Goal: Task Accomplishment & Management: Use online tool/utility

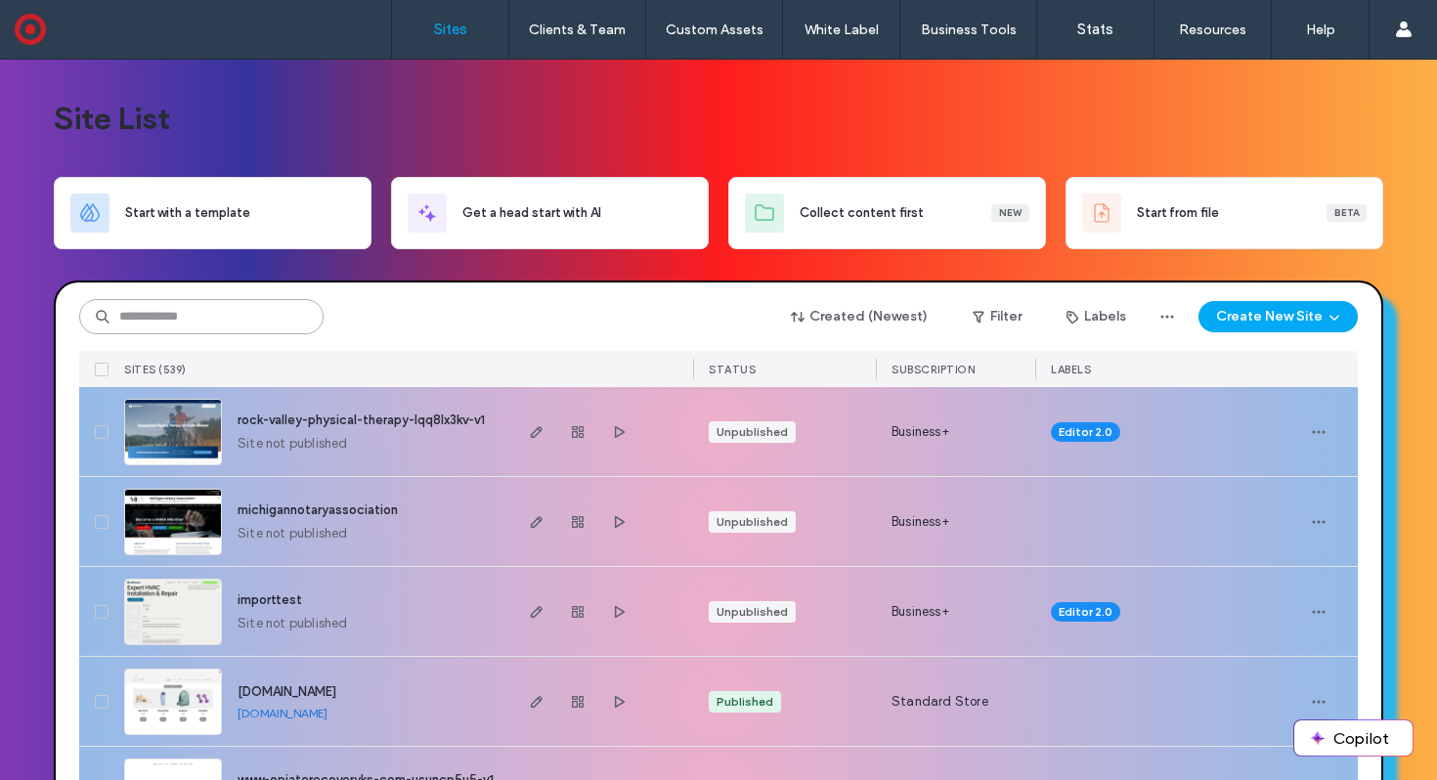
click at [199, 319] on input at bounding box center [201, 316] width 244 height 35
type input "******"
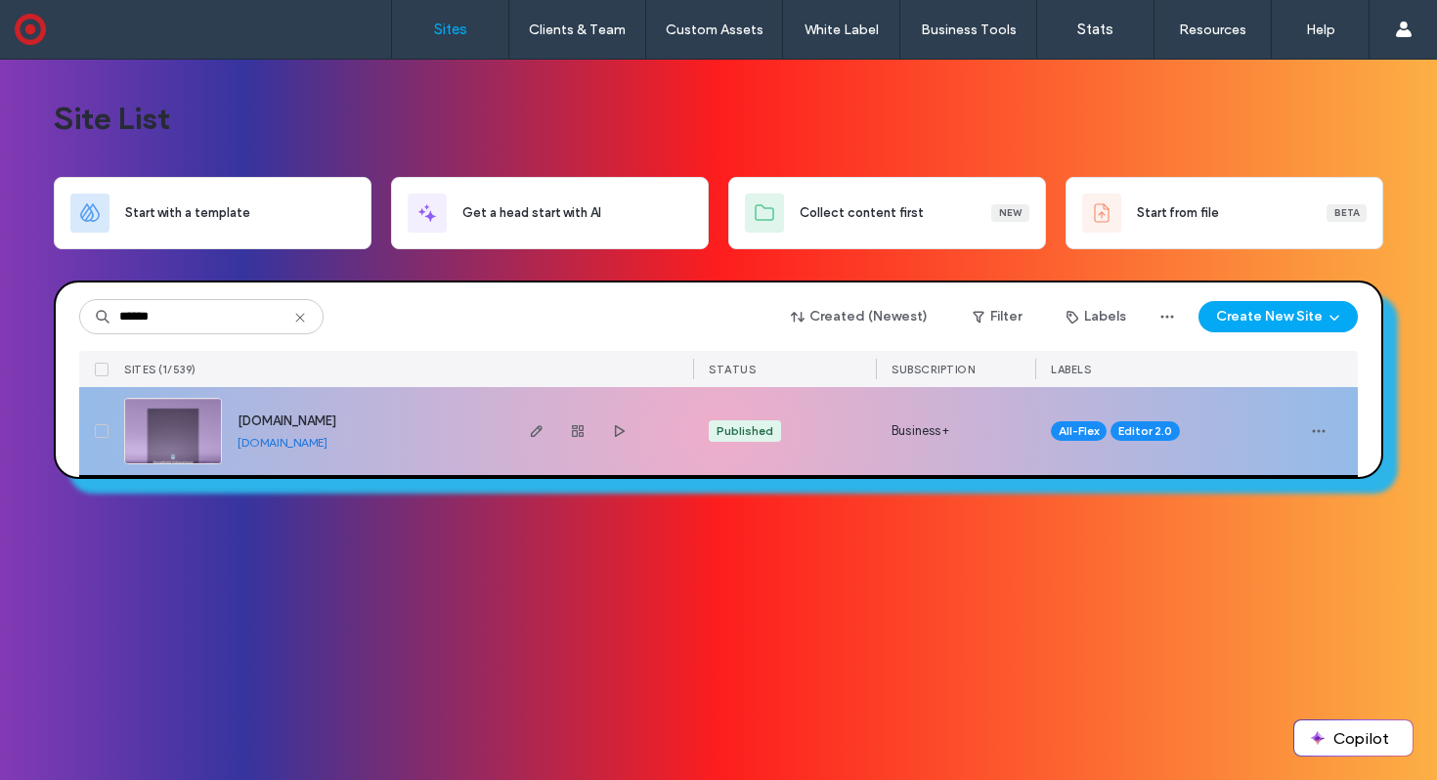
click at [142, 434] on img at bounding box center [173, 465] width 96 height 133
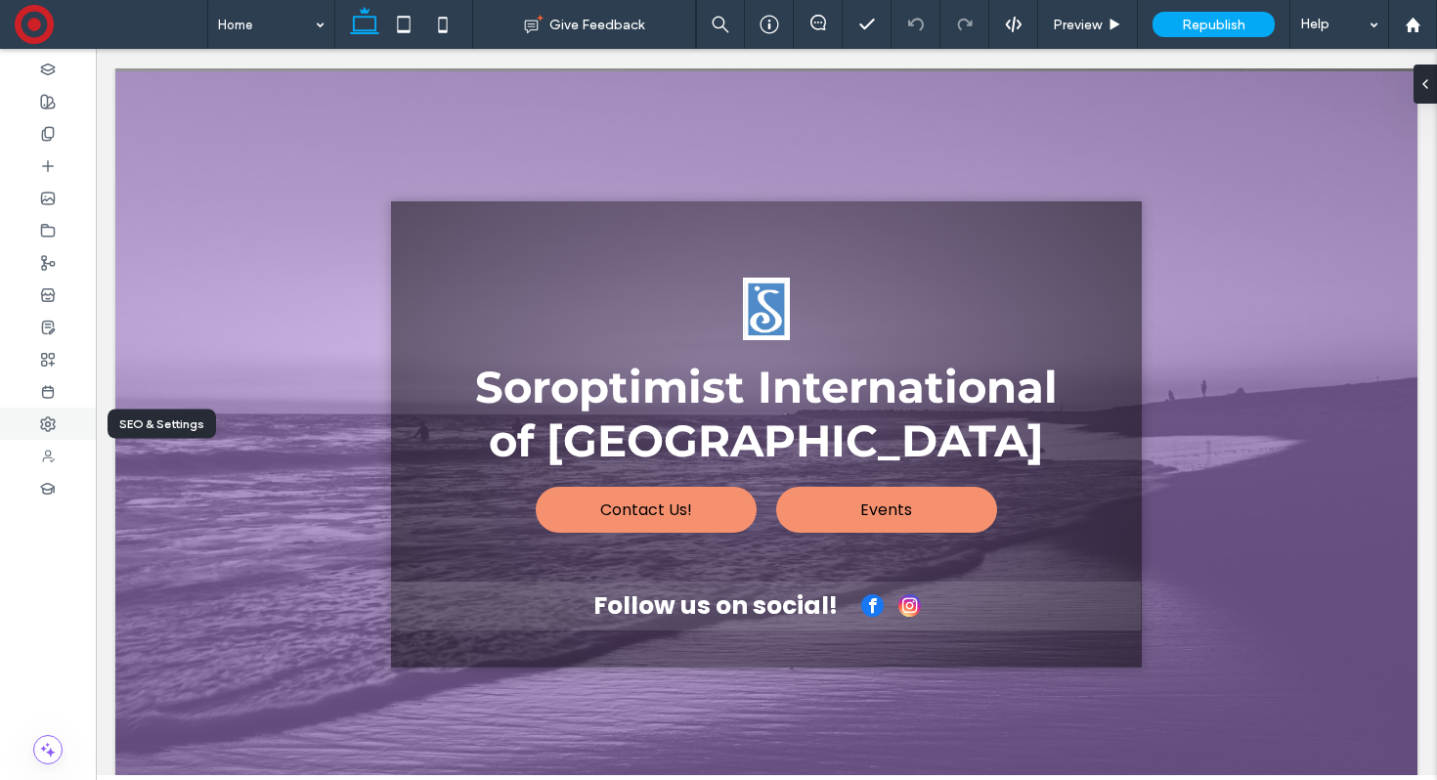
click at [52, 419] on use at bounding box center [48, 424] width 14 height 14
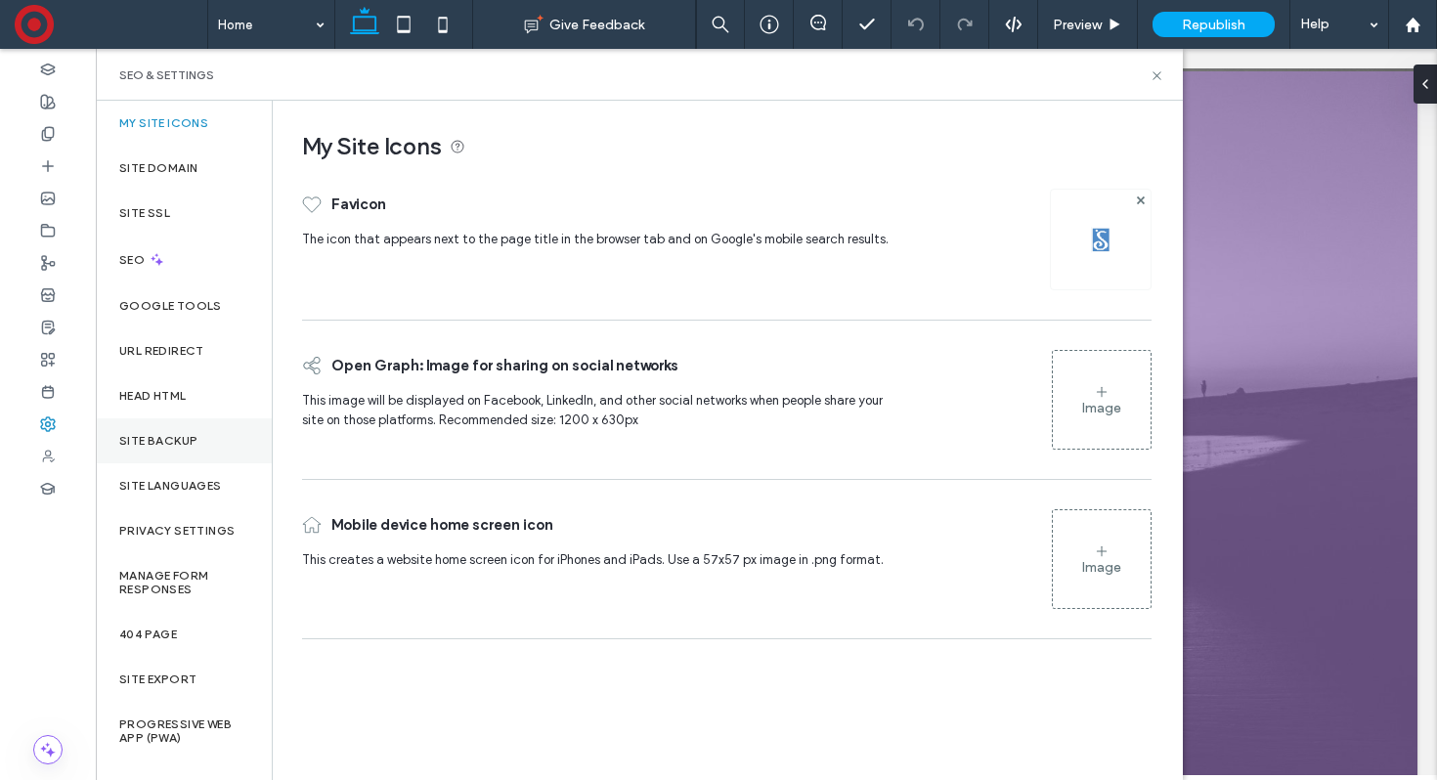
click at [162, 418] on div "Site Backup" at bounding box center [184, 440] width 176 height 45
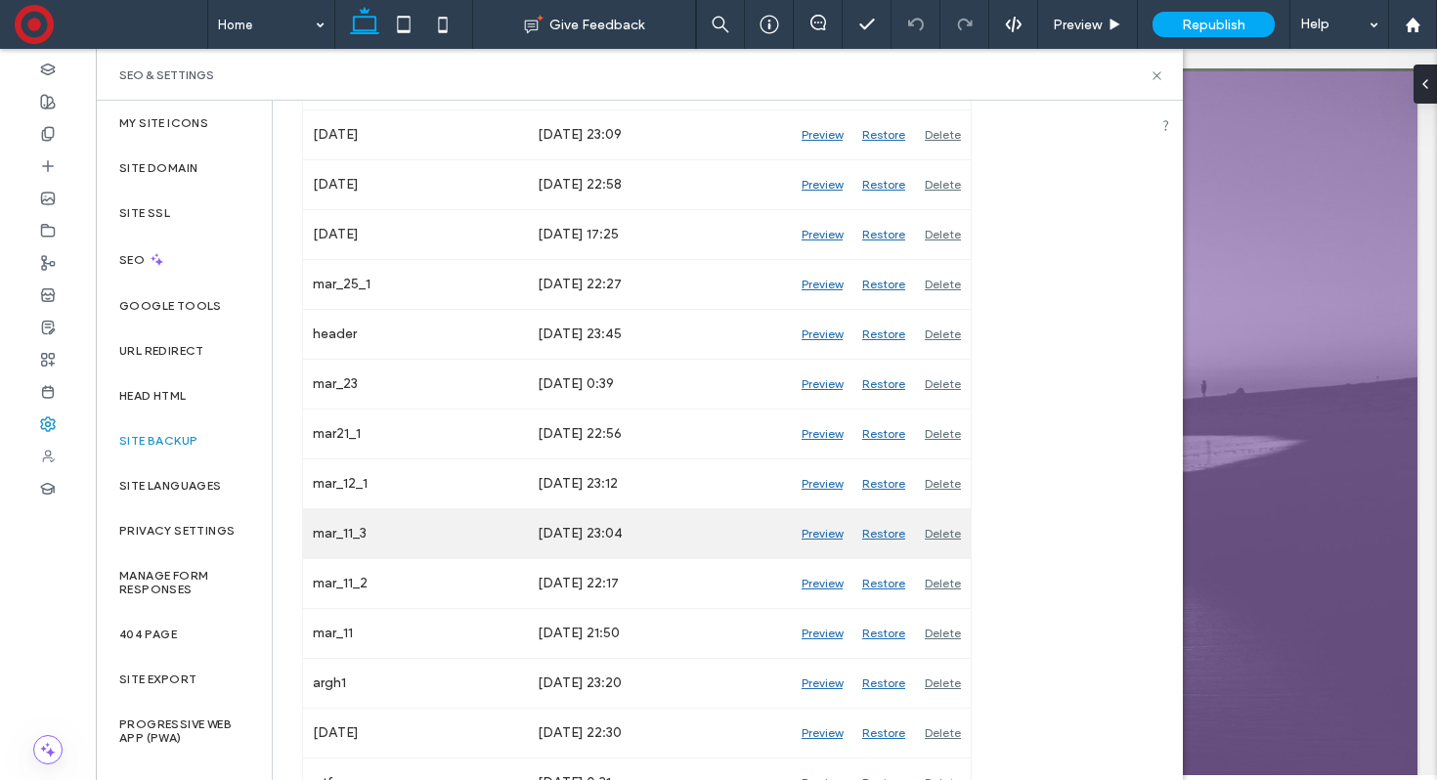
scroll to position [3889, 0]
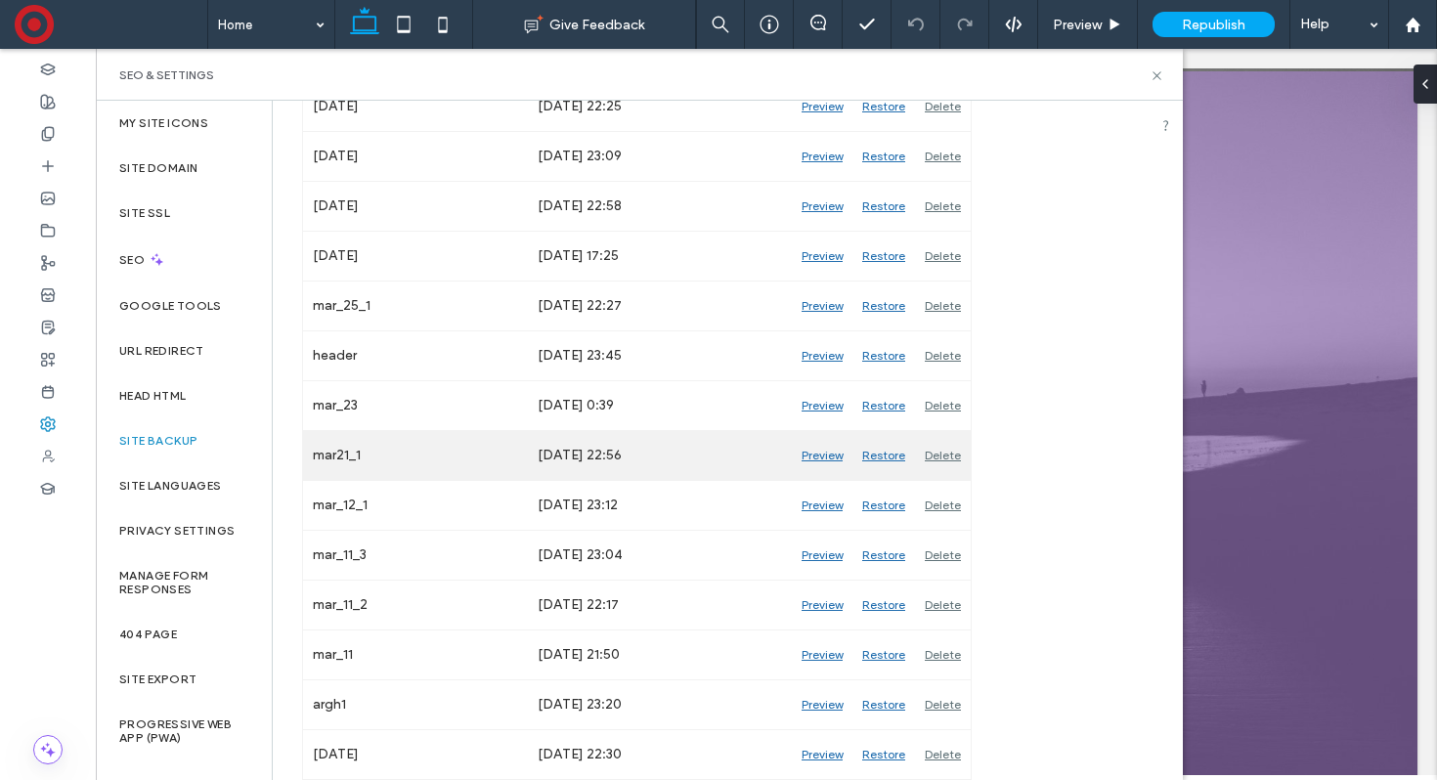
click at [818, 454] on div "Preview" at bounding box center [822, 455] width 61 height 49
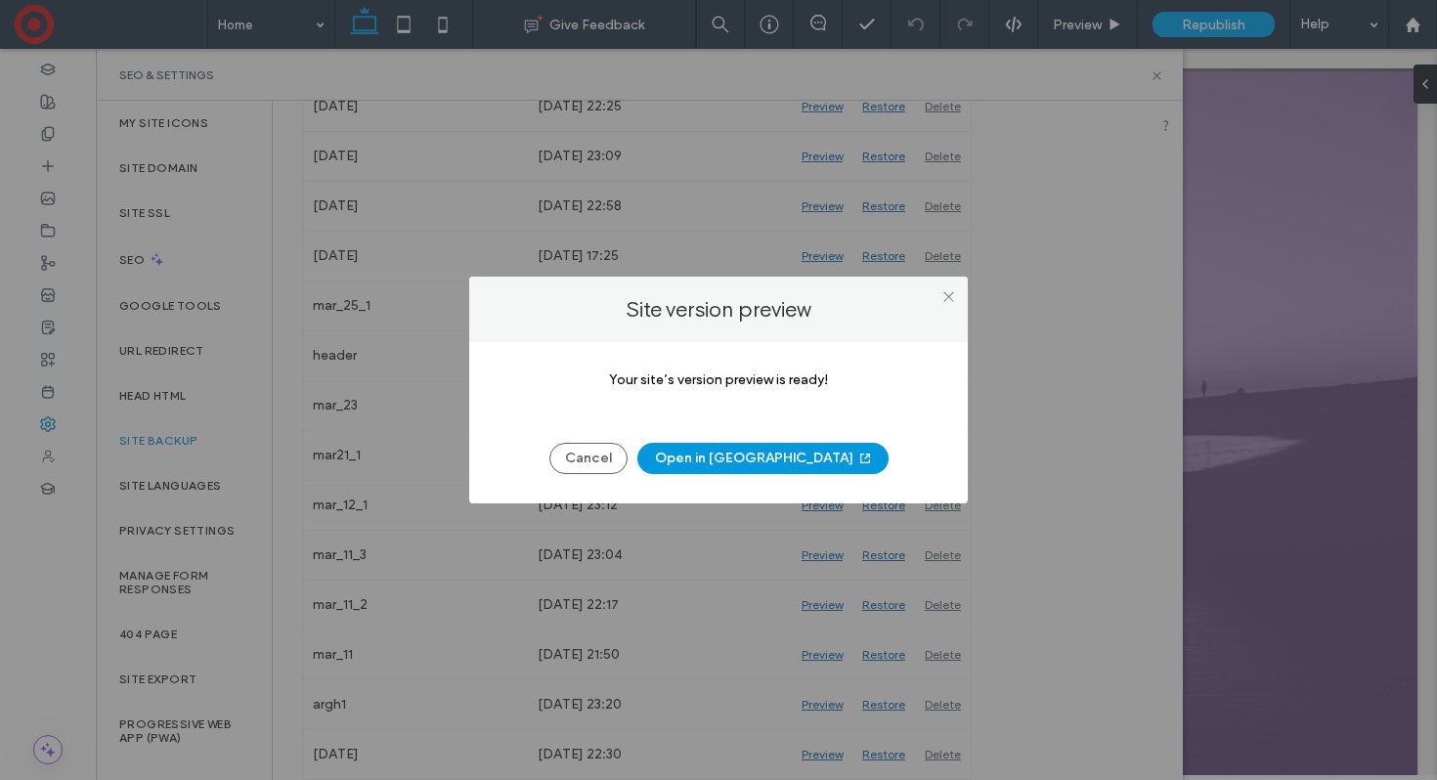
click at [742, 460] on button "Open in New Tab" at bounding box center [762, 458] width 251 height 31
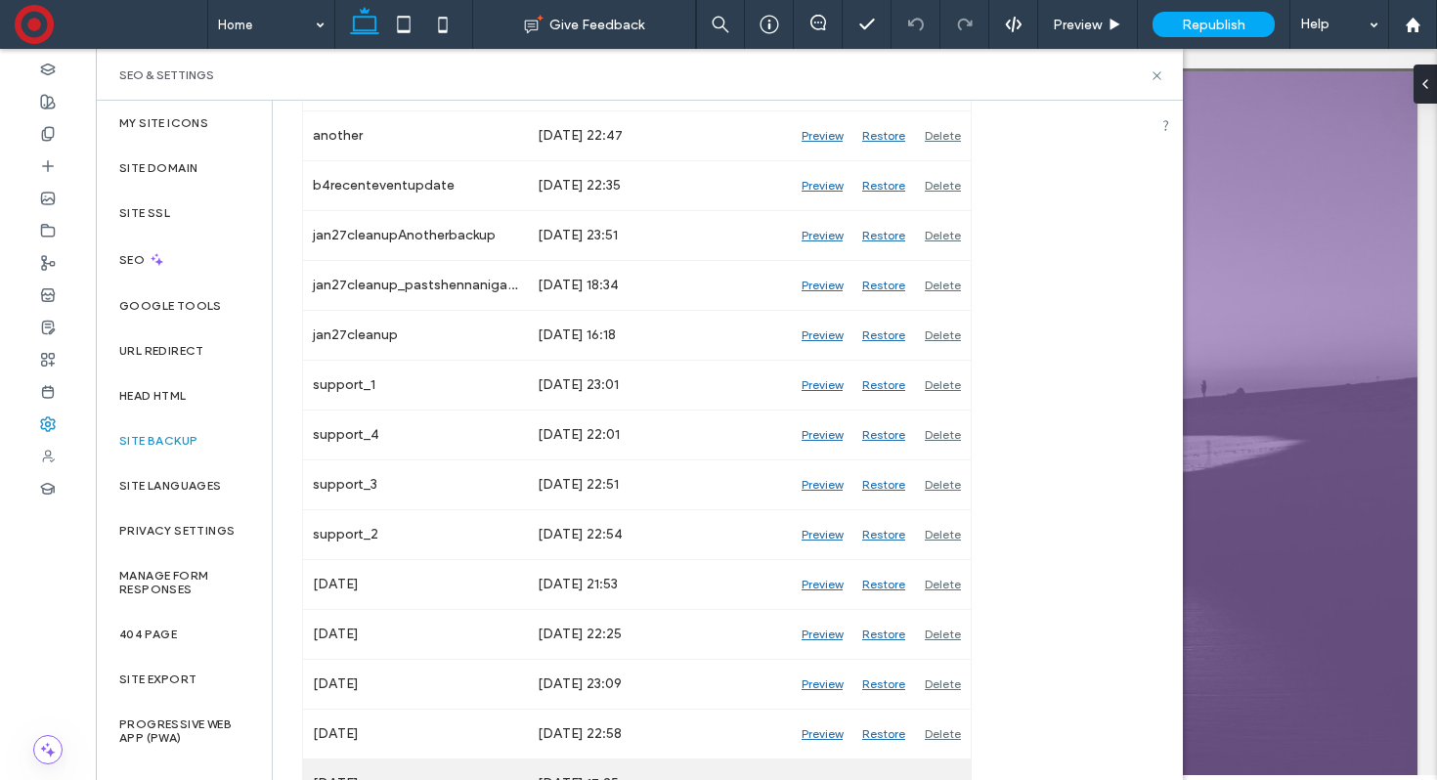
scroll to position [3394, 0]
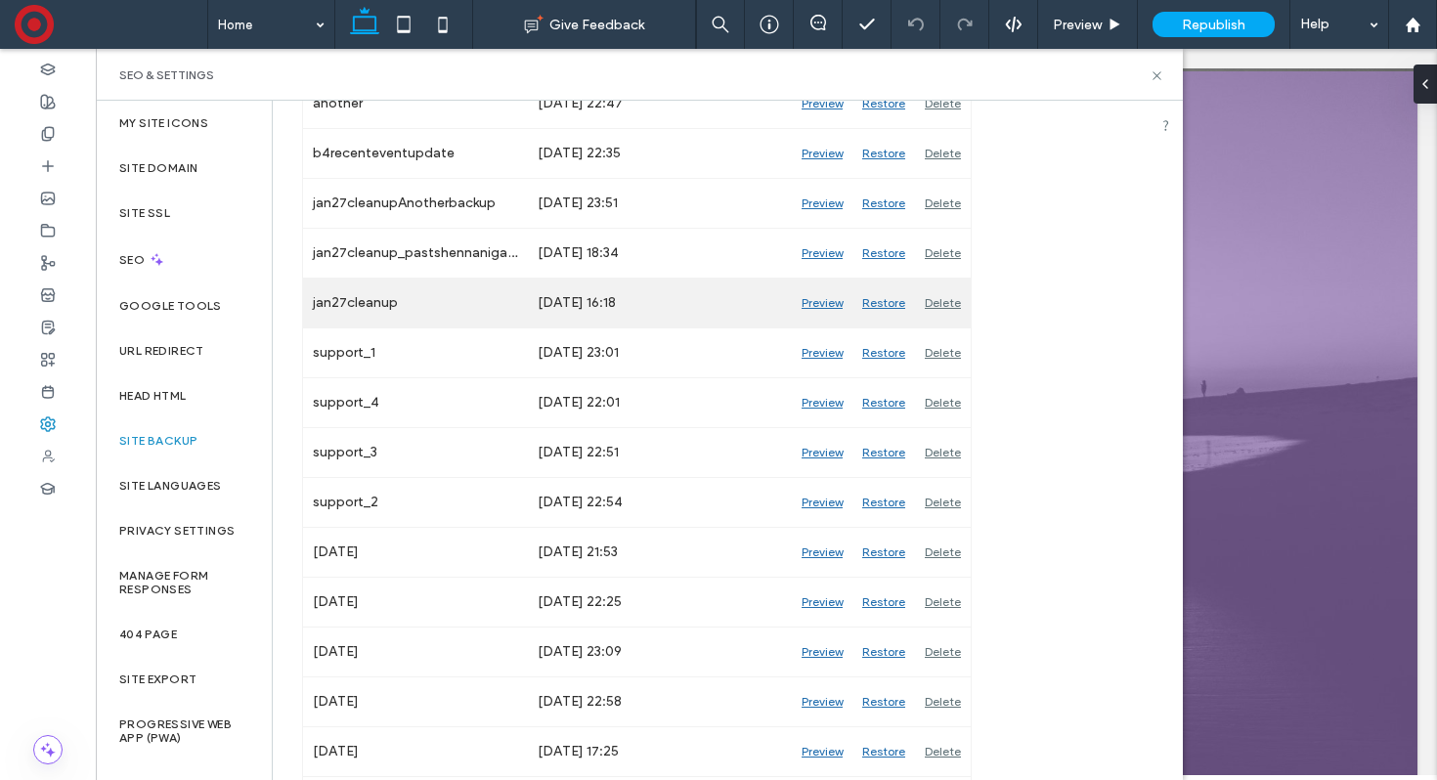
click at [819, 303] on div "Preview" at bounding box center [822, 303] width 61 height 49
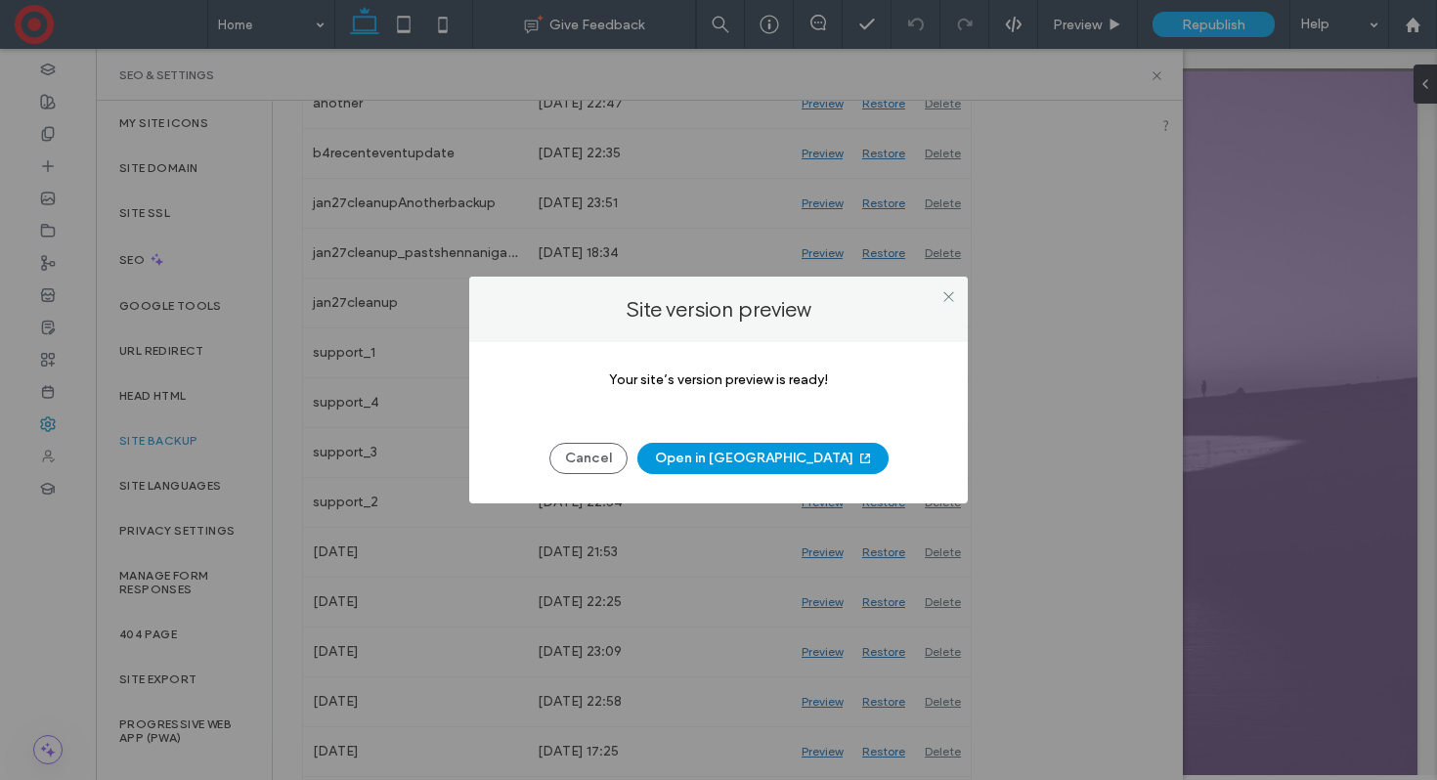
click at [775, 456] on button "Open in New Tab" at bounding box center [762, 458] width 251 height 31
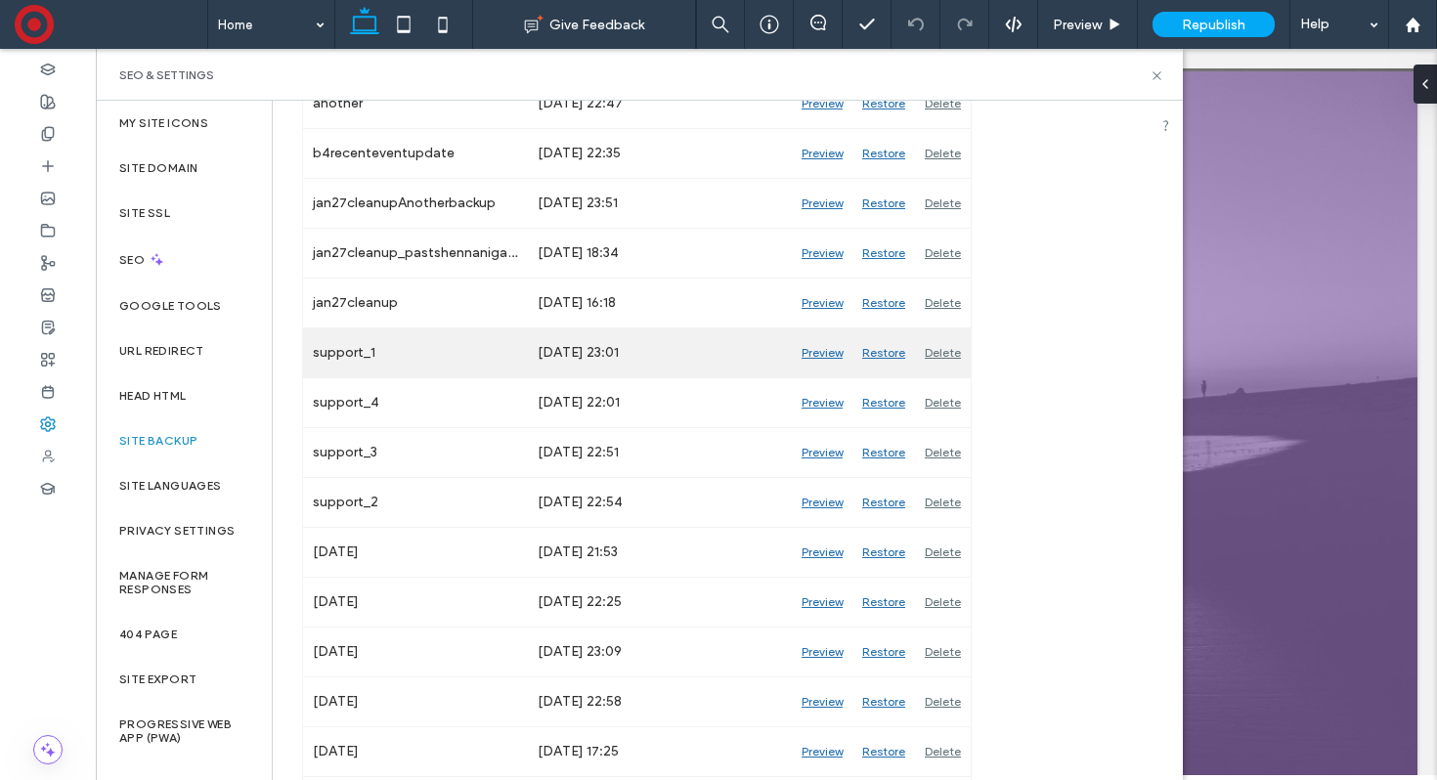
click at [818, 351] on div "Preview" at bounding box center [822, 352] width 61 height 49
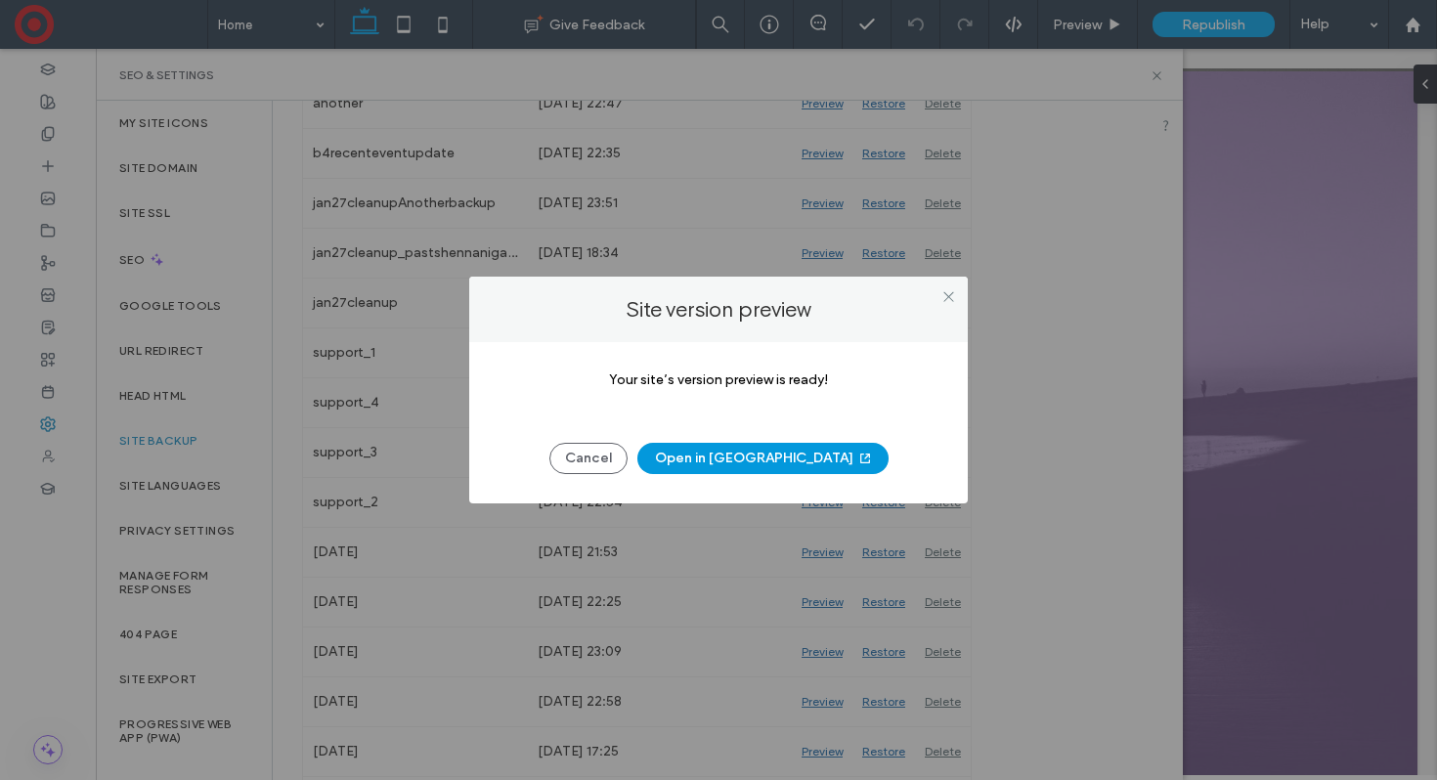
click at [748, 460] on button "Open in New Tab" at bounding box center [762, 458] width 251 height 31
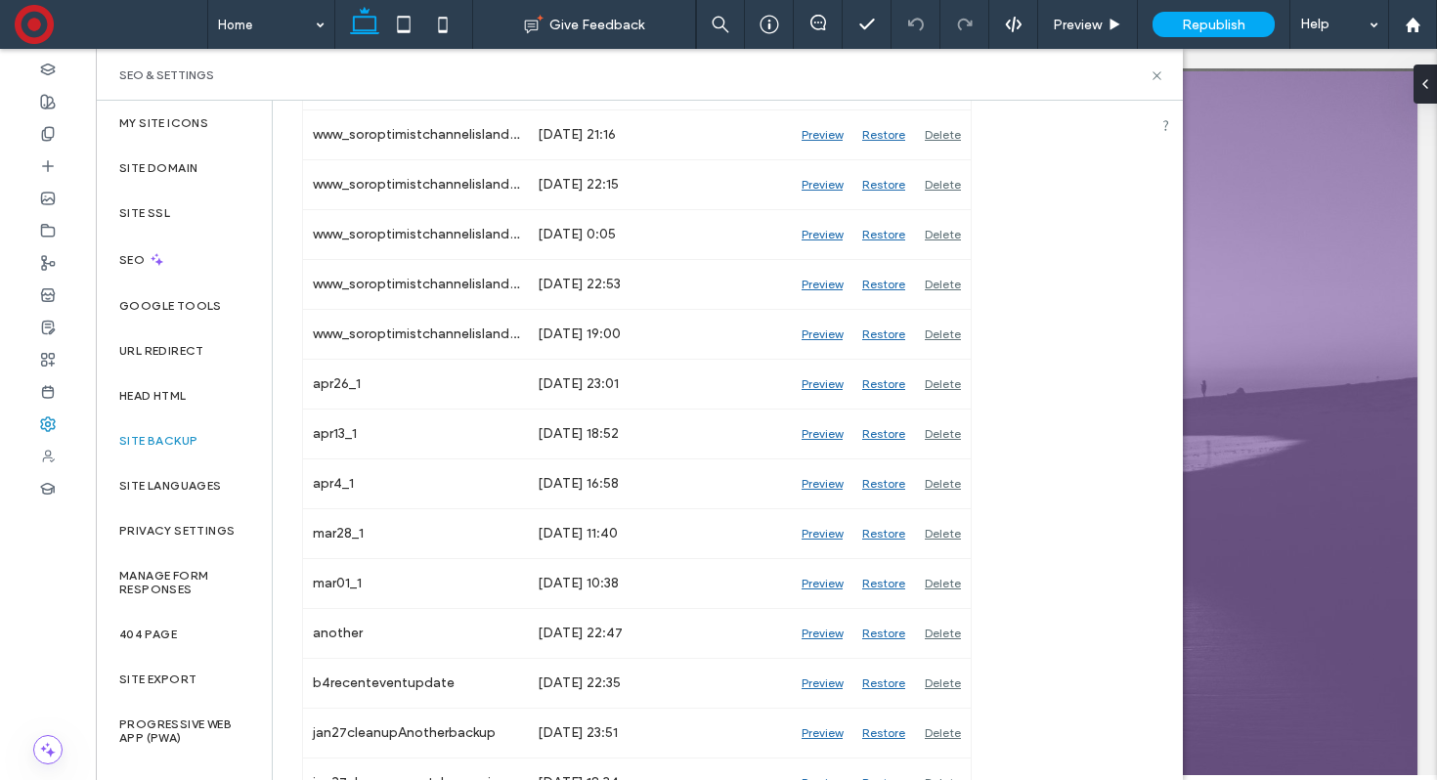
scroll to position [2862, 0]
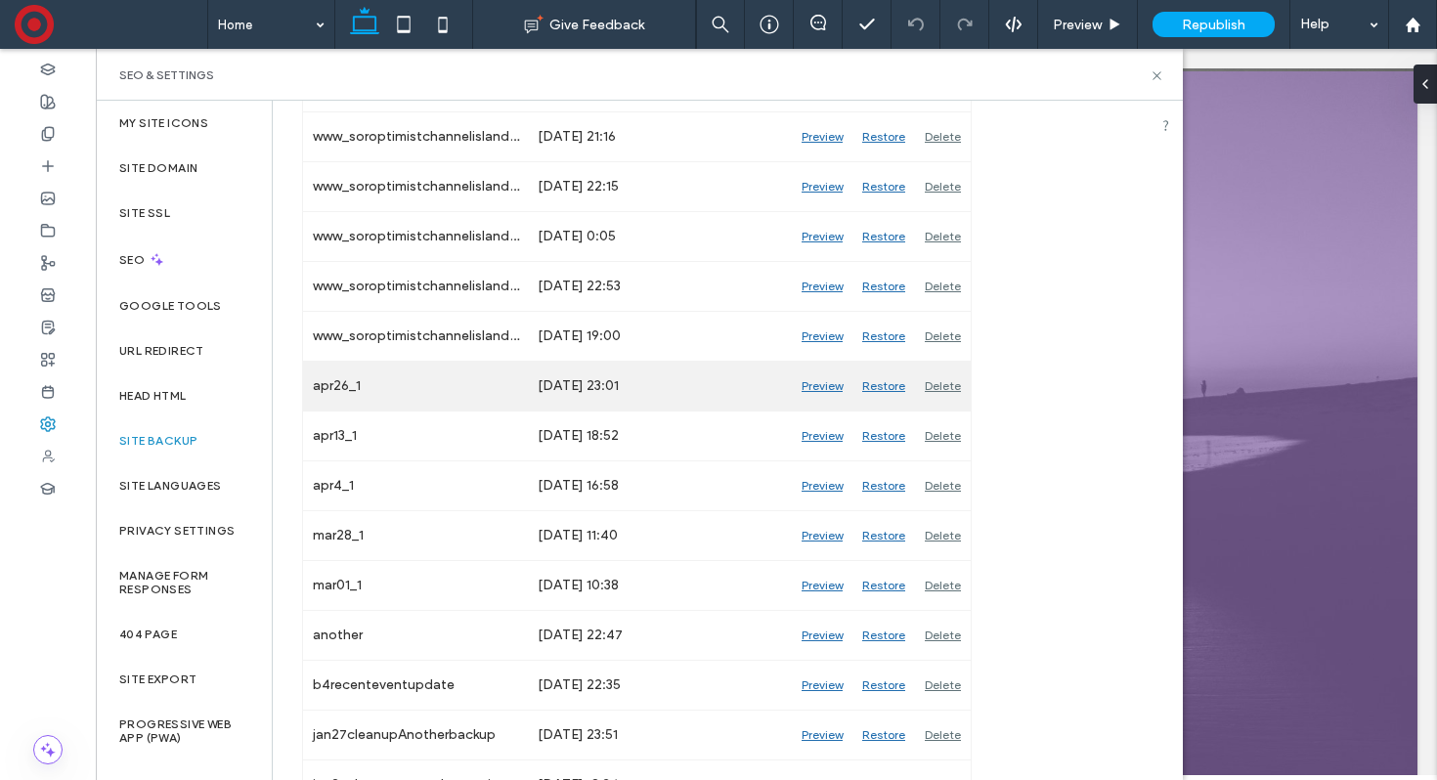
click at [822, 383] on div "Preview" at bounding box center [822, 386] width 61 height 49
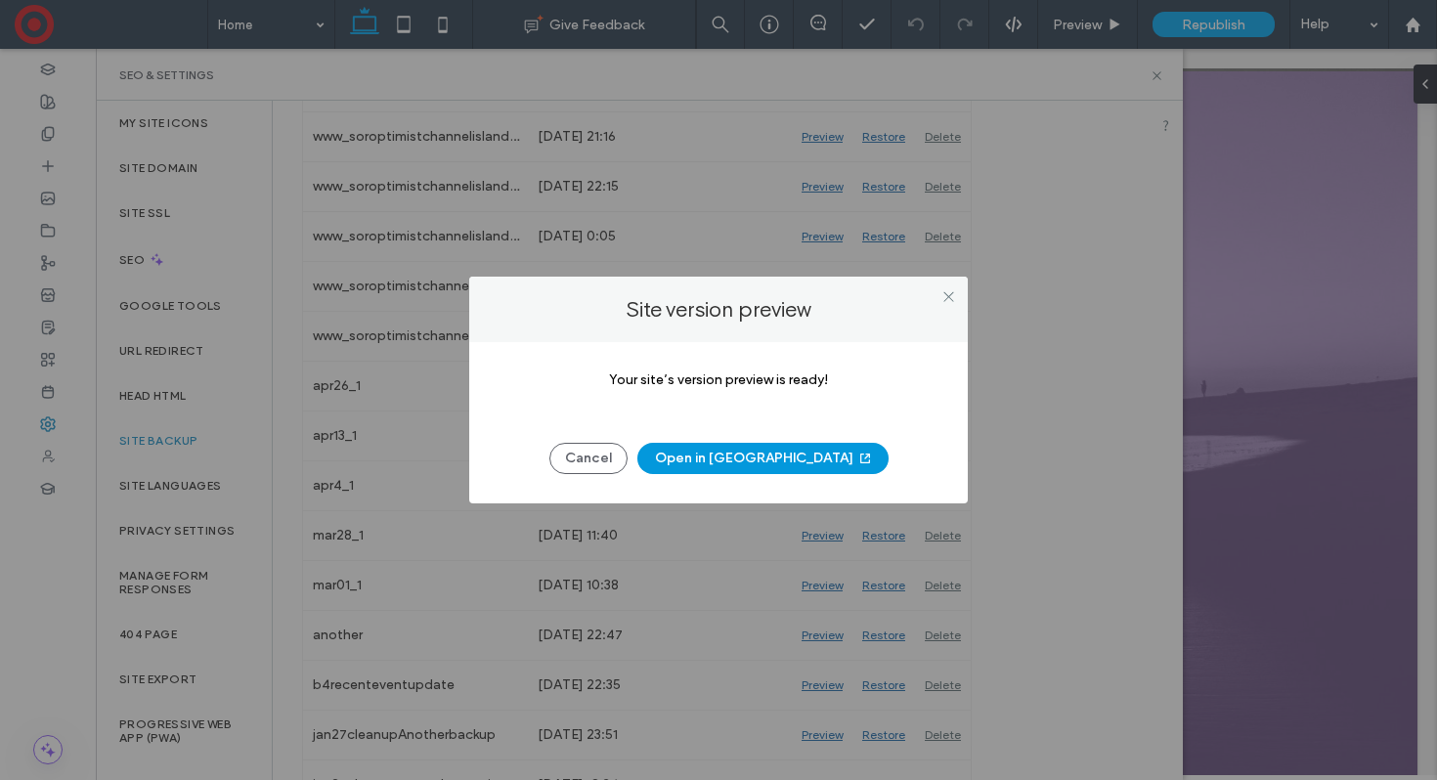
click at [731, 458] on button "Open in New Tab" at bounding box center [762, 458] width 251 height 31
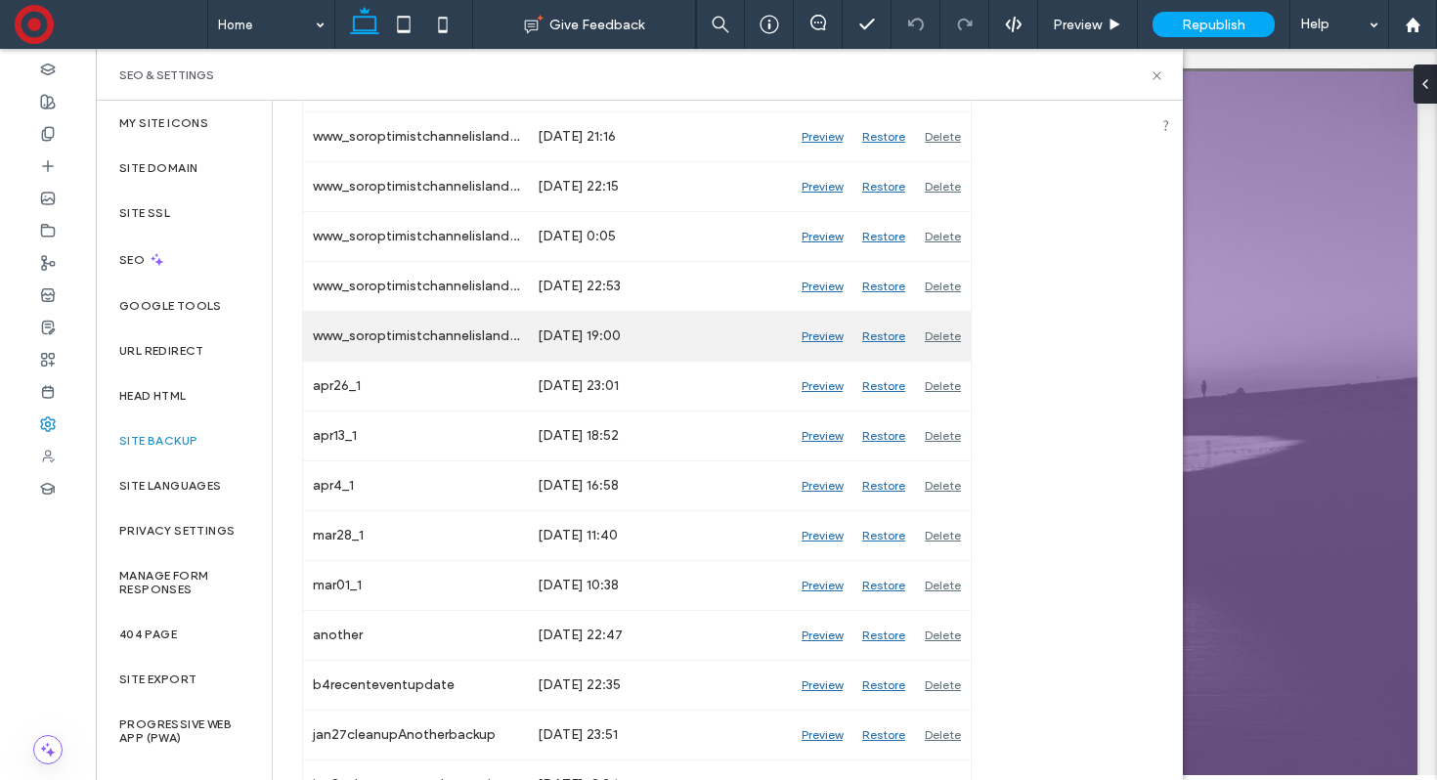
click at [819, 337] on div "Preview" at bounding box center [822, 336] width 61 height 49
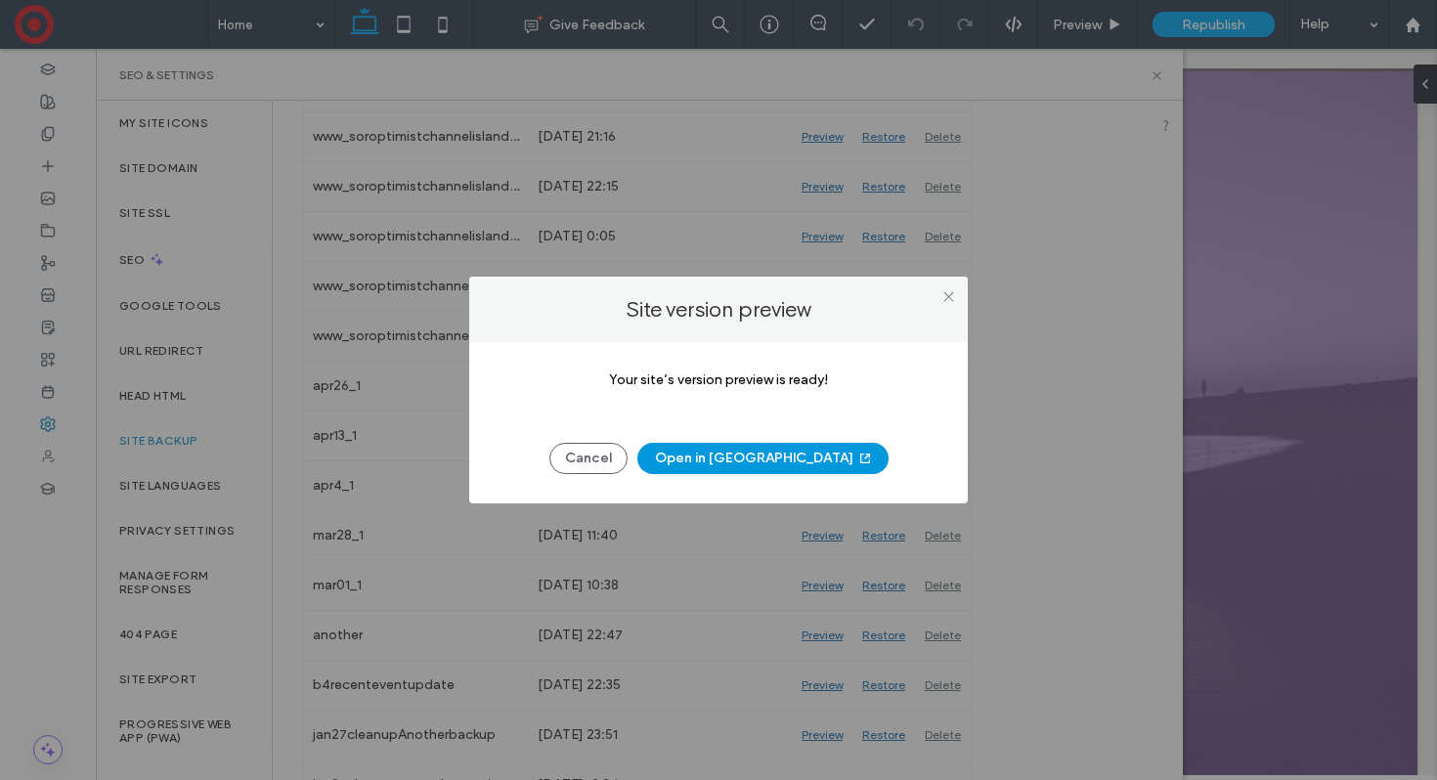
click at [742, 453] on button "Open in New Tab" at bounding box center [762, 458] width 251 height 31
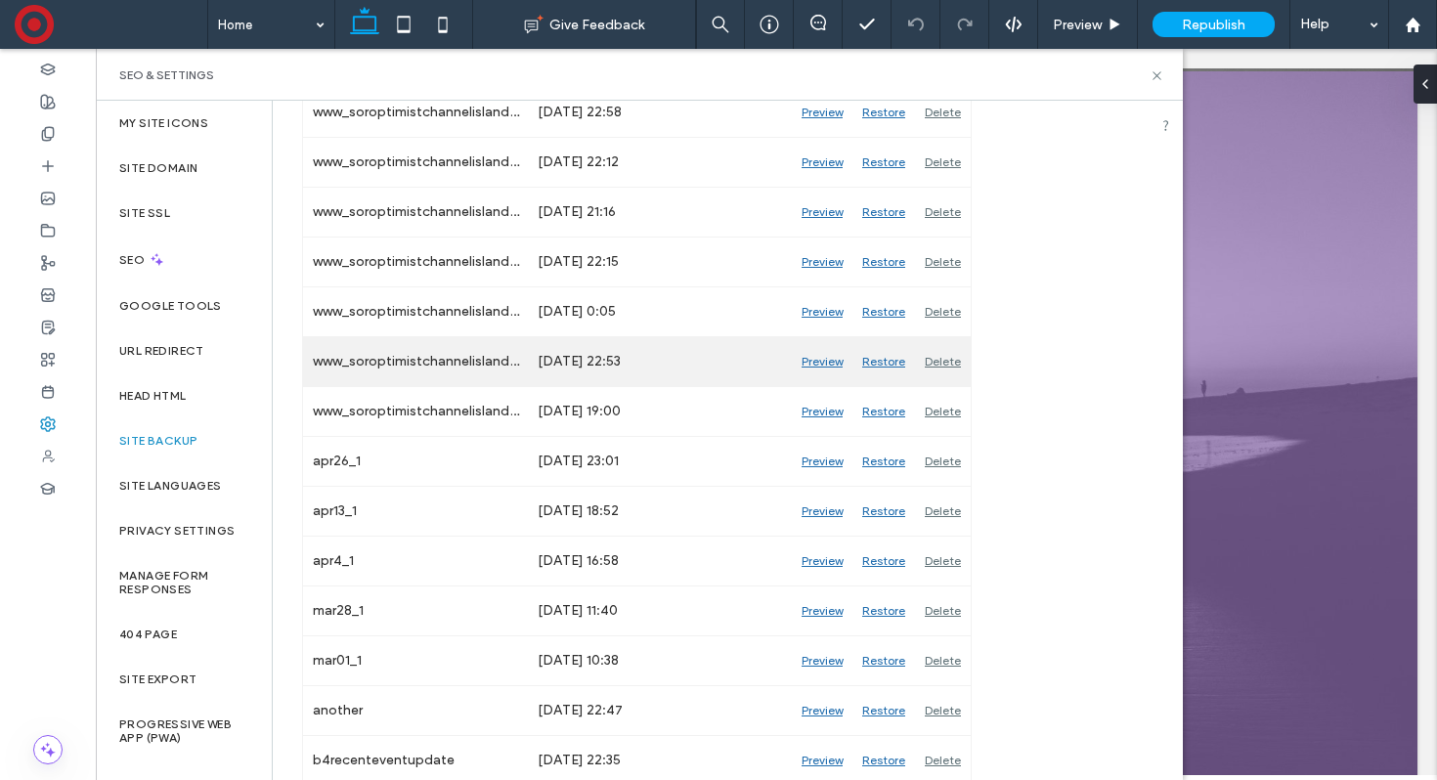
scroll to position [2783, 0]
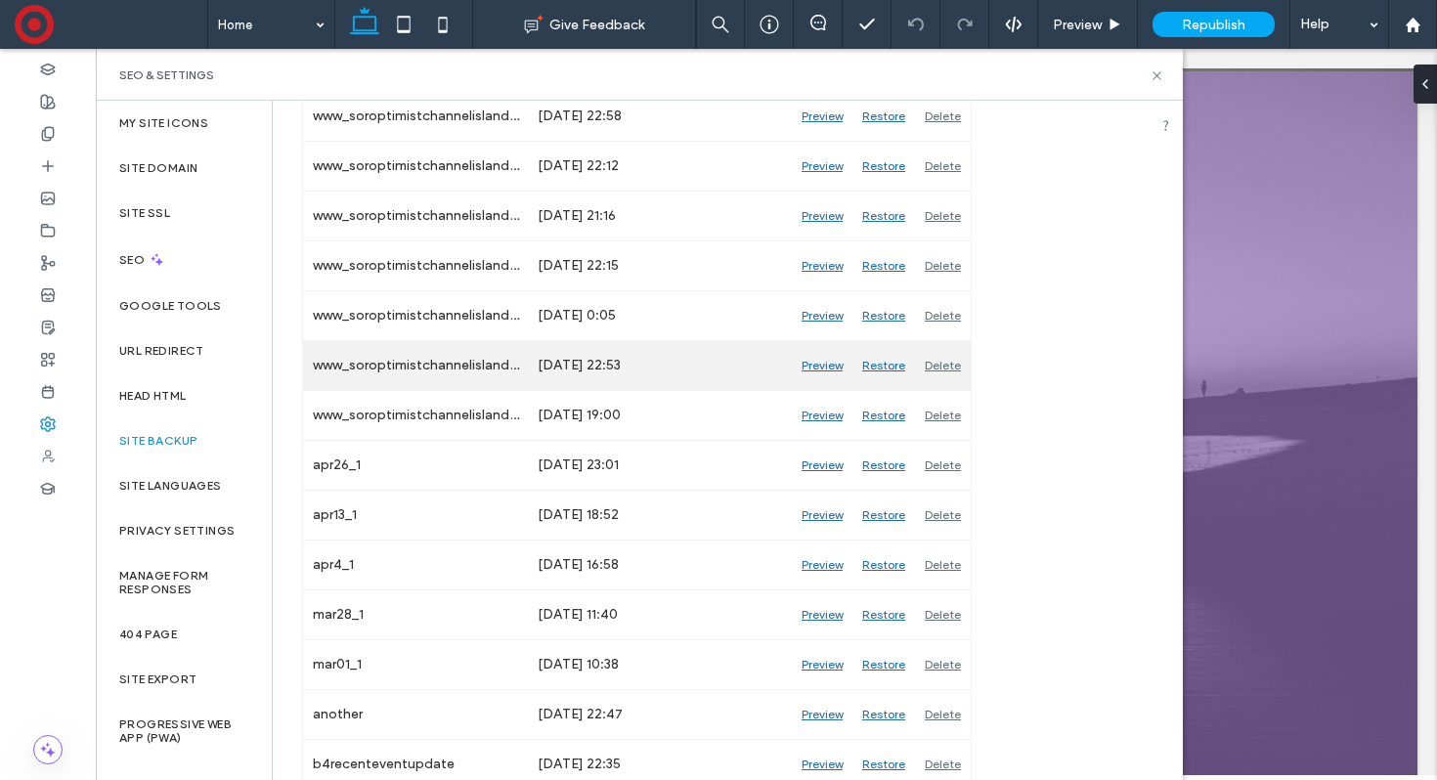
click at [815, 364] on div "Preview" at bounding box center [822, 365] width 61 height 49
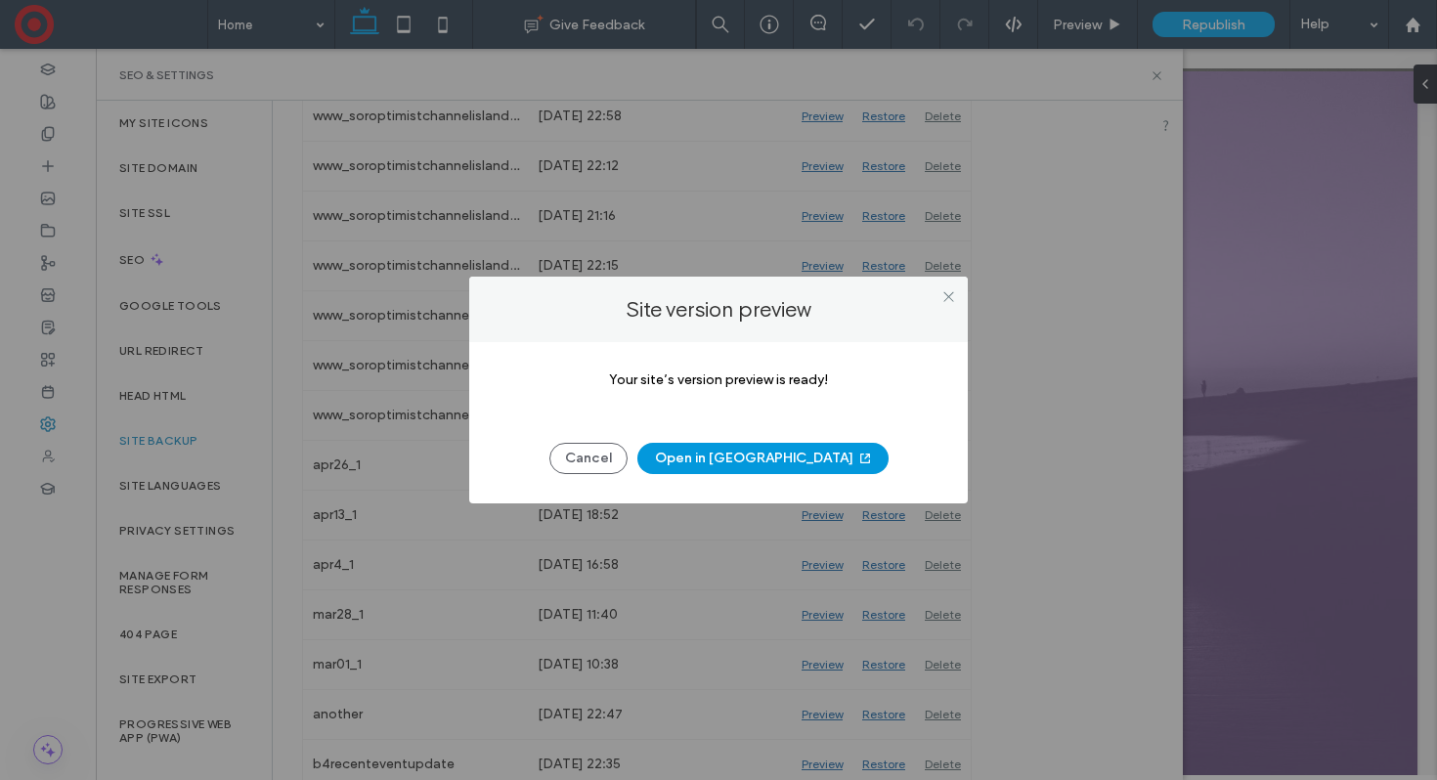
click at [760, 464] on button "Open in New Tab" at bounding box center [762, 458] width 251 height 31
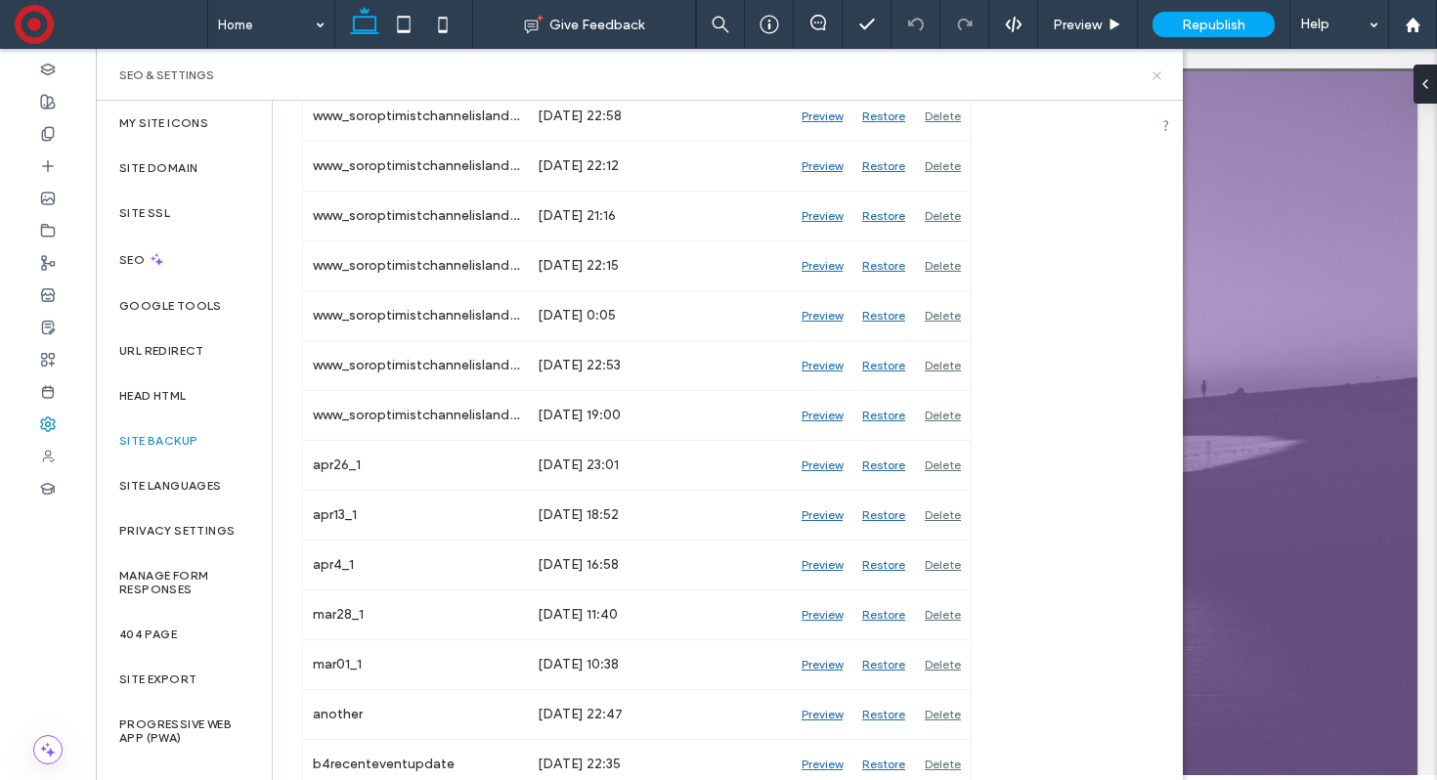
click at [1156, 78] on icon at bounding box center [1157, 75] width 15 height 15
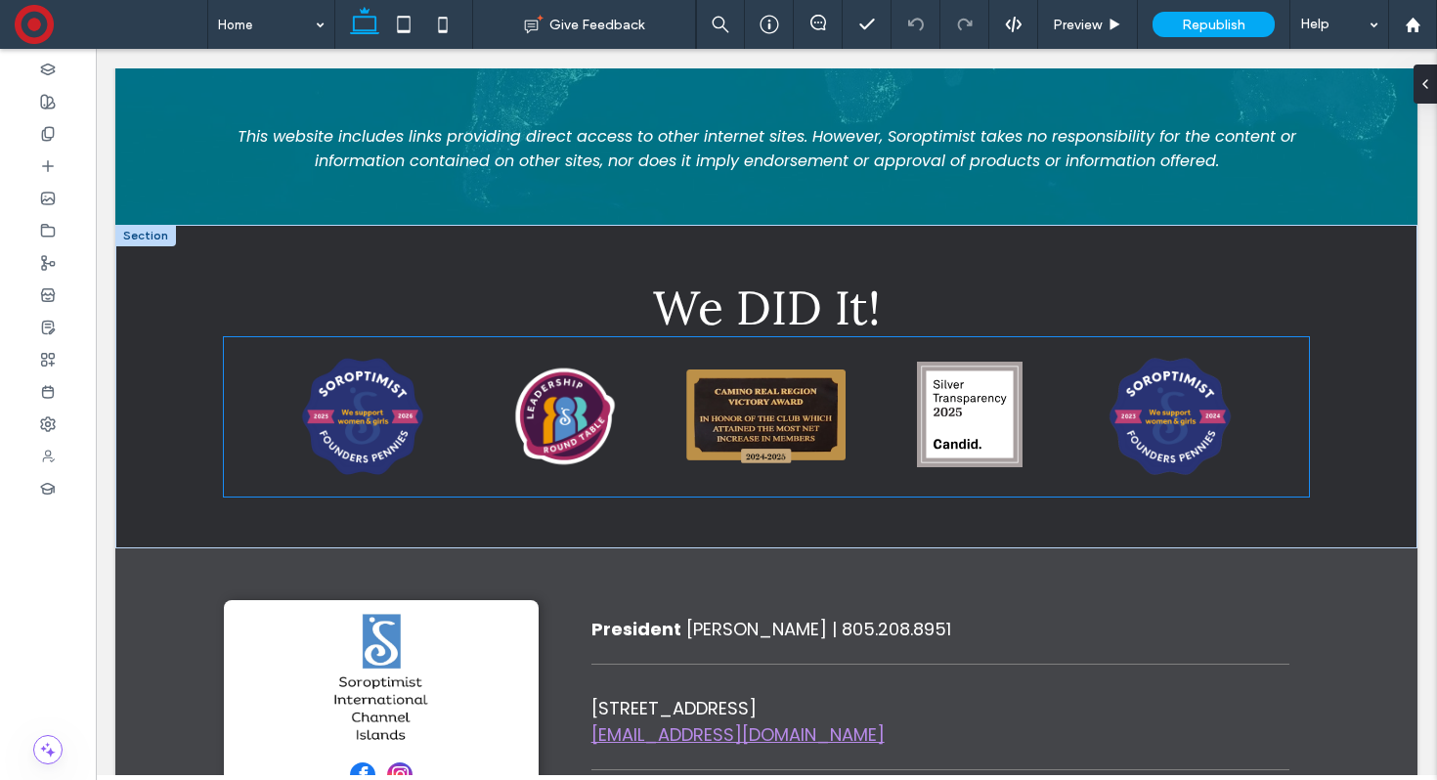
scroll to position [16686, 0]
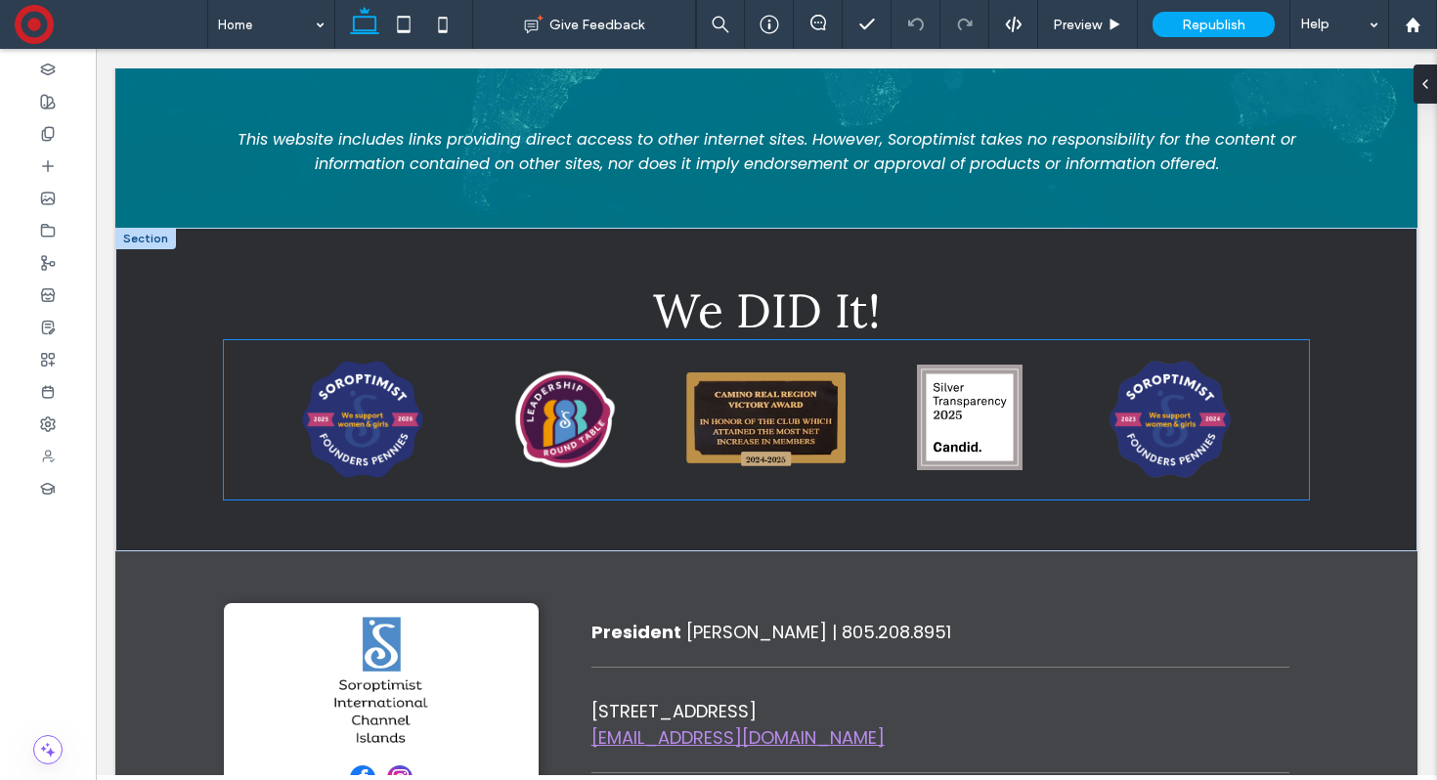
click at [979, 365] on img at bounding box center [970, 418] width 106 height 106
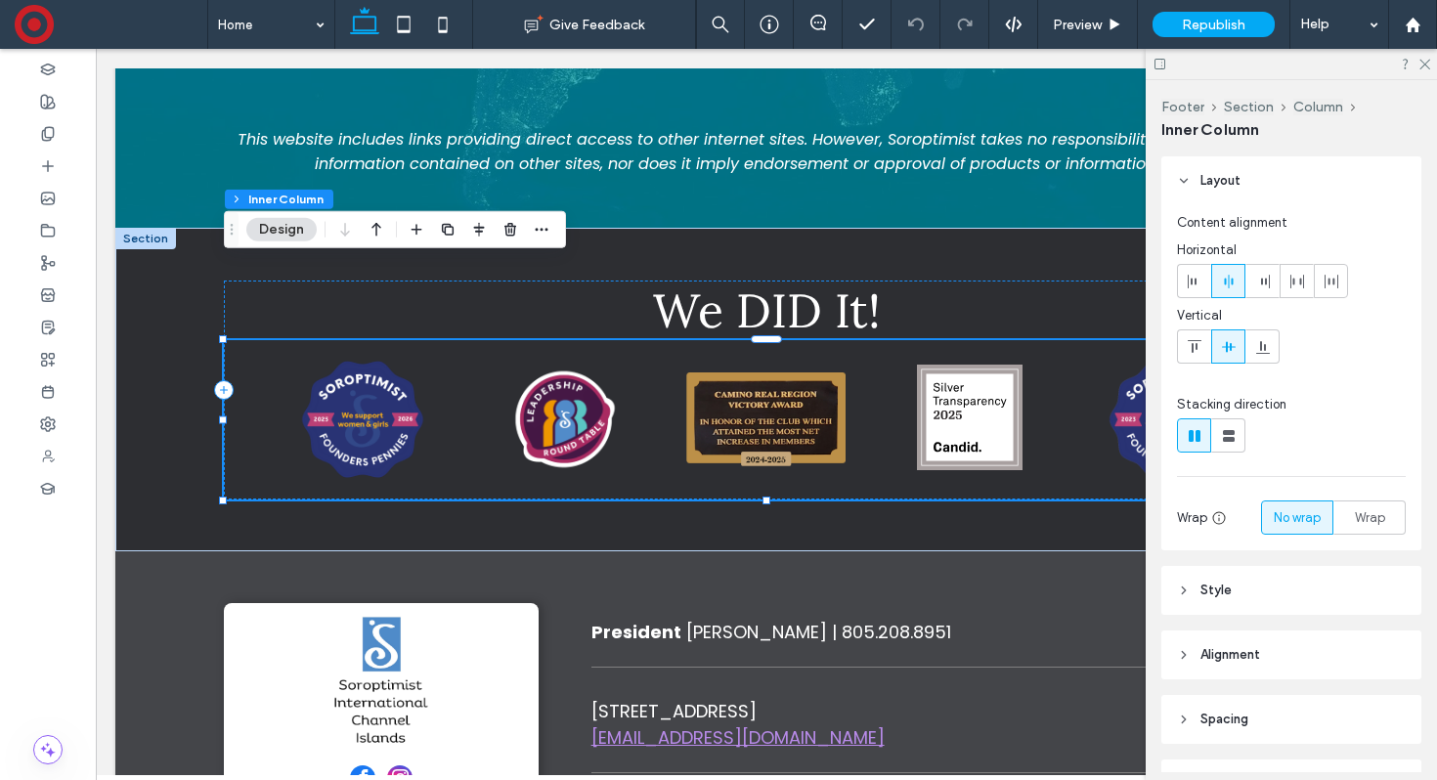
click at [979, 365] on img at bounding box center [970, 418] width 106 height 106
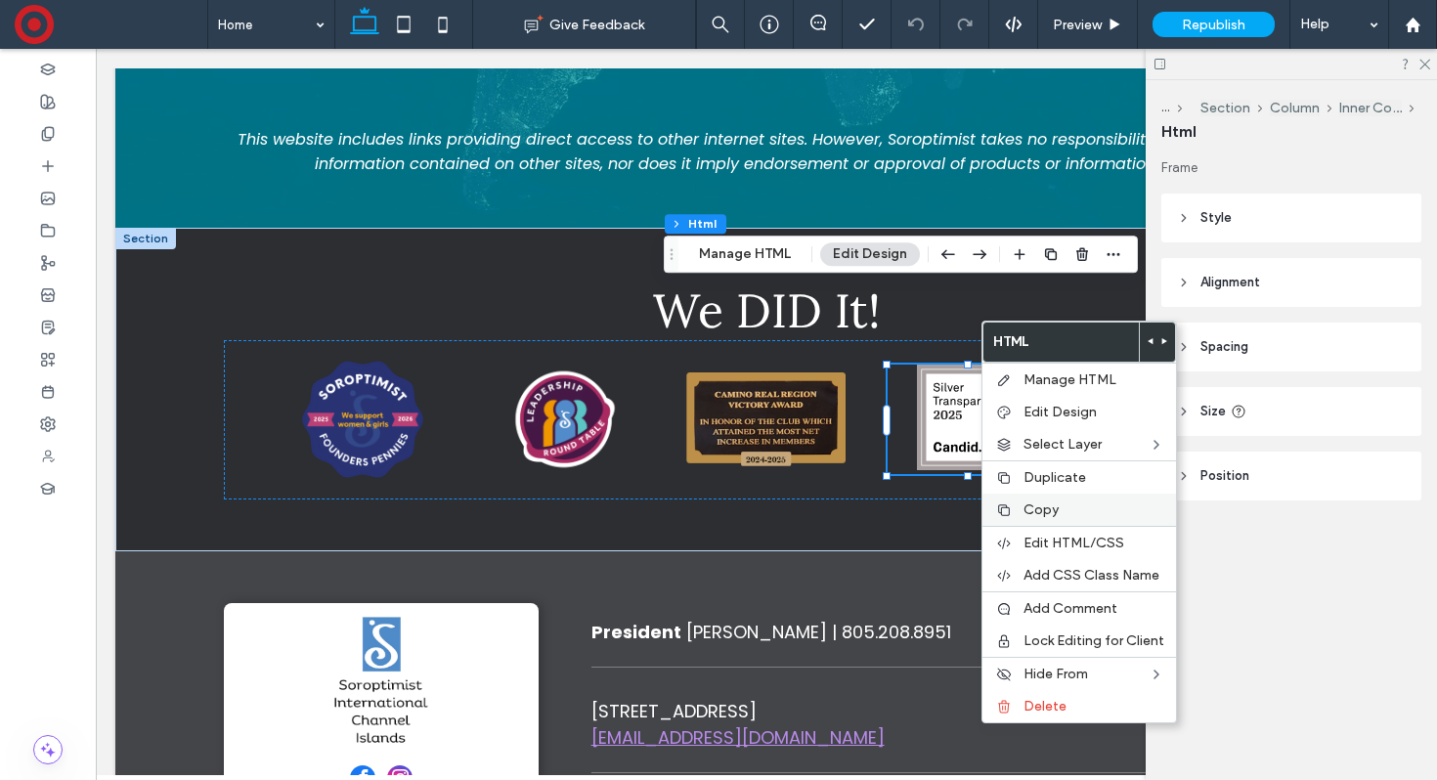
click at [1056, 507] on span "Copy" at bounding box center [1040, 509] width 35 height 17
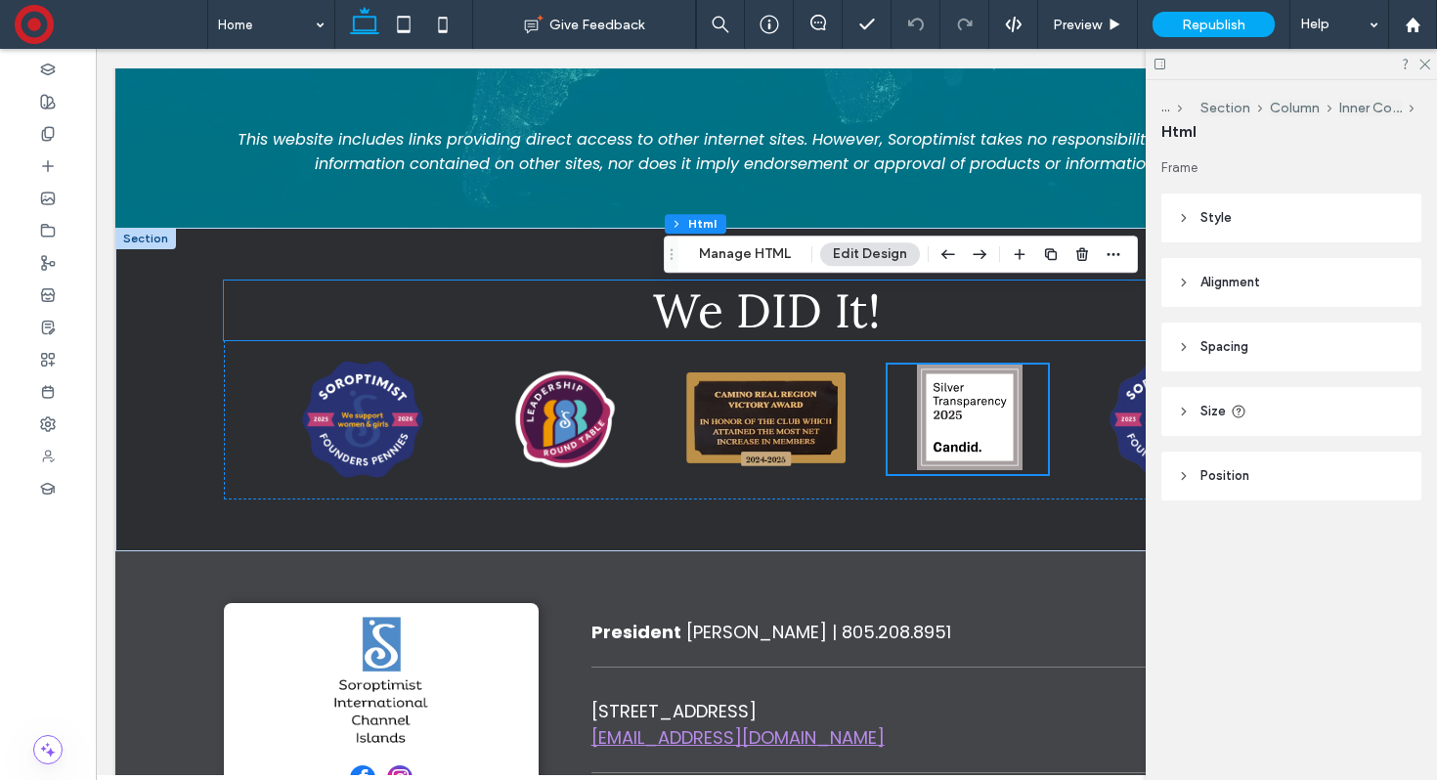
scroll to position [16580, 0]
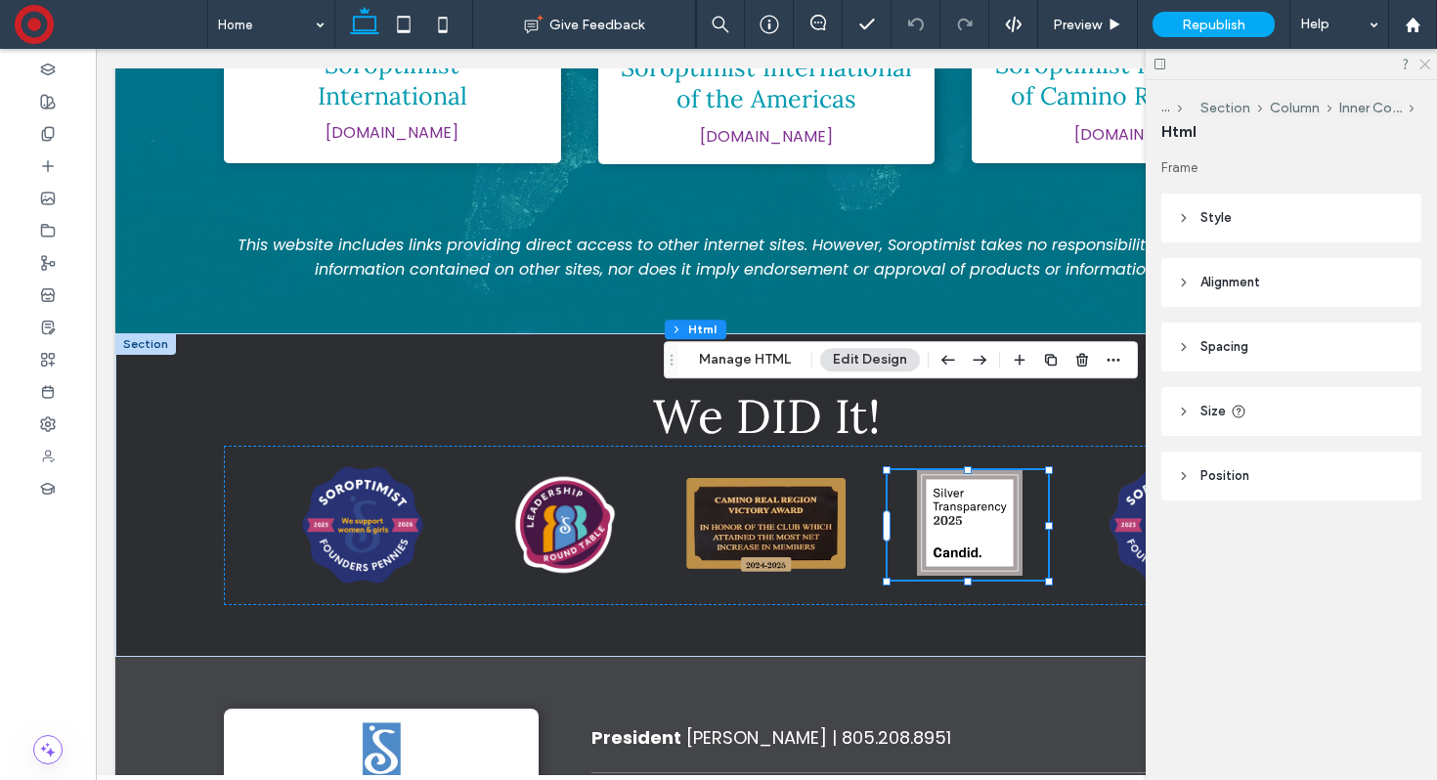
click at [1425, 63] on use at bounding box center [1424, 65] width 11 height 11
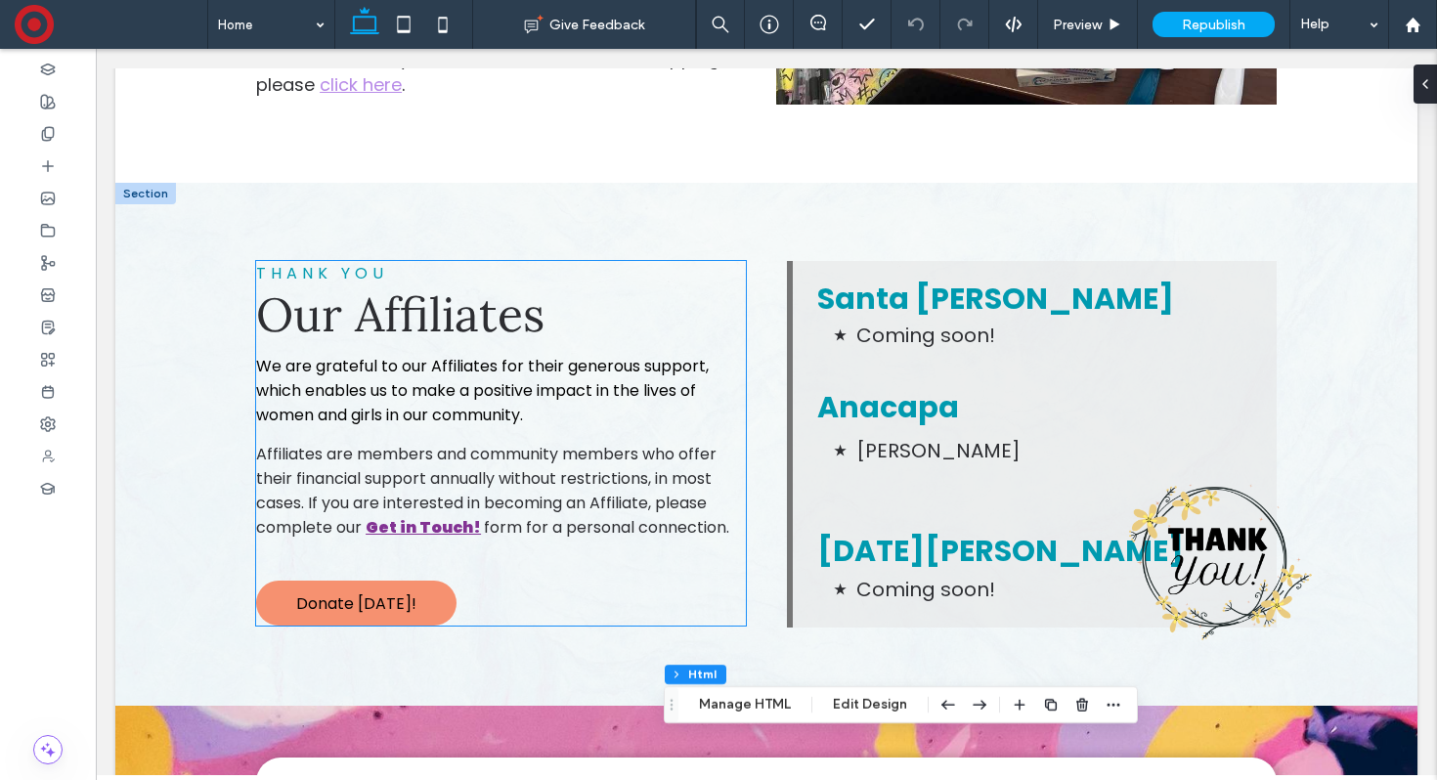
scroll to position [7575, 0]
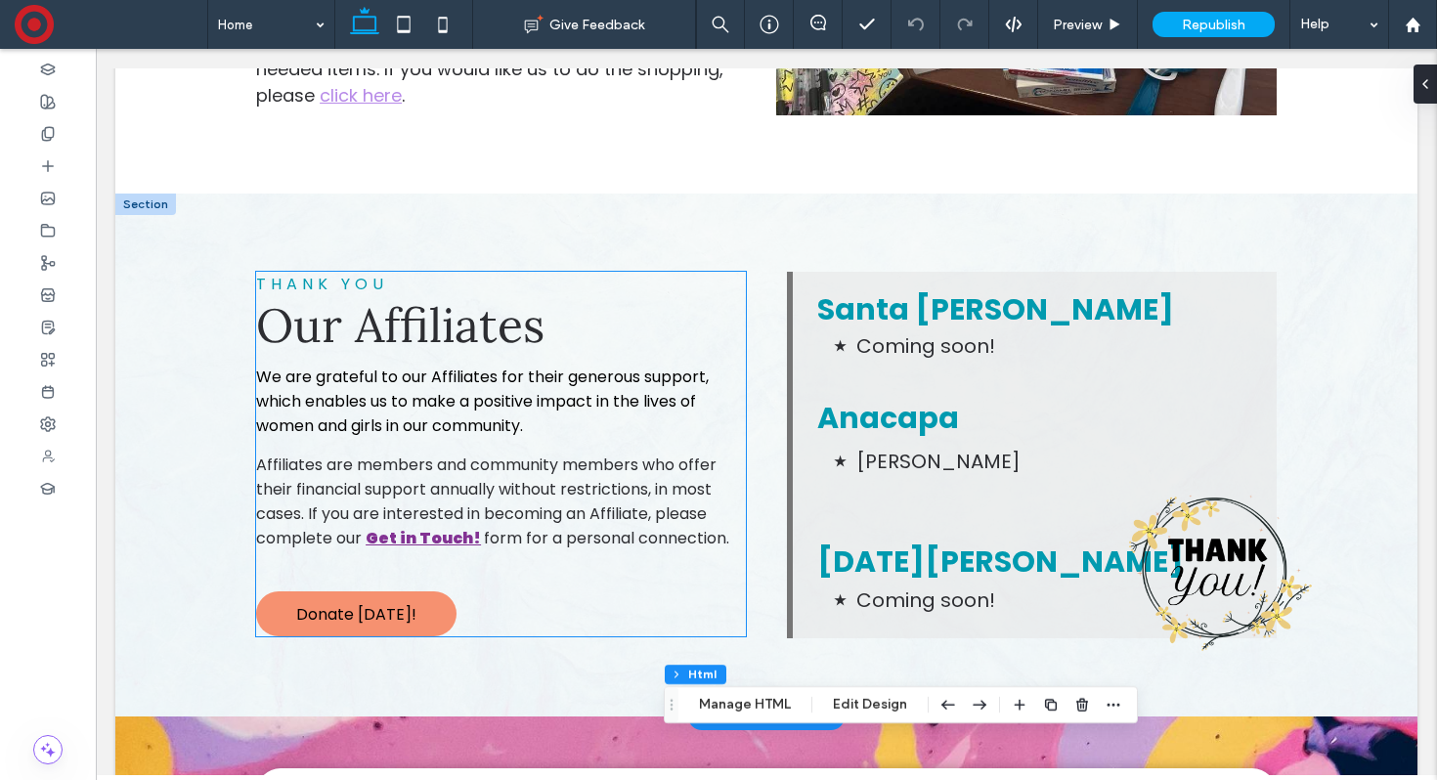
click at [583, 535] on div "THANK YOU Our Affiliates We are grateful to our Affiliates for their generous s…" at bounding box center [501, 454] width 490 height 365
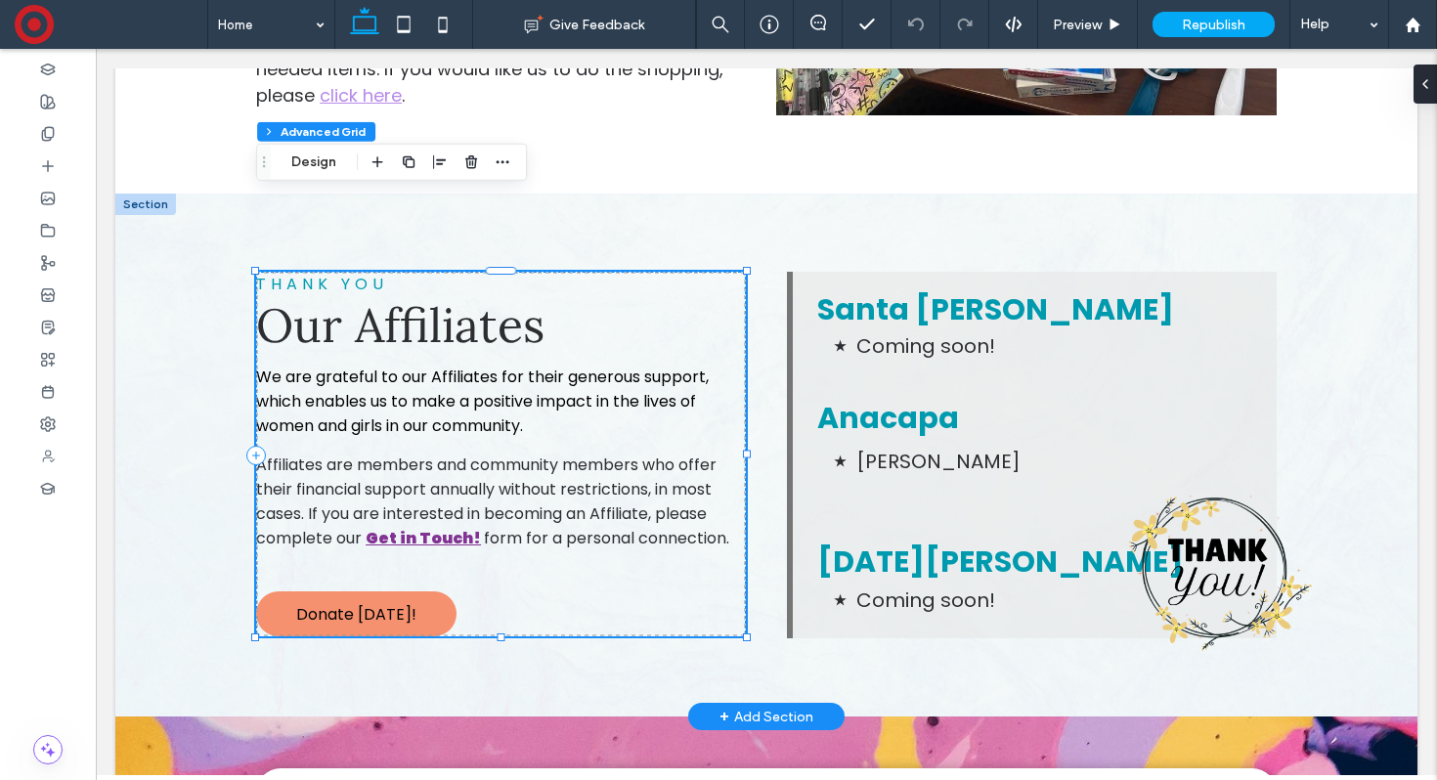
click at [581, 519] on div "THANK YOU Our Affiliates We are grateful to our Affiliates for their generous s…" at bounding box center [501, 454] width 490 height 365
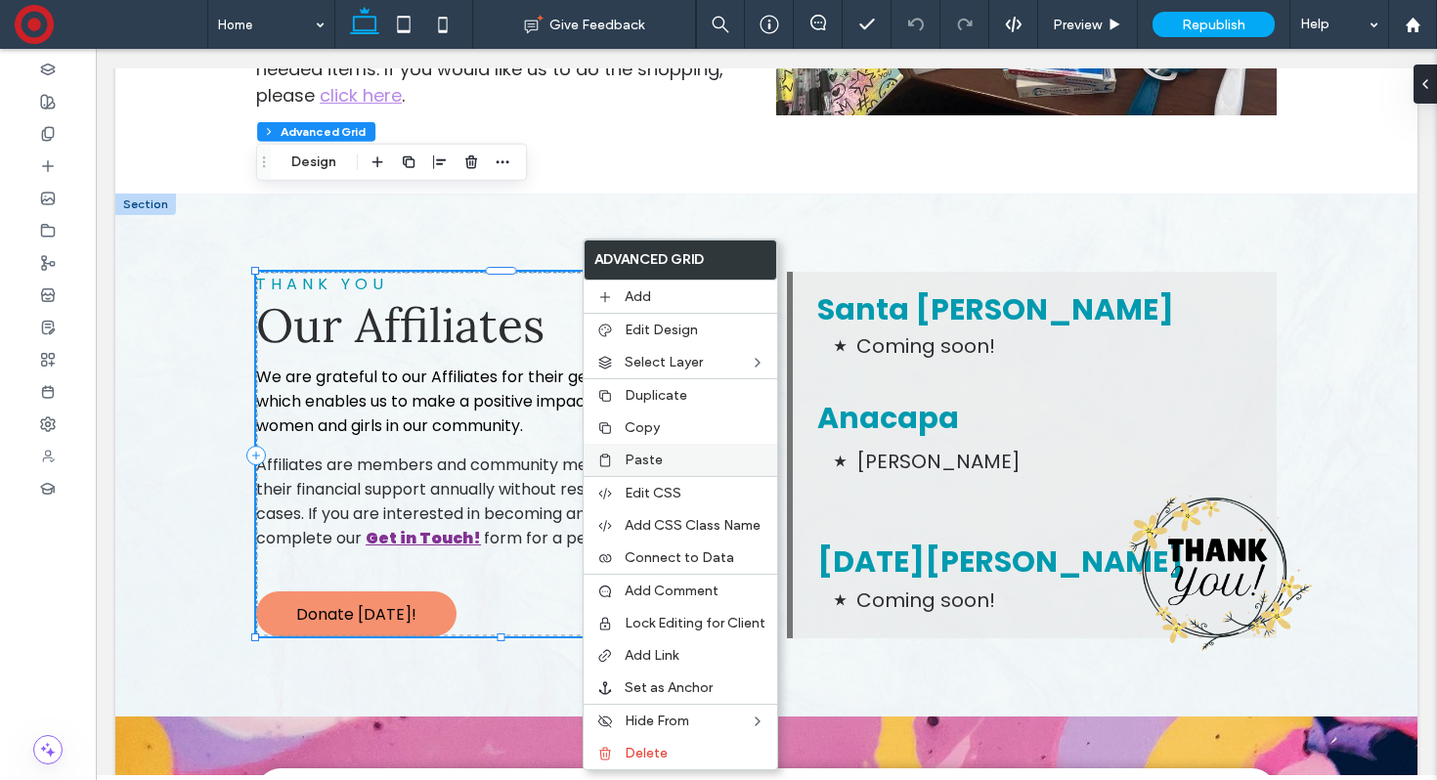
click at [629, 452] on span "Paste" at bounding box center [644, 460] width 38 height 17
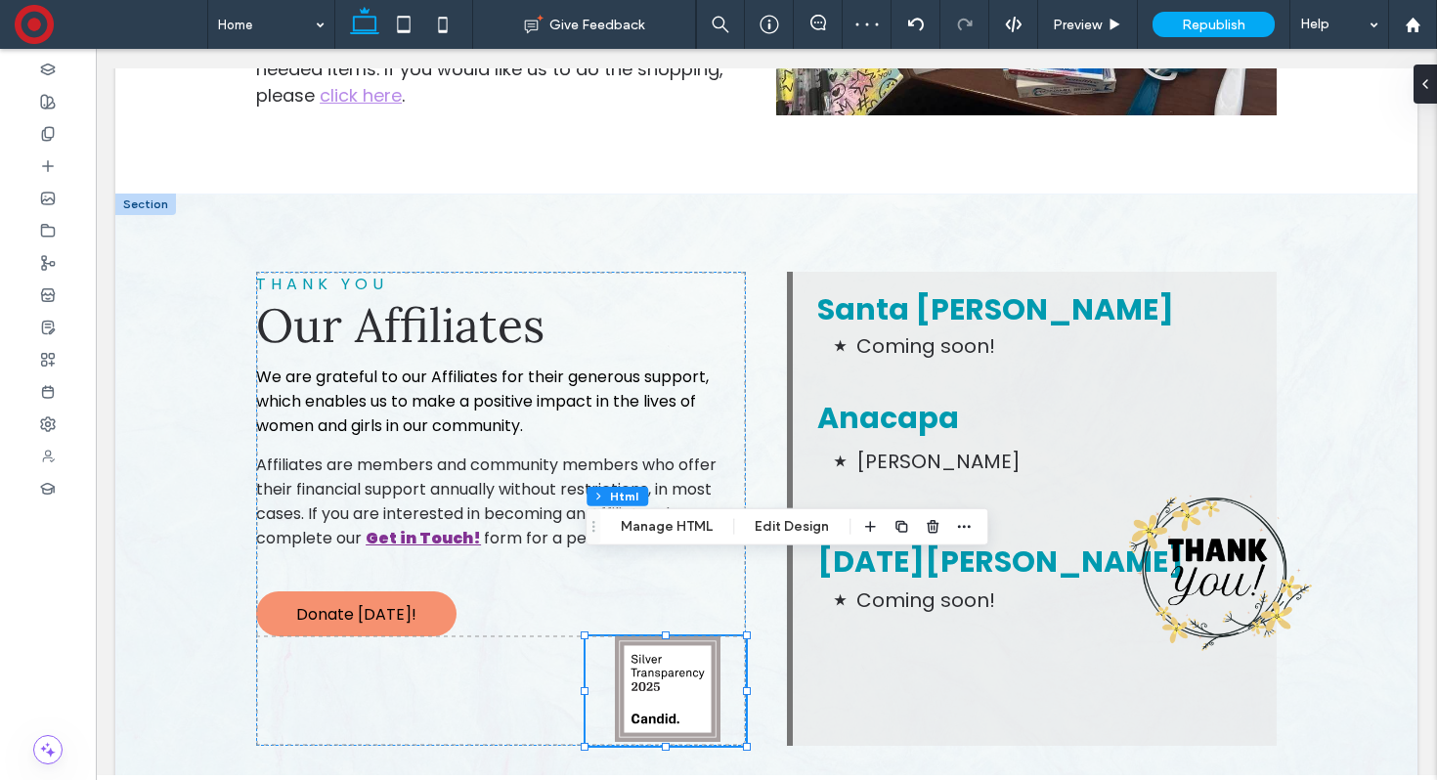
click at [639, 636] on img at bounding box center [668, 689] width 106 height 106
click at [682, 531] on button "Manage HTML" at bounding box center [666, 526] width 117 height 23
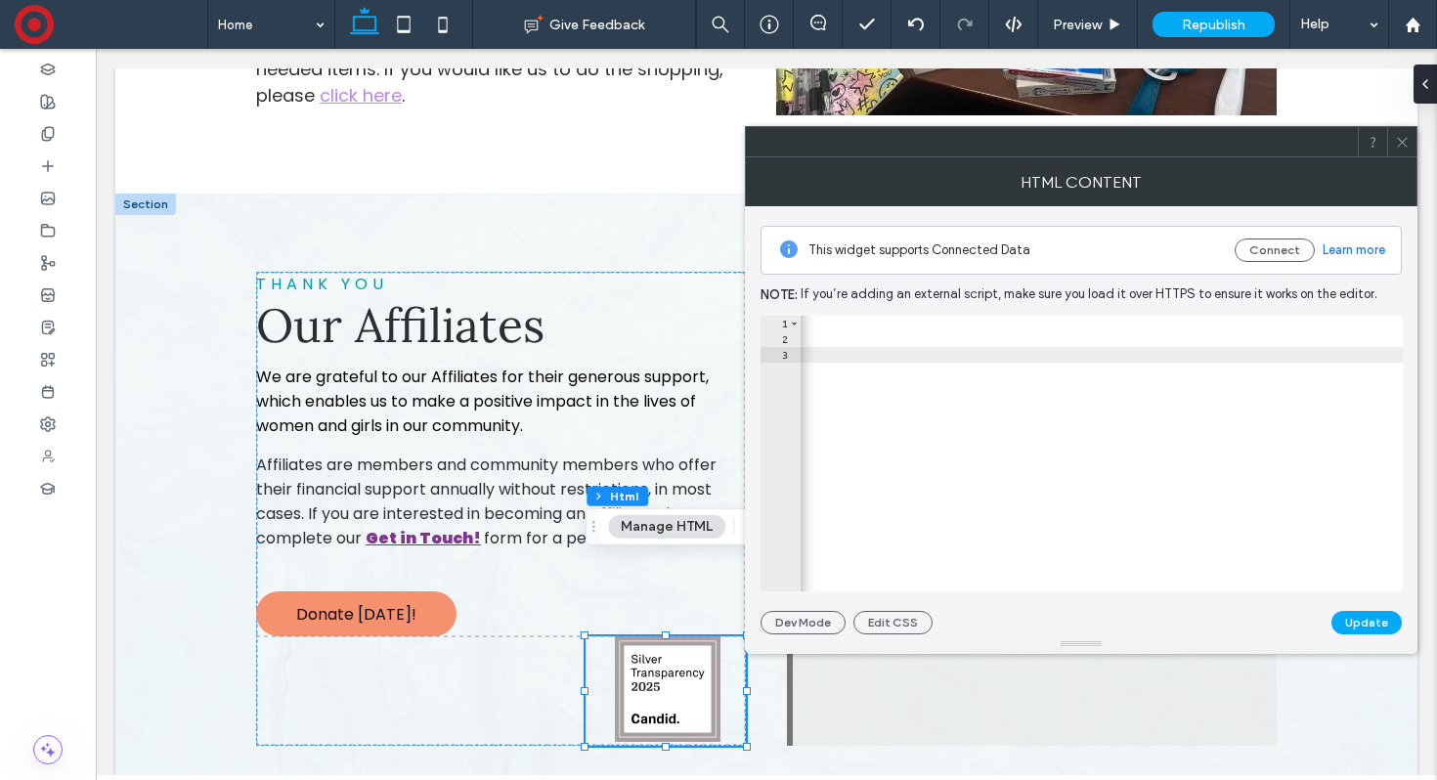
scroll to position [0, 425]
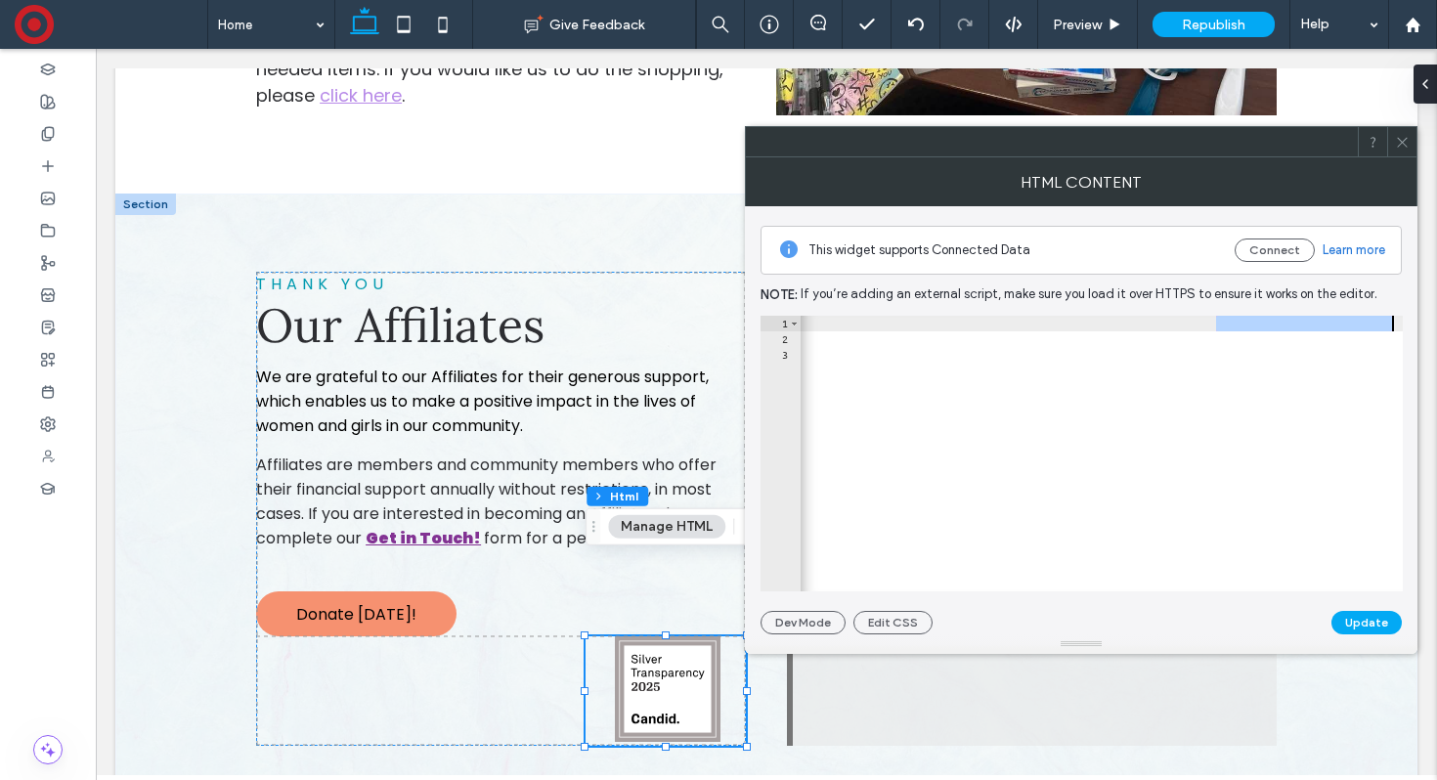
drag, startPoint x: 1214, startPoint y: 326, endPoint x: 1390, endPoint y: 326, distance: 175.9
click at [1390, 325] on div "< a href = "[URL][DOMAIN_NAME]" target = "_blank" style = "margin-left:25px;" >…" at bounding box center [888, 469] width 1028 height 307
type textarea "**********"
click at [1360, 621] on button "Update" at bounding box center [1366, 622] width 70 height 23
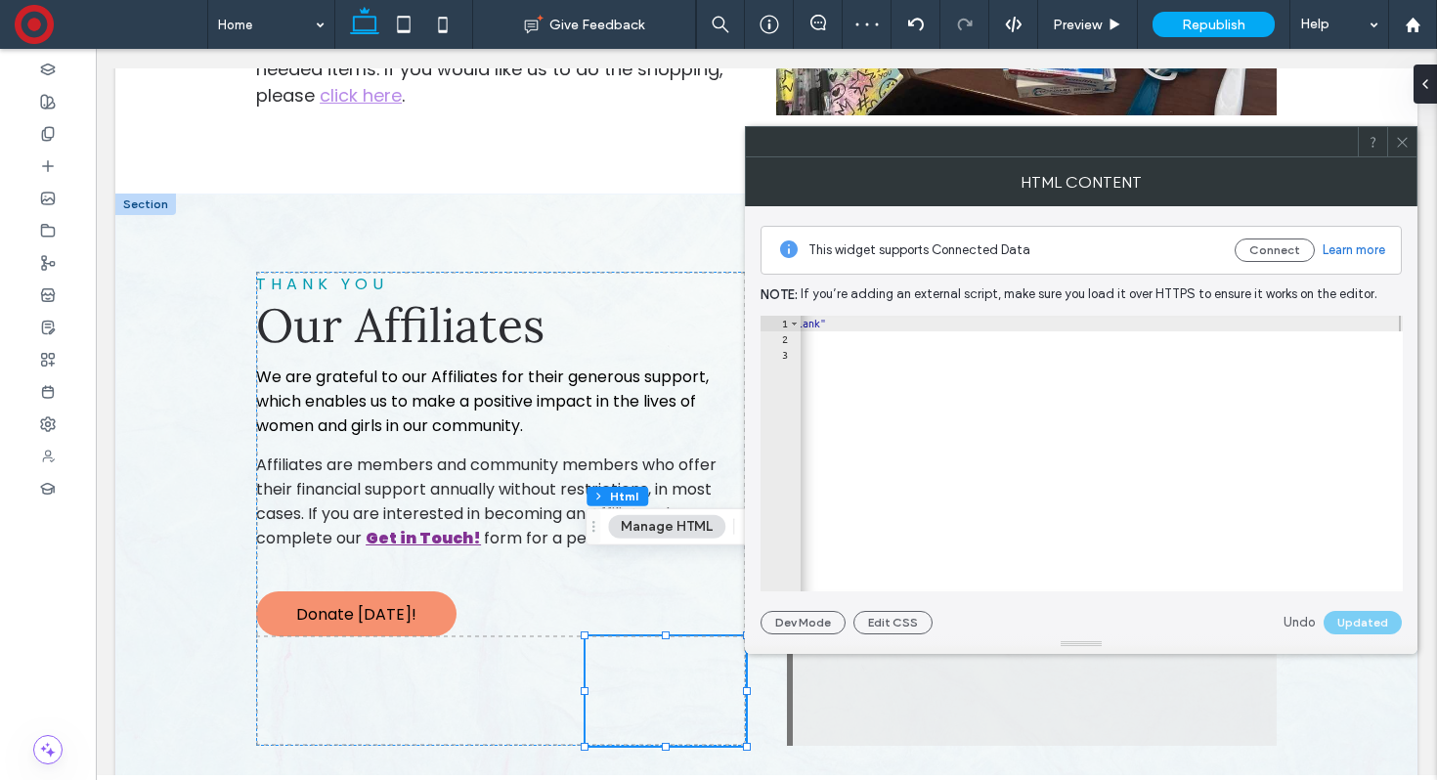
click at [1400, 141] on icon at bounding box center [1402, 142] width 15 height 15
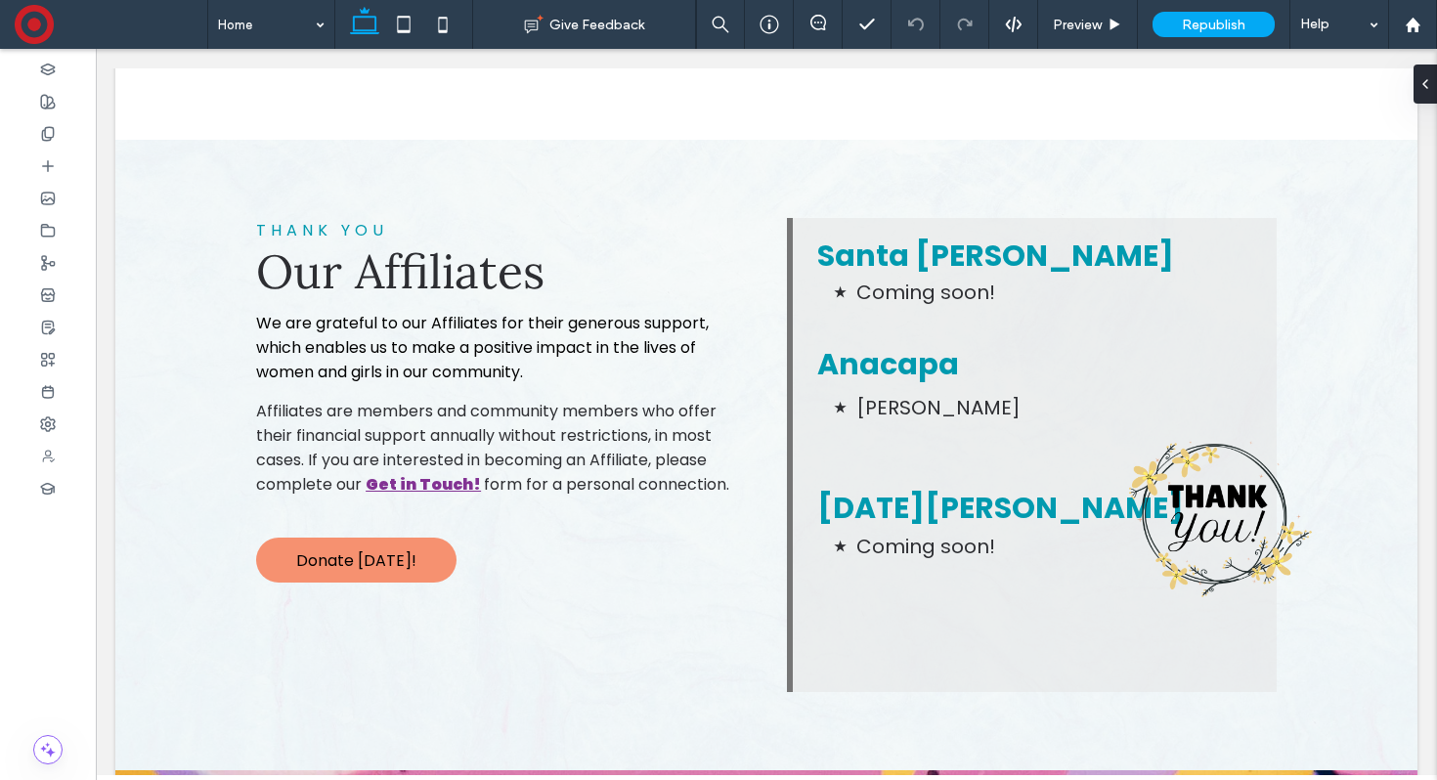
scroll to position [7645, 0]
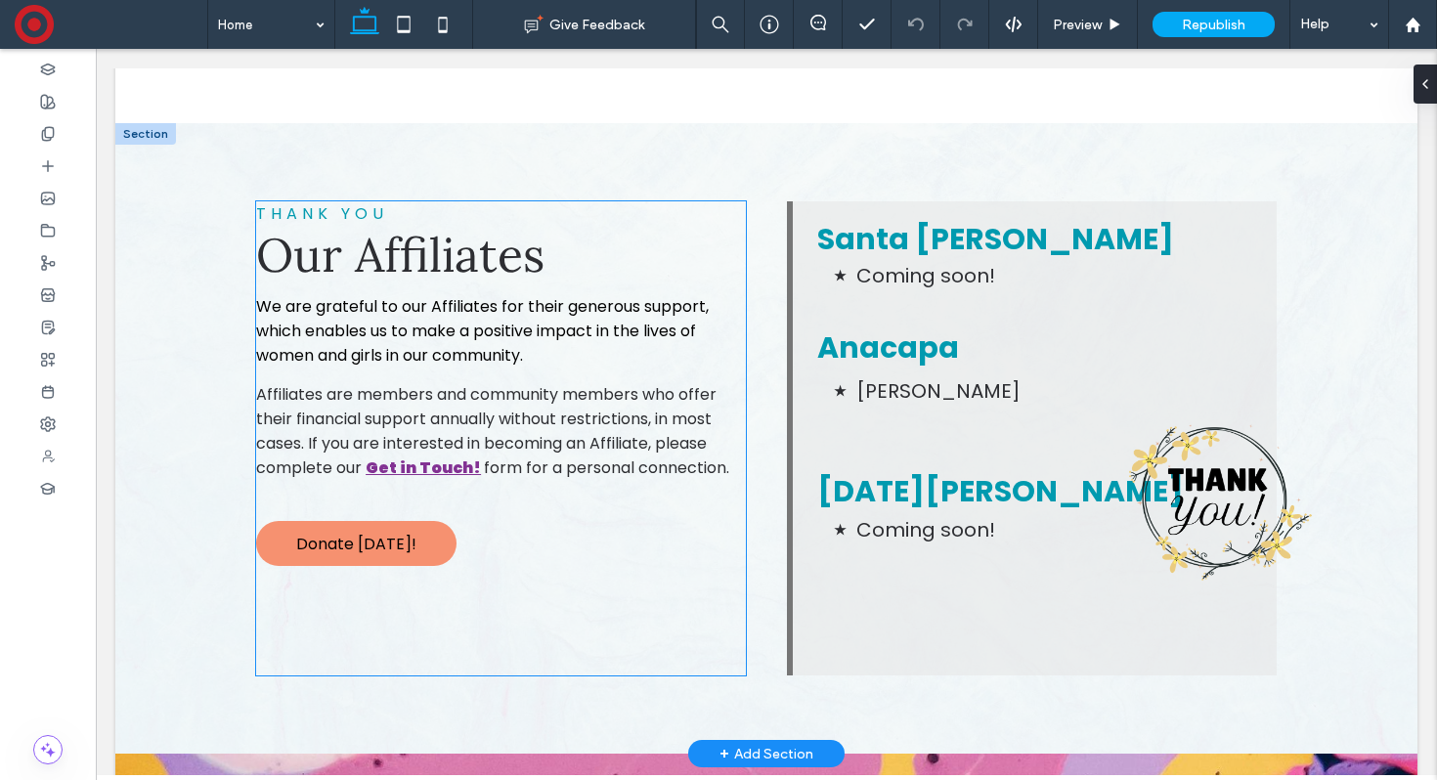
click at [679, 566] on div at bounding box center [666, 620] width 160 height 109
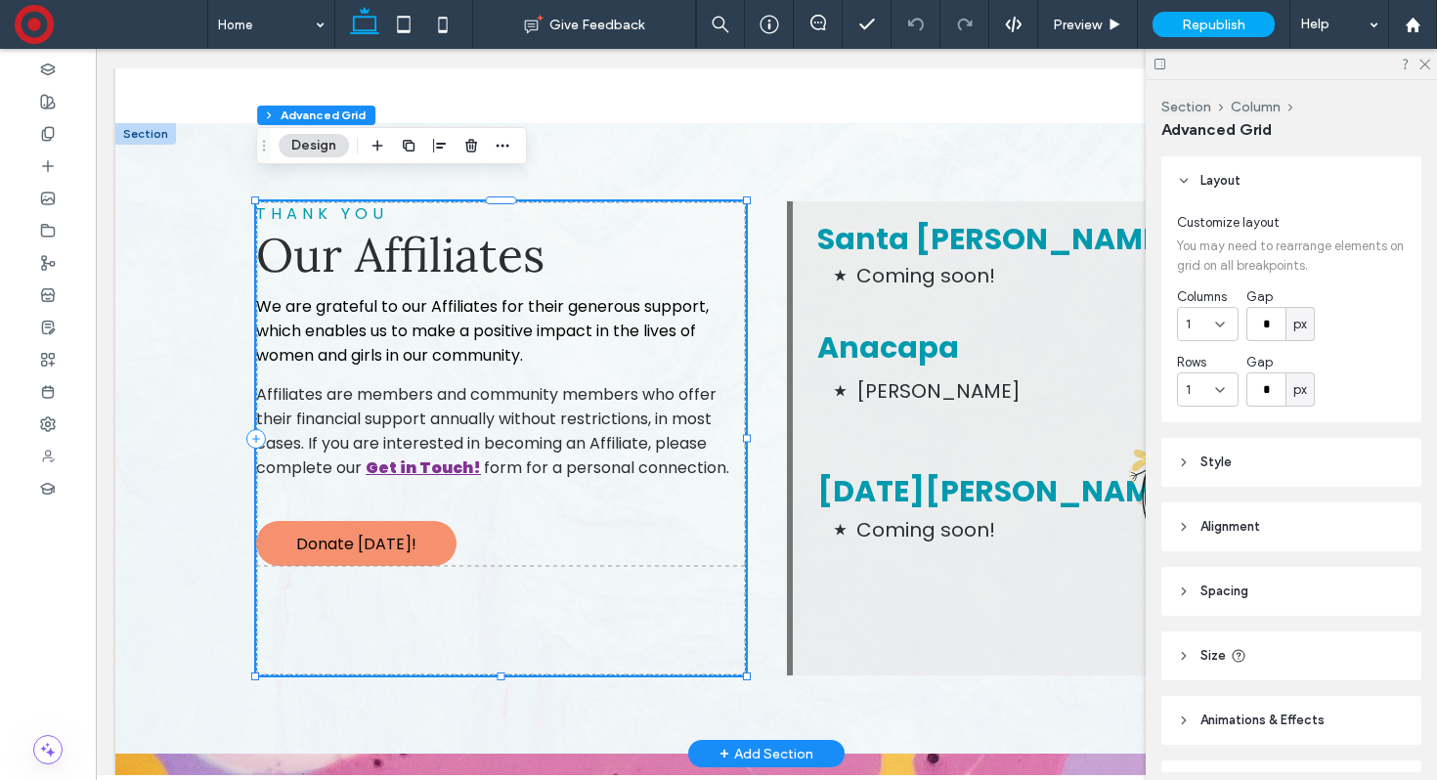
click at [642, 566] on div at bounding box center [666, 620] width 160 height 109
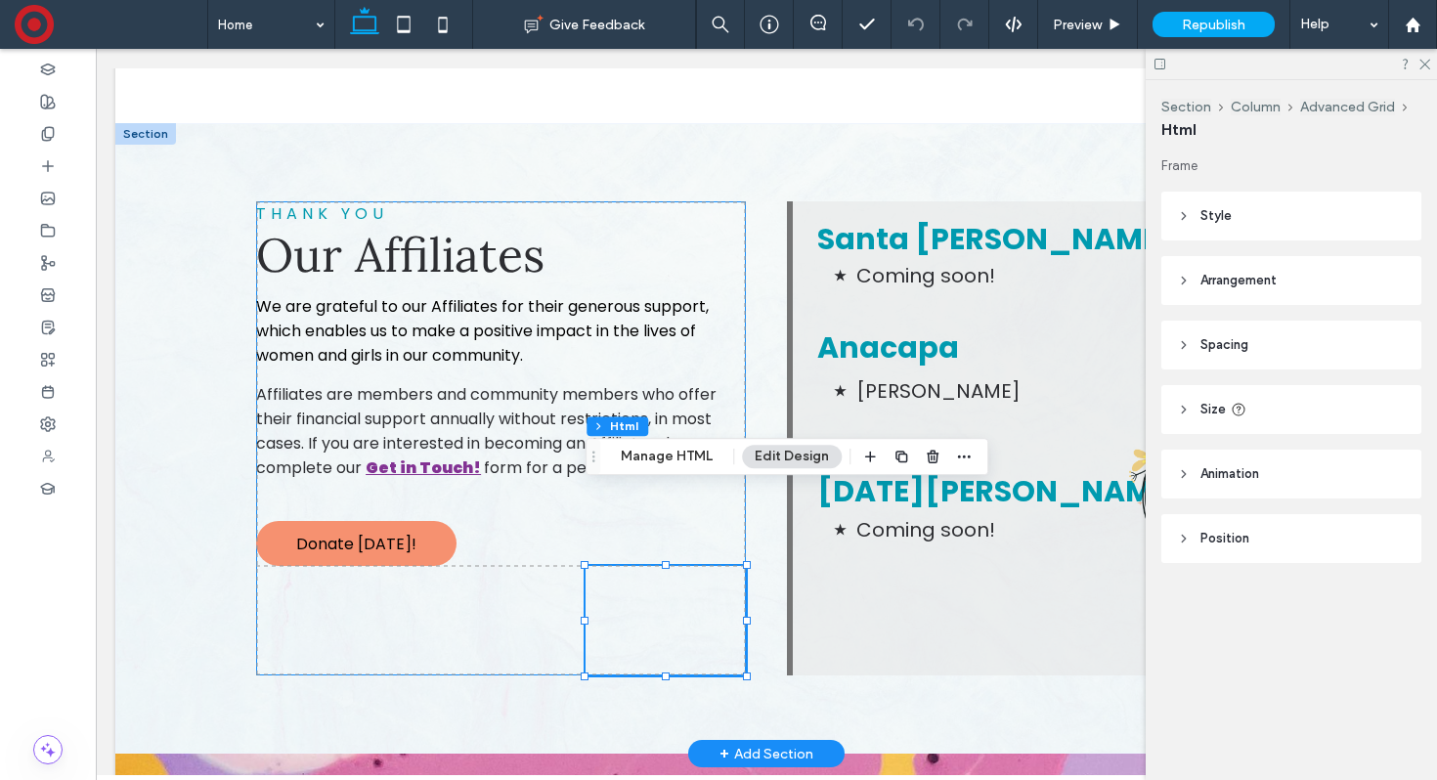
click at [668, 566] on div at bounding box center [666, 620] width 160 height 109
click at [667, 459] on button "Manage HTML" at bounding box center [666, 456] width 117 height 23
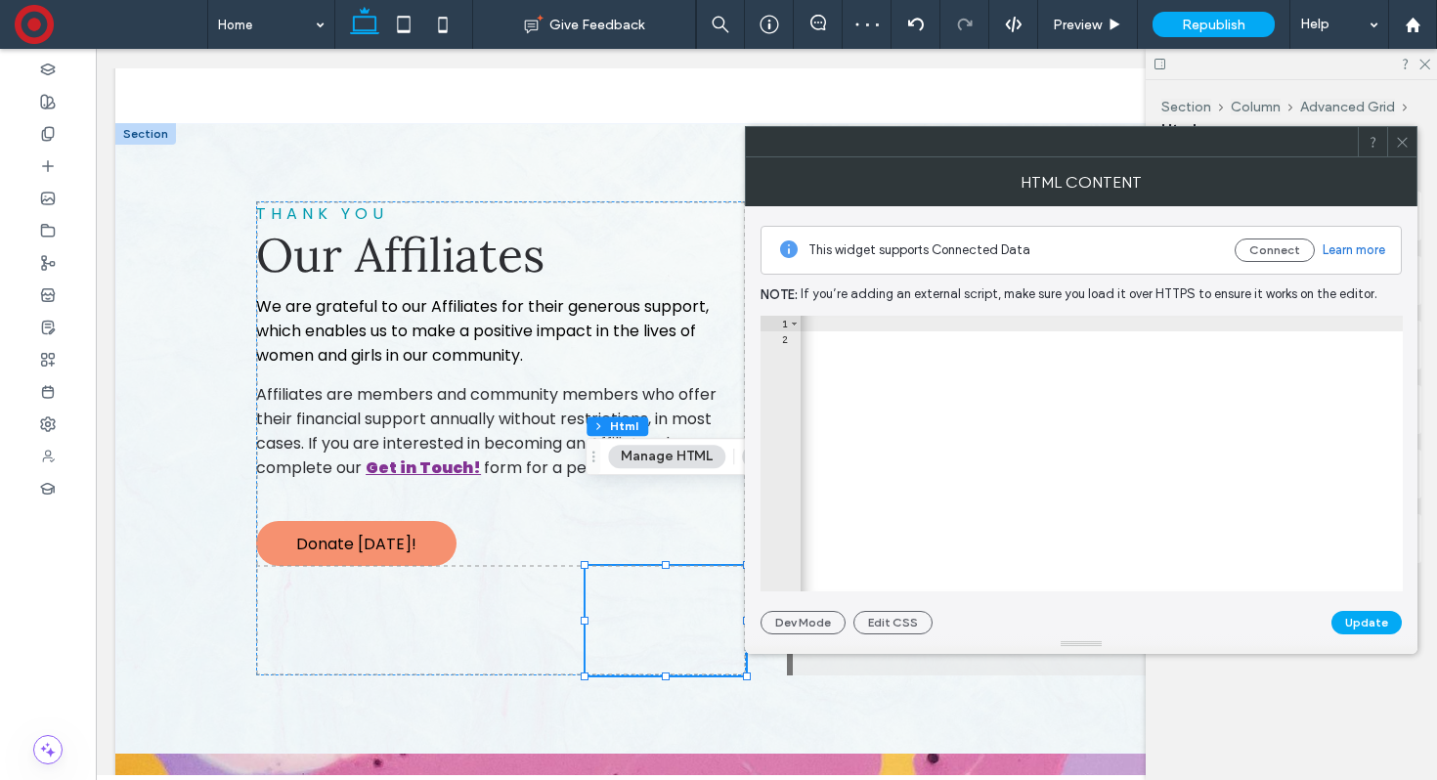
scroll to position [0, 854]
click at [1394, 320] on div "< a href = "[URL][DOMAIN_NAME]" target = "_blank" < img = "" src = "[URL][DOMAI…" at bounding box center [673, 469] width 1457 height 307
type textarea "**********"
click at [1402, 148] on icon at bounding box center [1402, 142] width 15 height 15
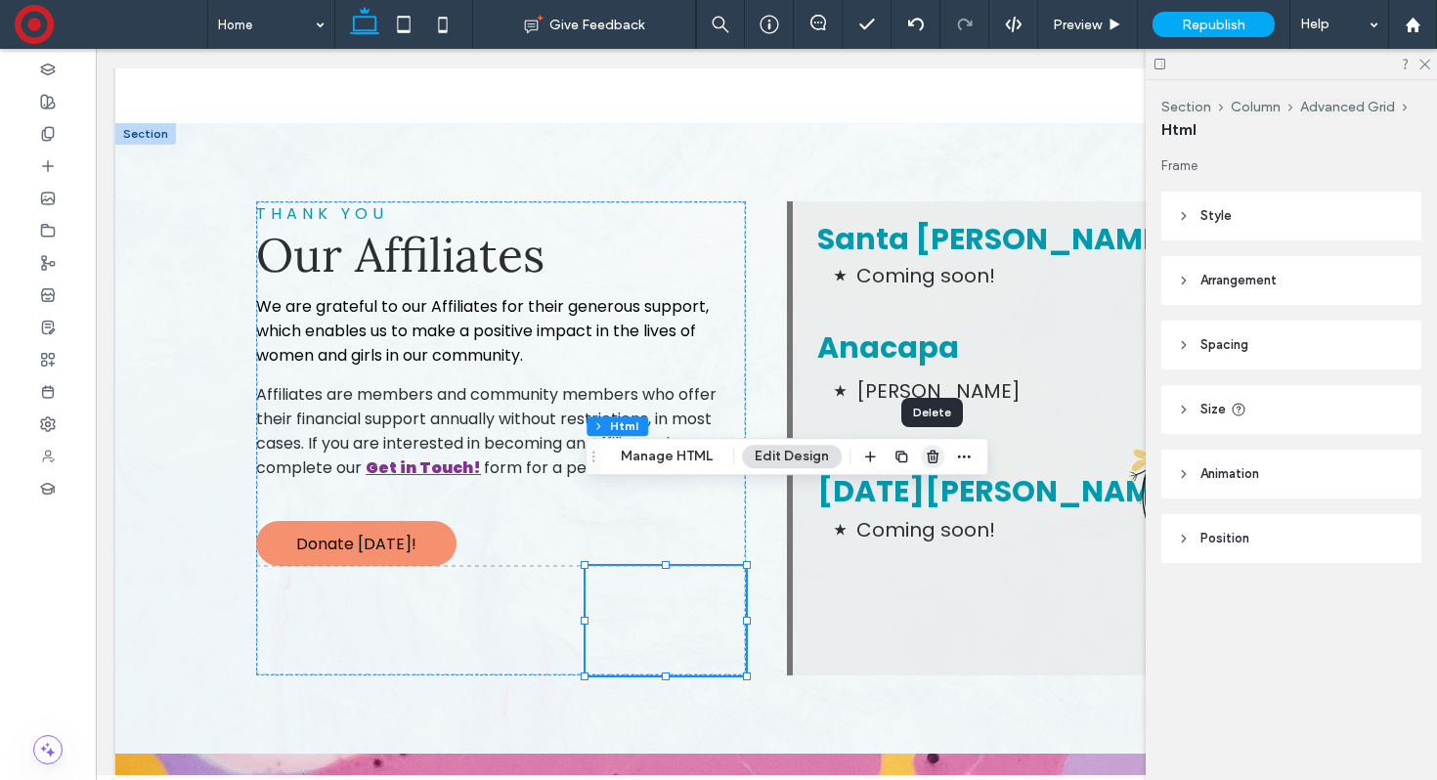
click at [933, 448] on span "button" at bounding box center [932, 456] width 23 height 23
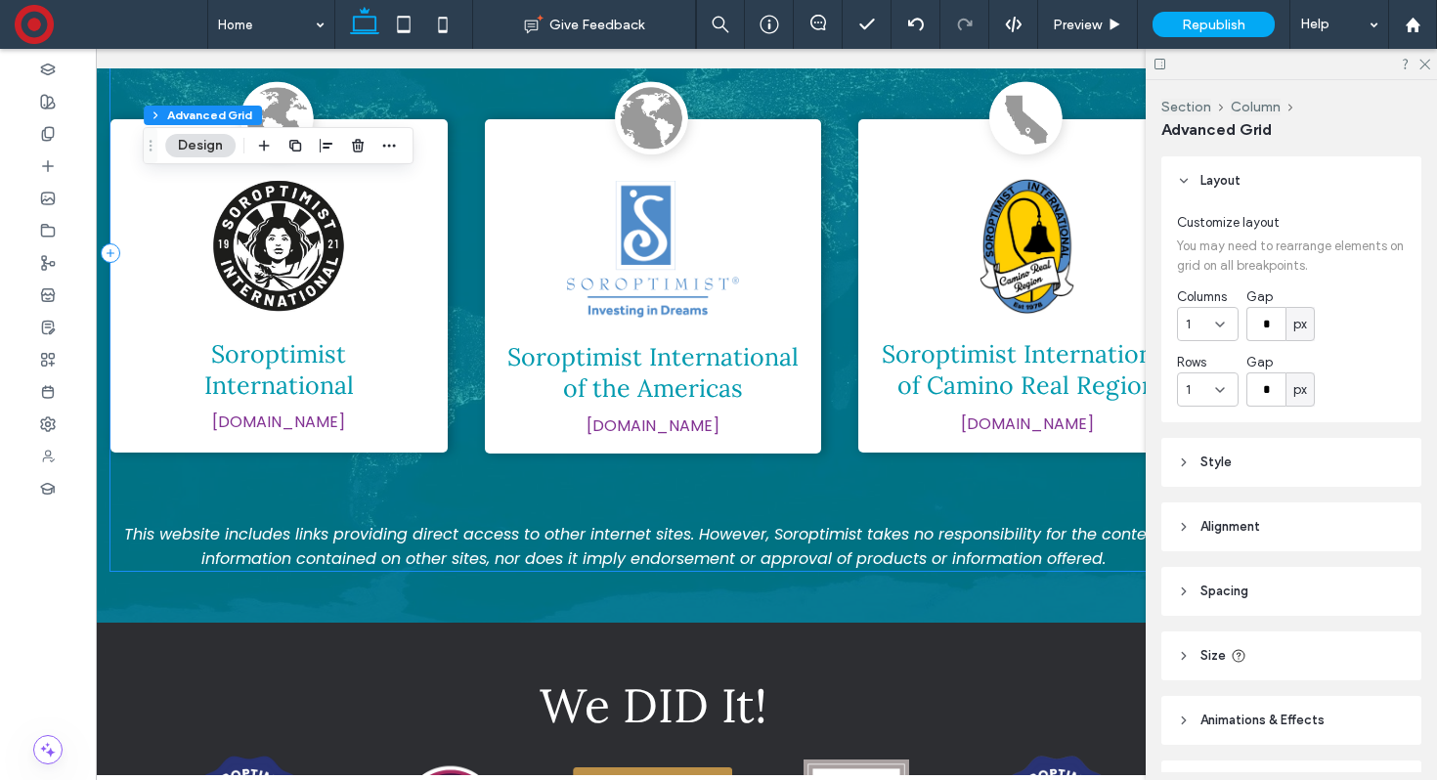
scroll to position [16348, 0]
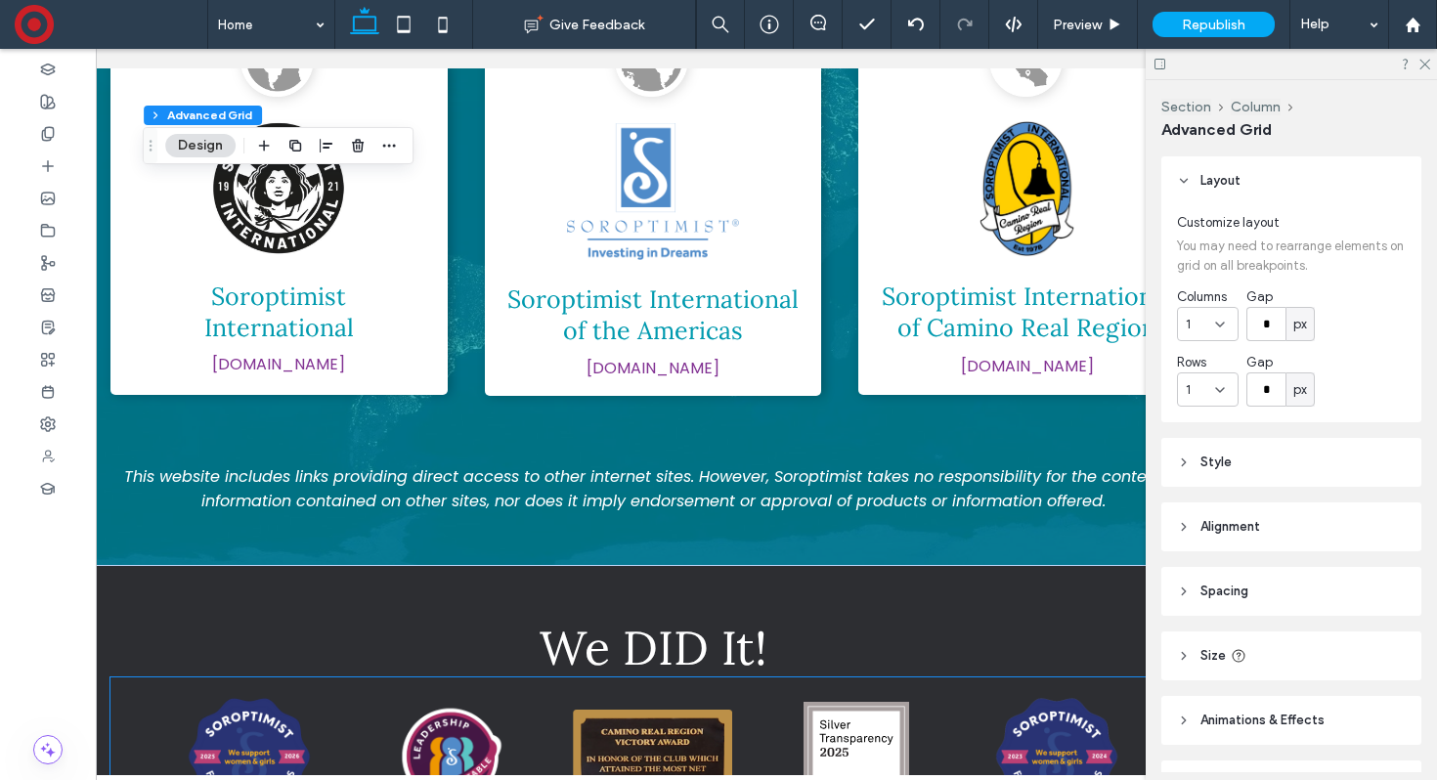
click at [858, 702] on img at bounding box center [856, 755] width 106 height 106
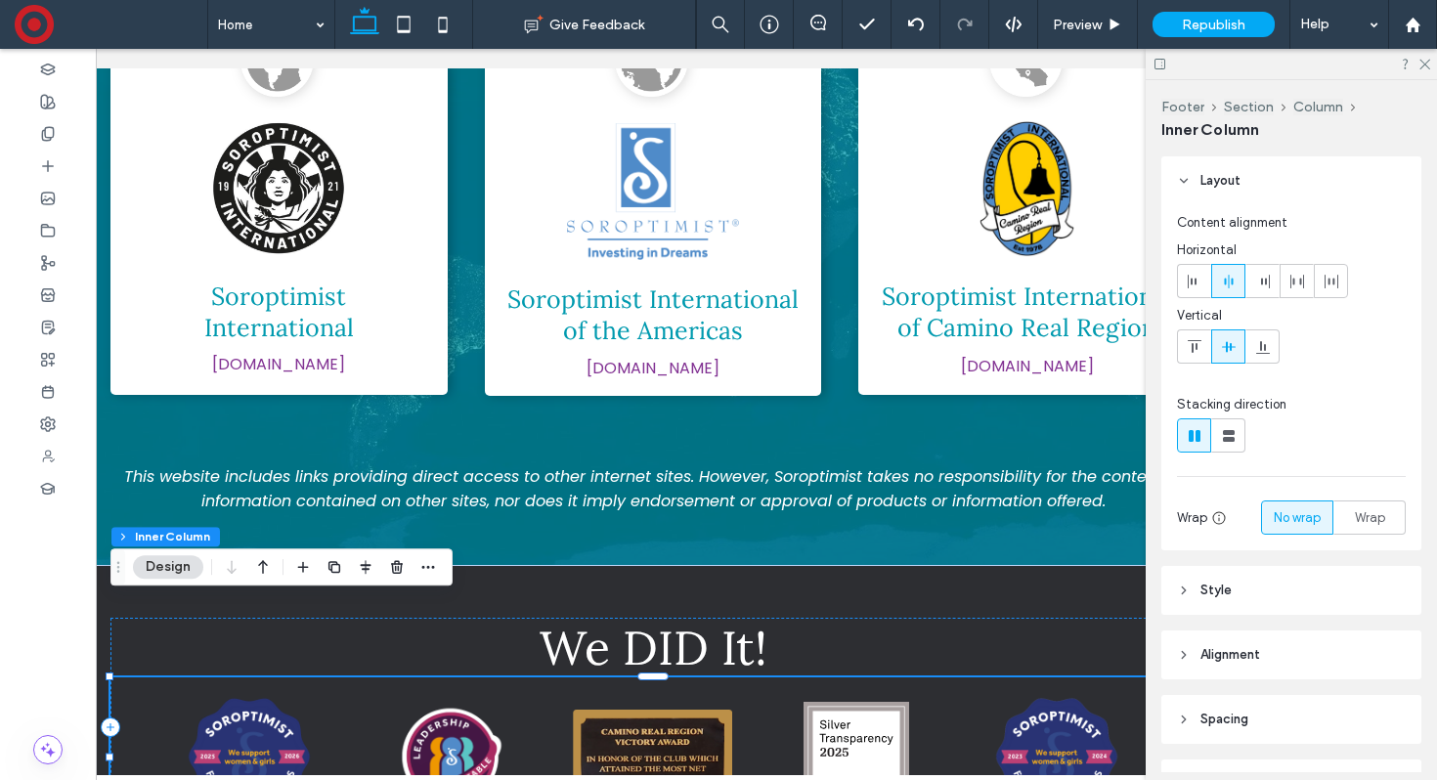
click at [858, 702] on img at bounding box center [856, 755] width 106 height 106
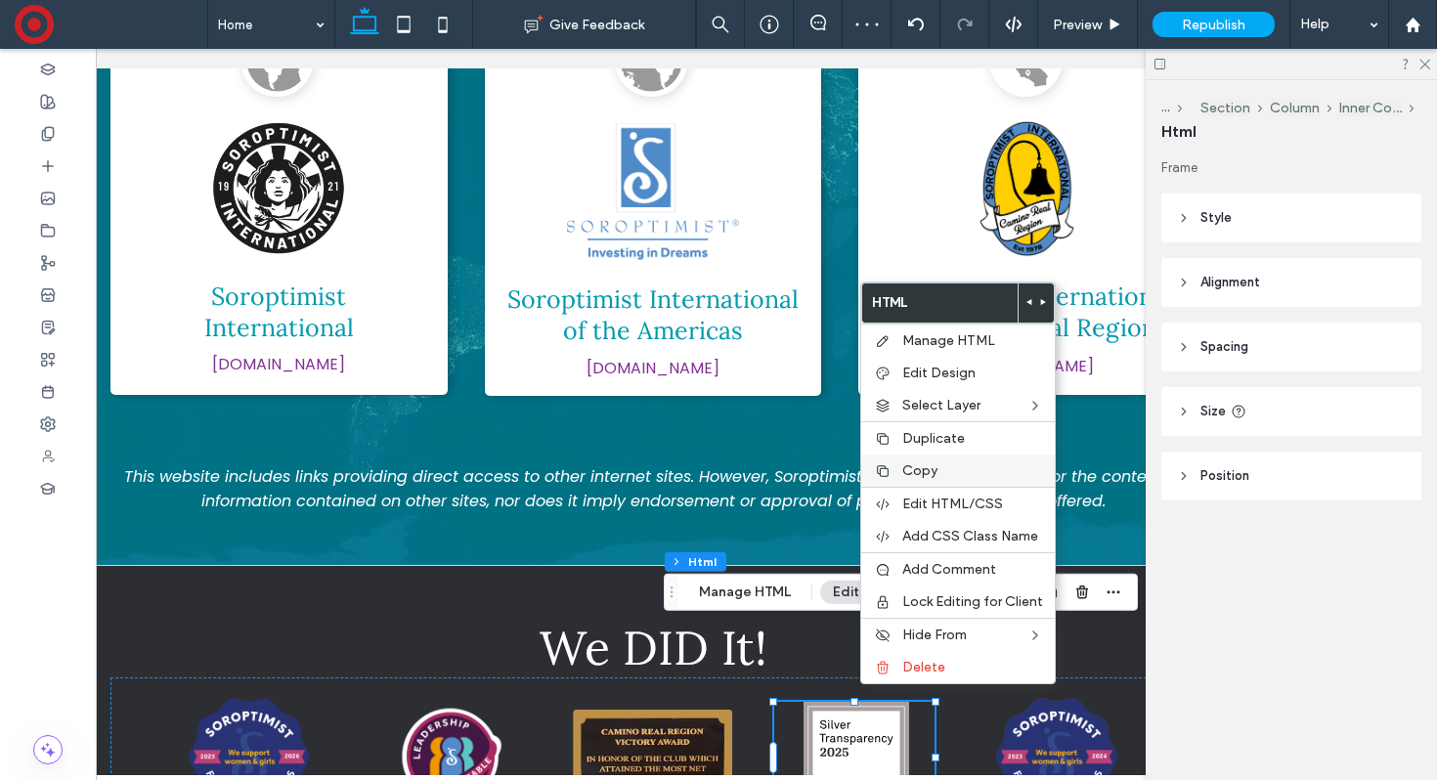
click at [924, 473] on span "Copy" at bounding box center [919, 470] width 35 height 17
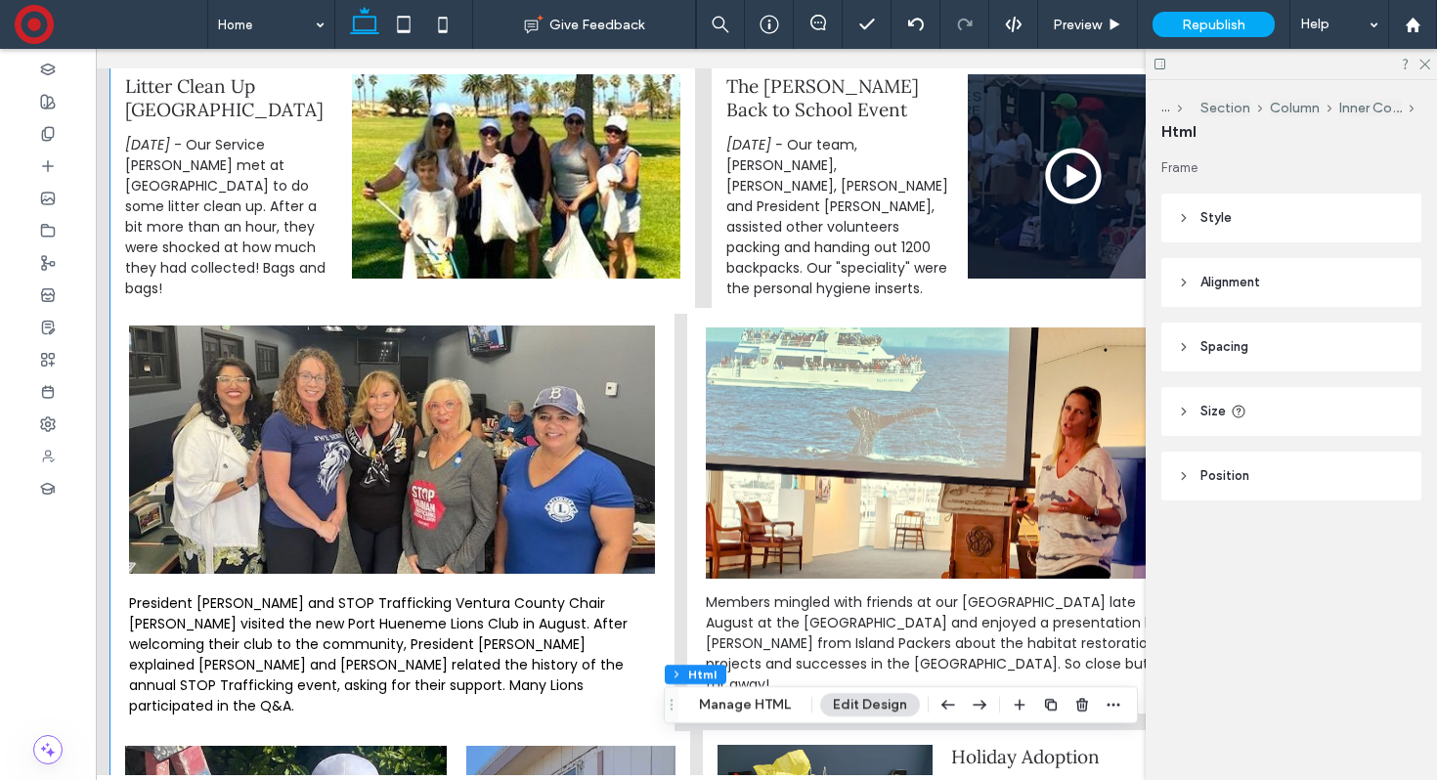
scroll to position [13396, 0]
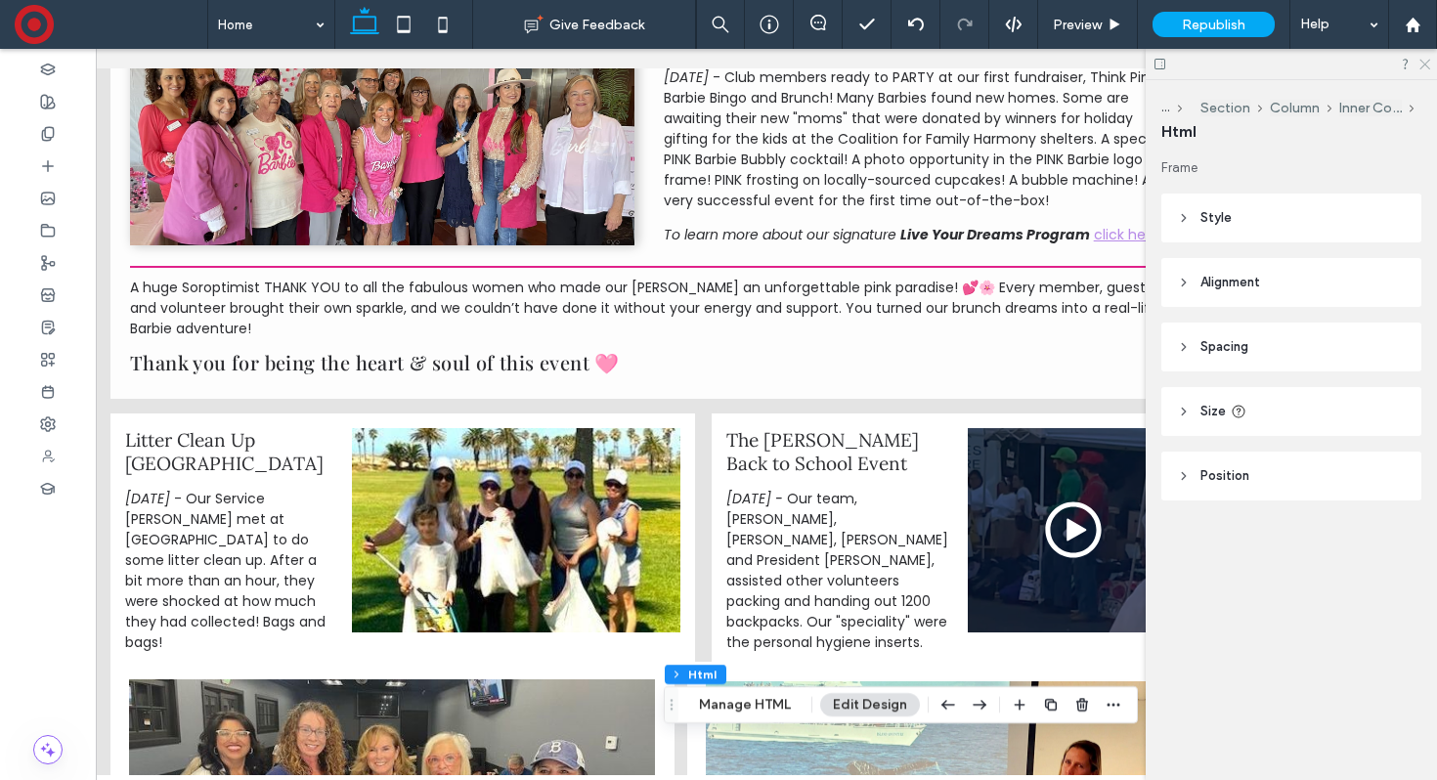
click at [1420, 65] on icon at bounding box center [1423, 63] width 13 height 13
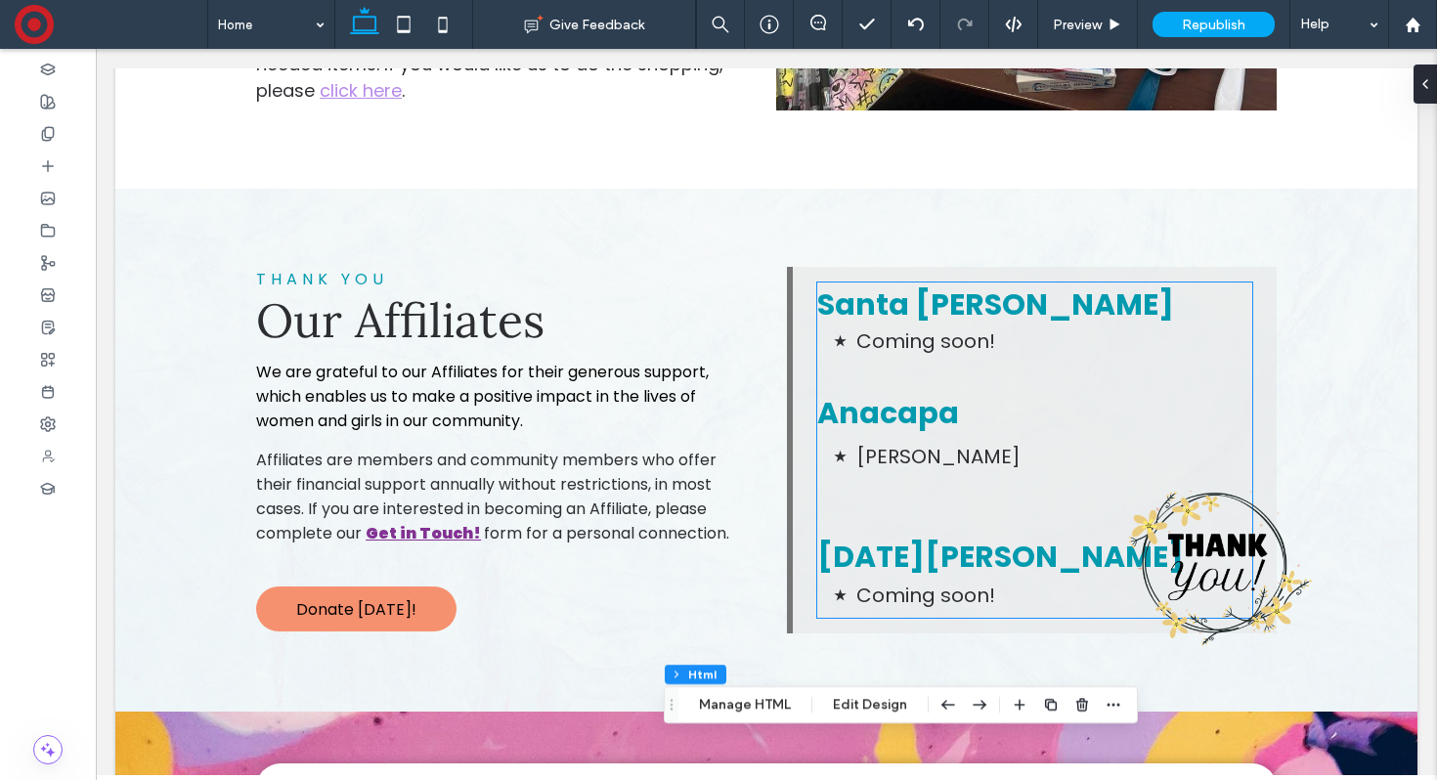
scroll to position [7569, 0]
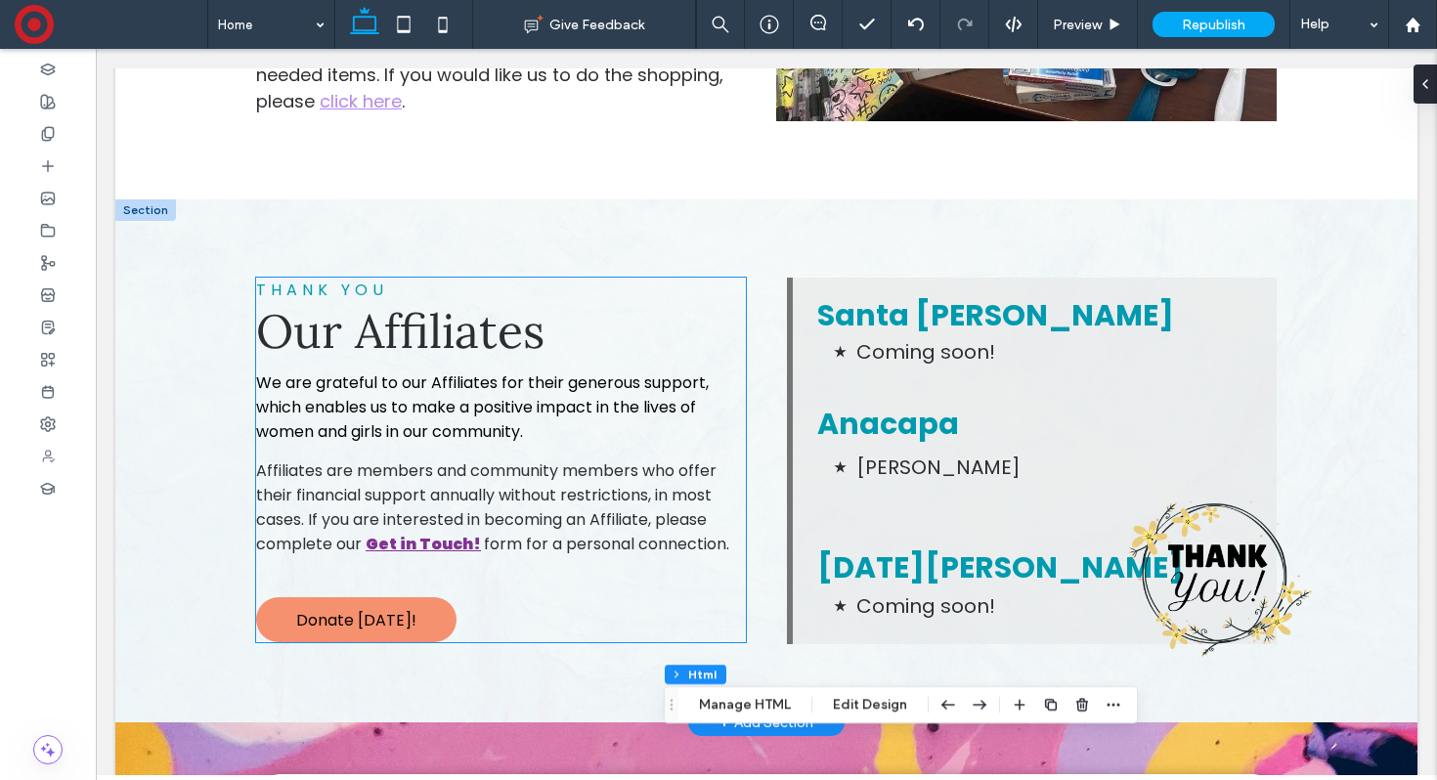
click at [624, 518] on div "THANK YOU Our Affiliates We are grateful to our Affiliates for their generous s…" at bounding box center [501, 460] width 490 height 365
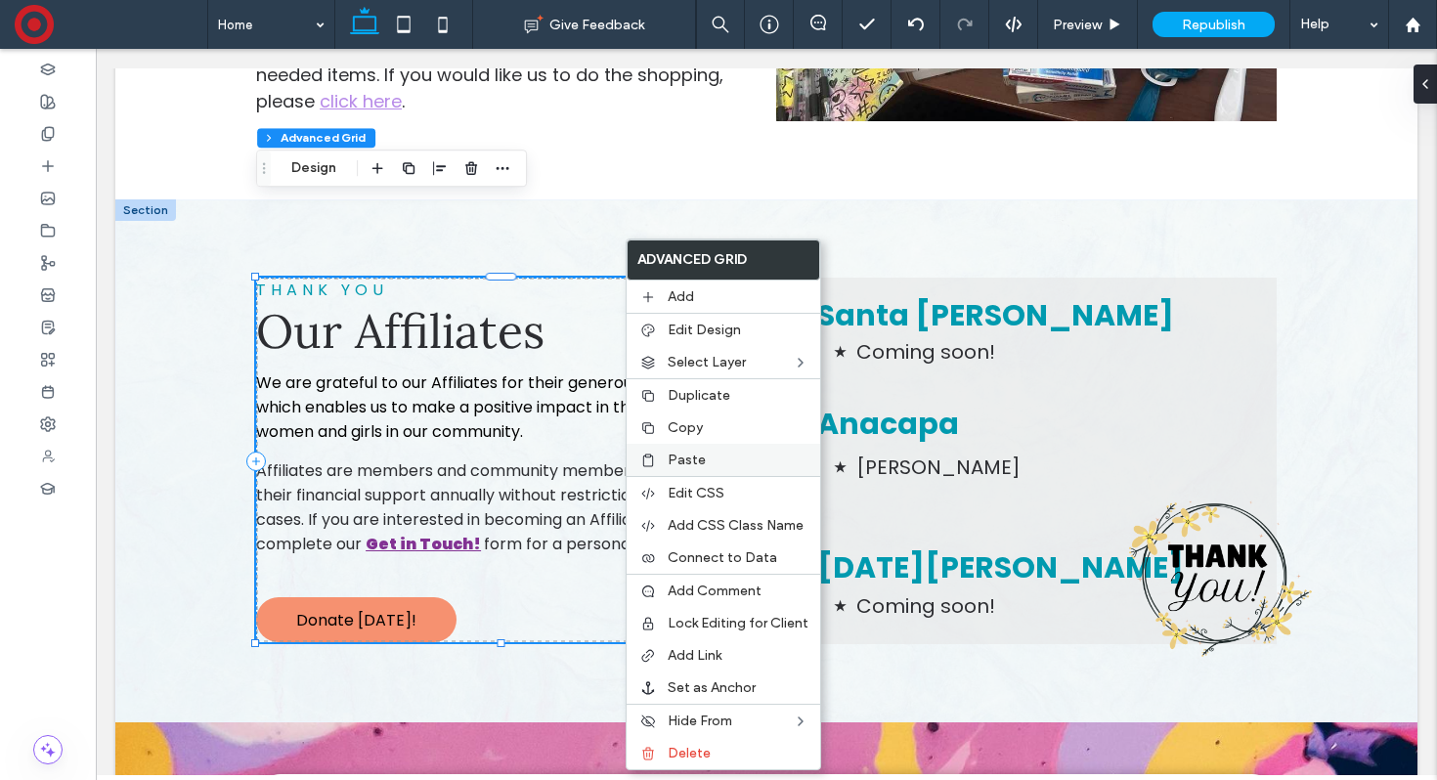
click at [676, 453] on span "Paste" at bounding box center [687, 460] width 38 height 17
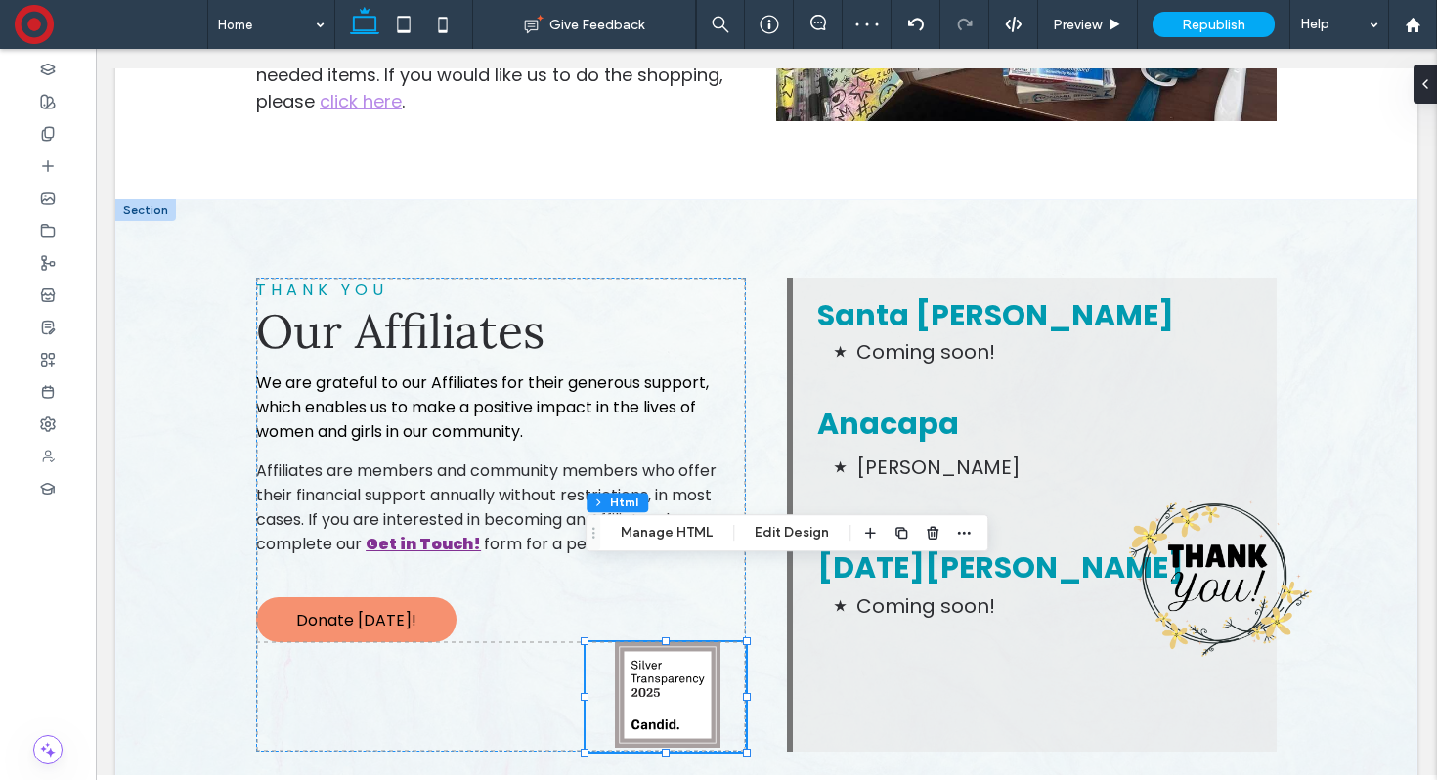
click at [671, 642] on img at bounding box center [668, 695] width 106 height 106
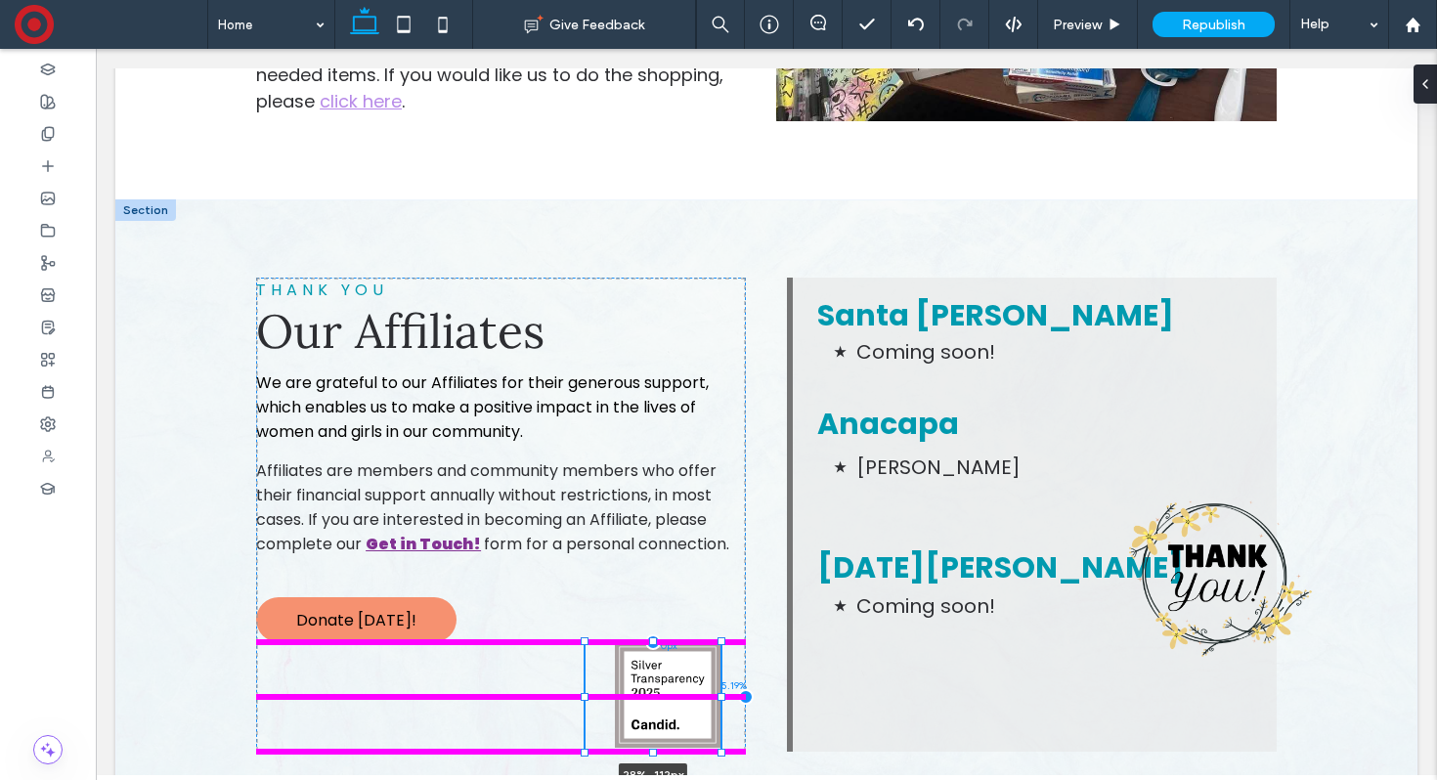
drag, startPoint x: 745, startPoint y: 618, endPoint x: 720, endPoint y: 619, distance: 24.5
click at [720, 693] on div at bounding box center [721, 697] width 8 height 8
type input "**"
type input "****"
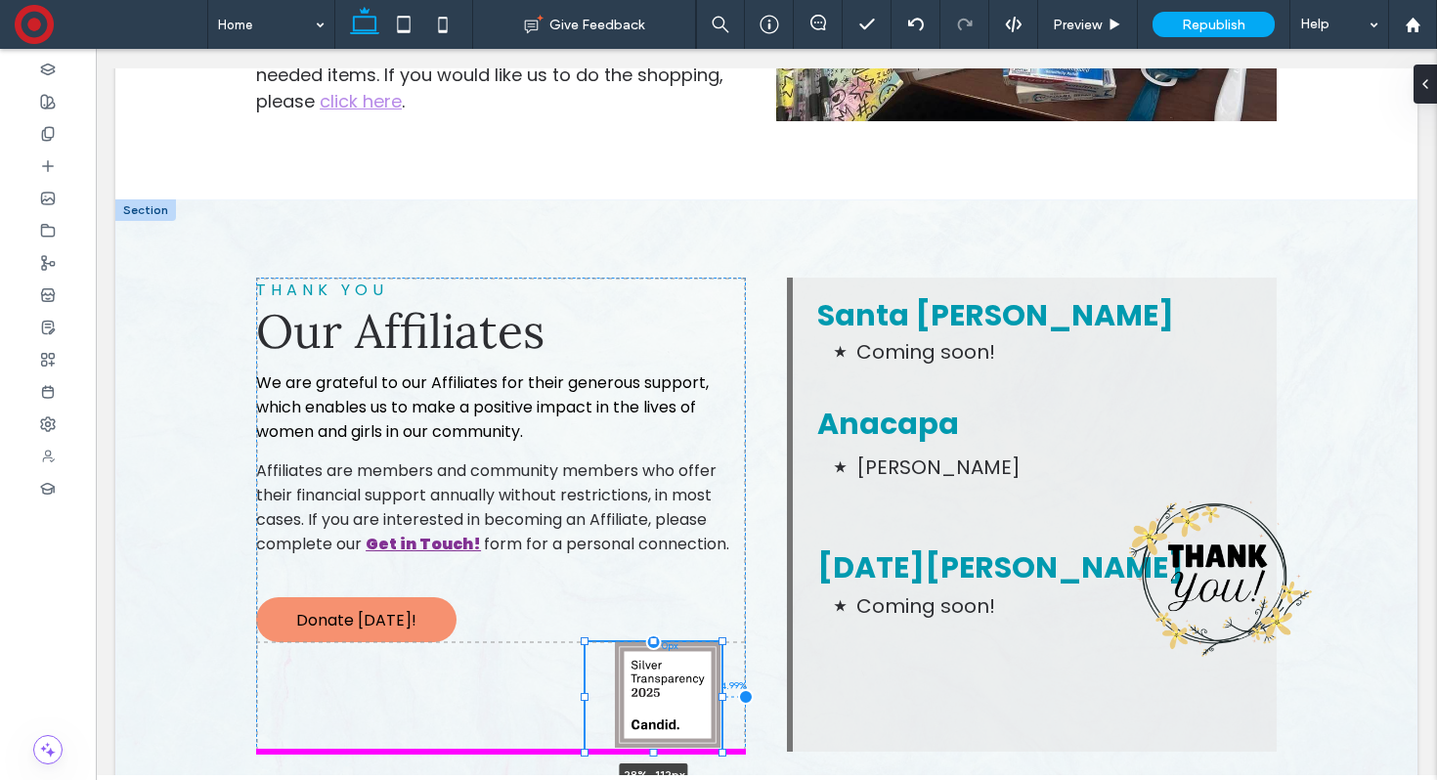
click at [651, 669] on div "THANK YOU Our Affiliates We are grateful to our Affiliates for their generous s…" at bounding box center [501, 515] width 490 height 474
click at [652, 744] on div at bounding box center [654, 748] width 8 height 8
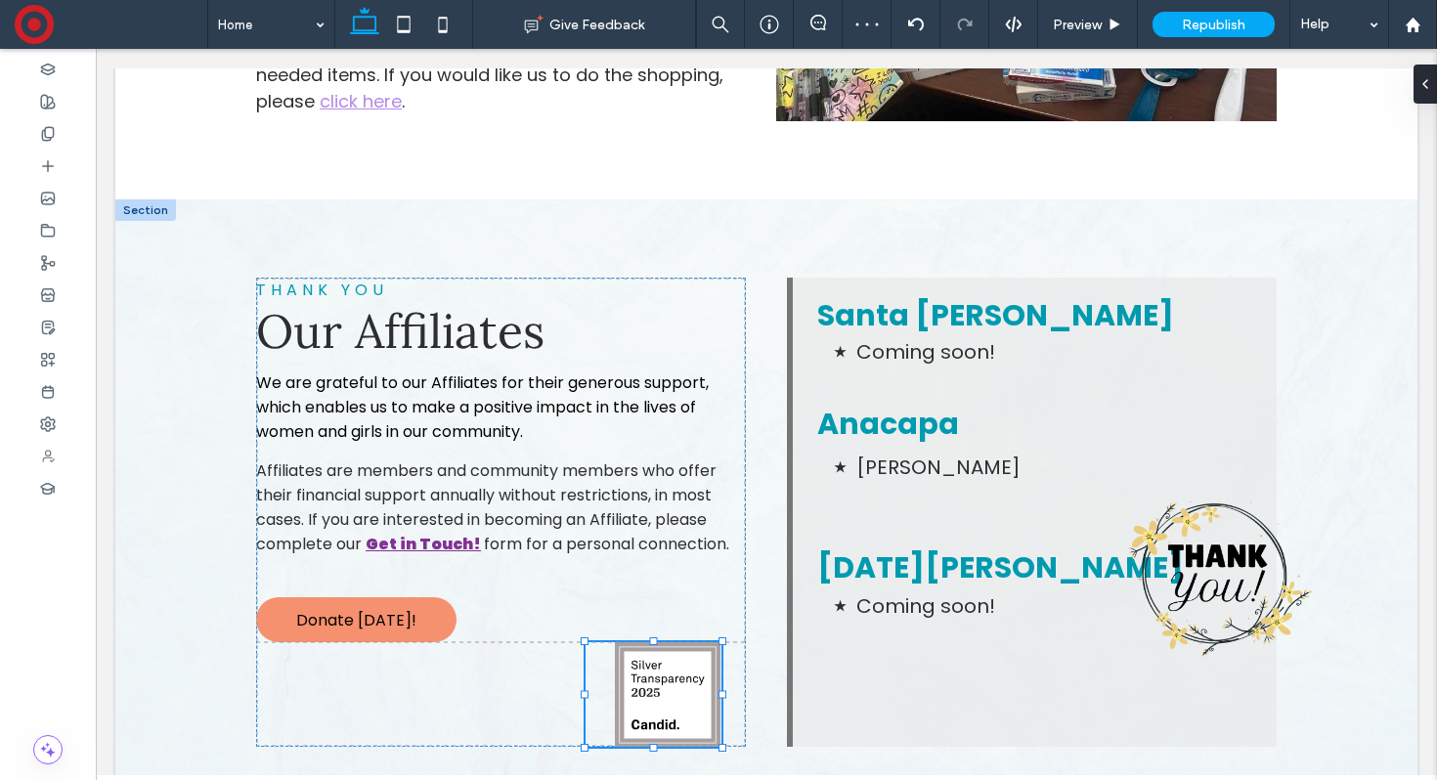
type input "***"
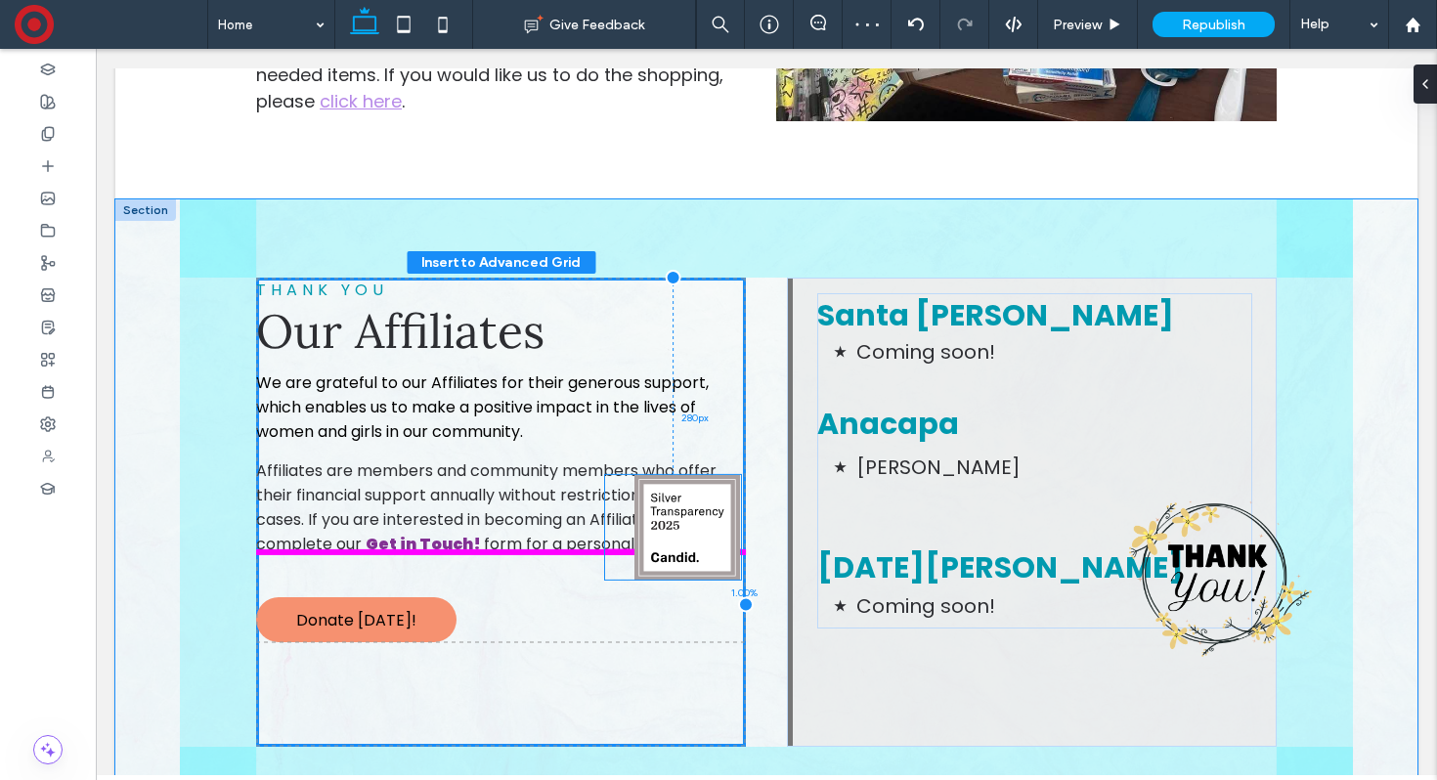
drag, startPoint x: 663, startPoint y: 613, endPoint x: 678, endPoint y: 525, distance: 89.4
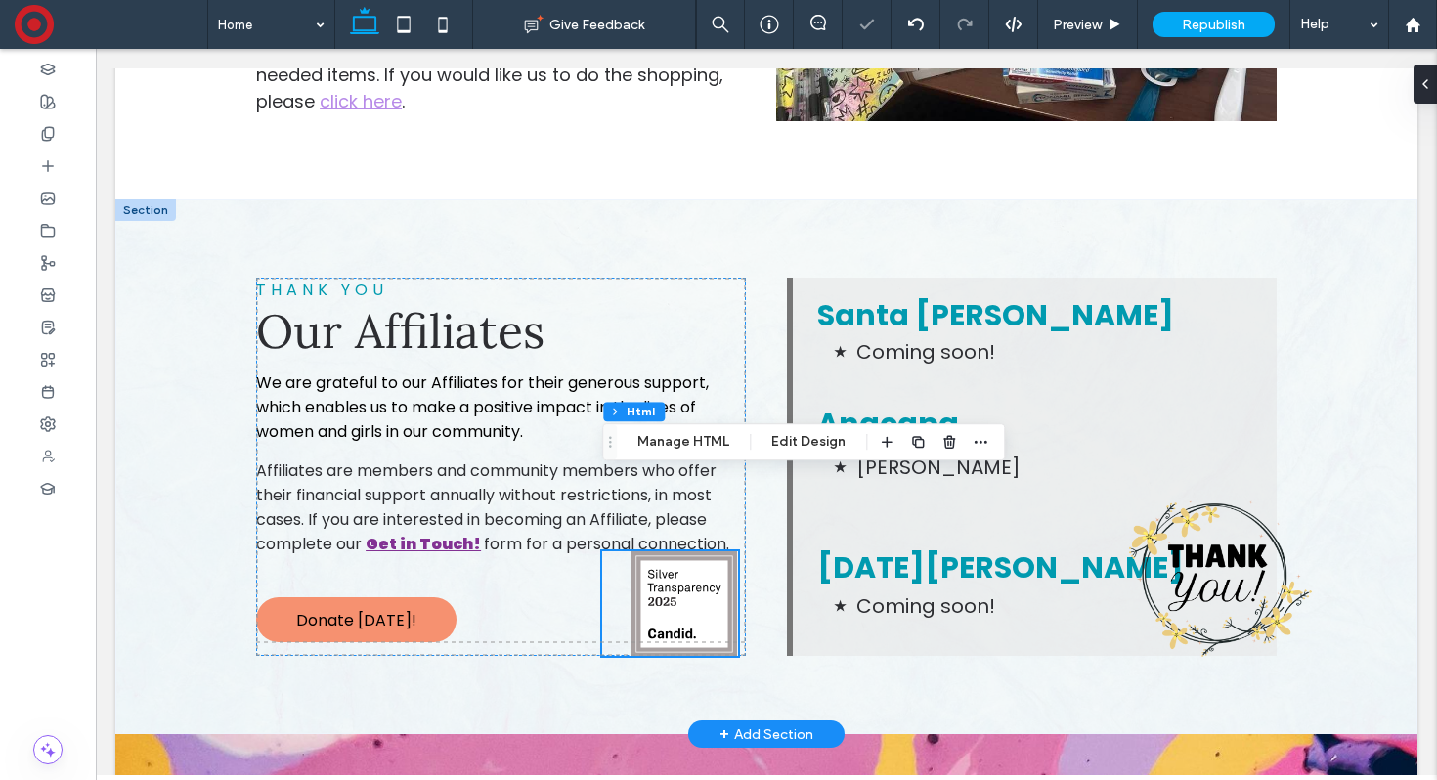
click at [696, 551] on img at bounding box center [684, 604] width 106 height 106
click at [691, 437] on button "Manage HTML" at bounding box center [683, 441] width 117 height 23
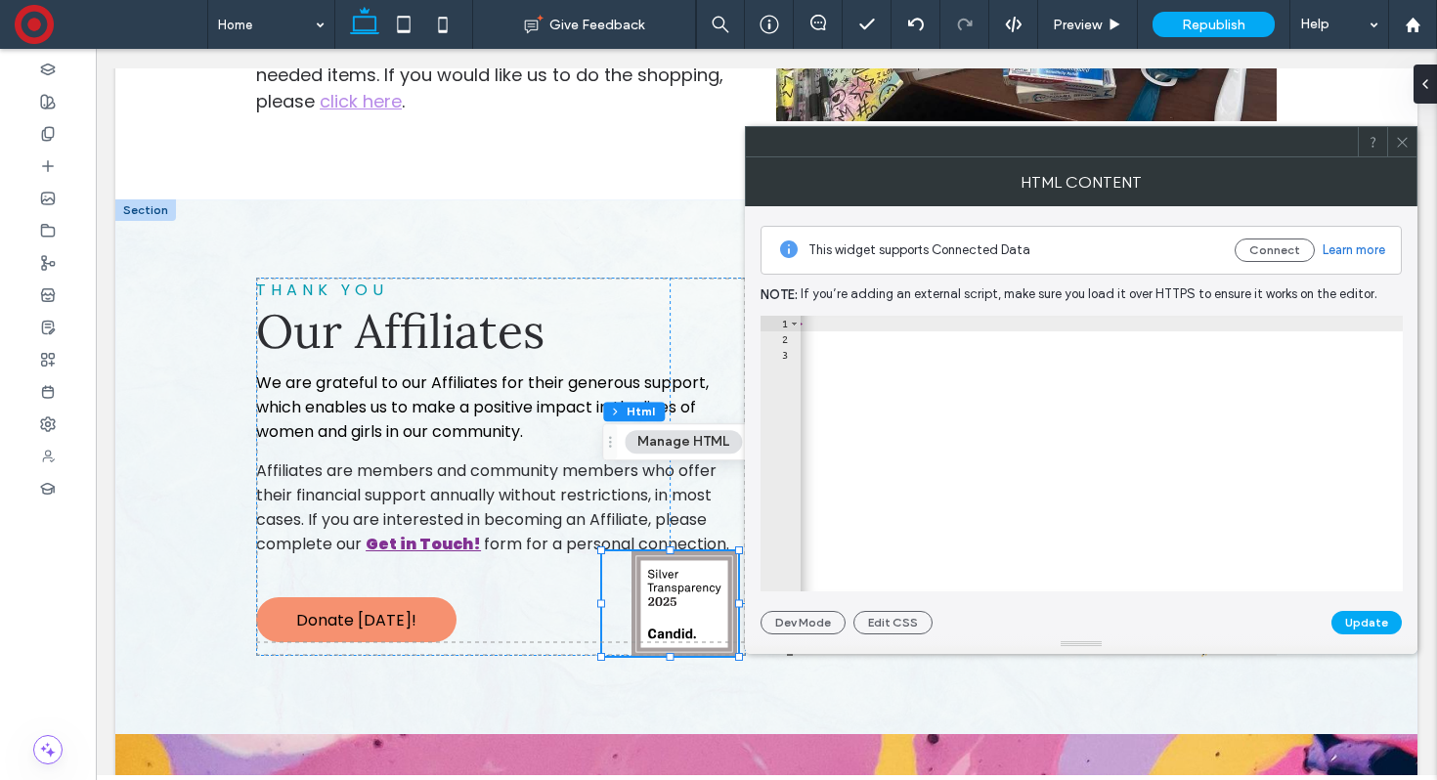
scroll to position [0, 425]
click at [1392, 323] on div "< a href = "[URL][DOMAIN_NAME]" target = "_blank" style = "margin-left:25px;" >…" at bounding box center [896, 469] width 1028 height 307
click at [1386, 323] on div "< a href = "[URL][DOMAIN_NAME]" target = "_blank" style = "margin-left:25px;" >…" at bounding box center [1101, 454] width 603 height 276
click at [1365, 622] on button "Update" at bounding box center [1366, 622] width 70 height 23
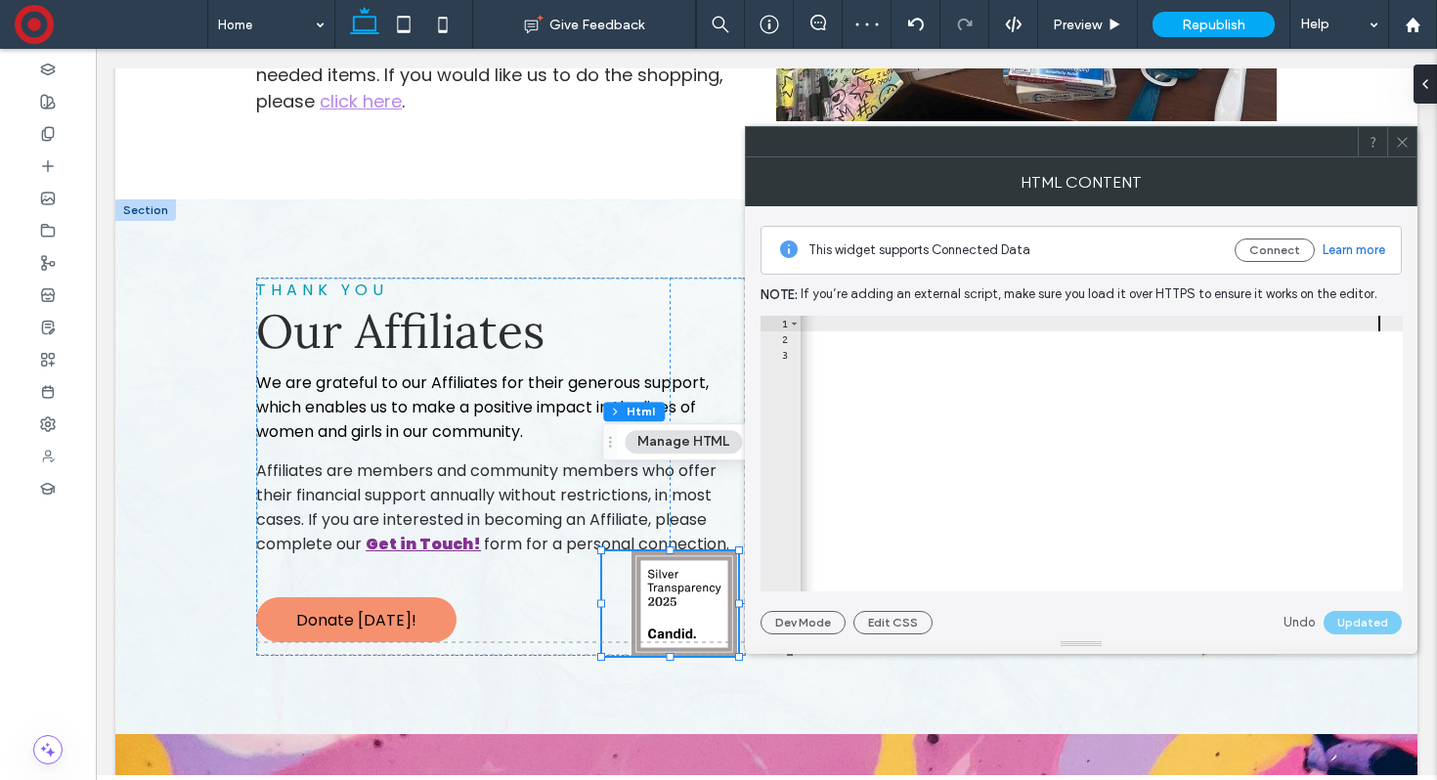
click at [1377, 324] on div "< a href = "[URL][DOMAIN_NAME]" target = "_blank" style = "margin-left:25px;wid…" at bounding box center [850, 469] width 1106 height 307
click at [1351, 619] on button "Update" at bounding box center [1366, 622] width 70 height 23
click at [1351, 619] on div "Undo Updated" at bounding box center [1342, 622] width 118 height 23
click at [1247, 324] on div "< a href = "[URL][DOMAIN_NAME]" target = "_blank" style = "margin-left:25px;wid…" at bounding box center [815, 469] width 1184 height 307
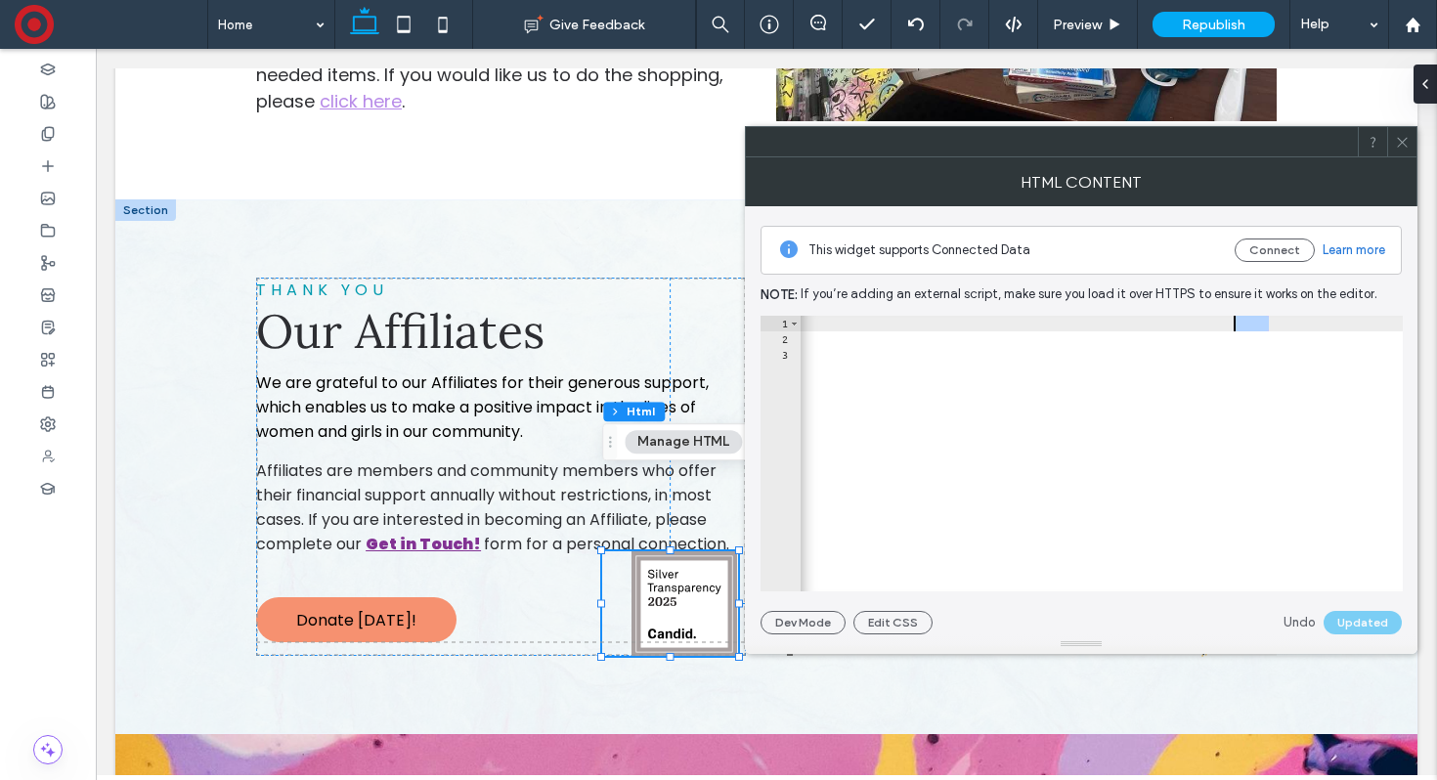
click at [1247, 324] on div "< a href = "[URL][DOMAIN_NAME]" target = "_blank" style = "margin-left:25px;wid…" at bounding box center [815, 469] width 1184 height 307
click at [1369, 618] on button "Update" at bounding box center [1366, 622] width 70 height 23
drag, startPoint x: 1258, startPoint y: 324, endPoint x: 1384, endPoint y: 326, distance: 126.1
click at [1384, 326] on div "< a href = "[URL][DOMAIN_NAME]" target = "_blank" style = "margin-left:25px;hei…" at bounding box center [807, 469] width 1191 height 307
type textarea "**********"
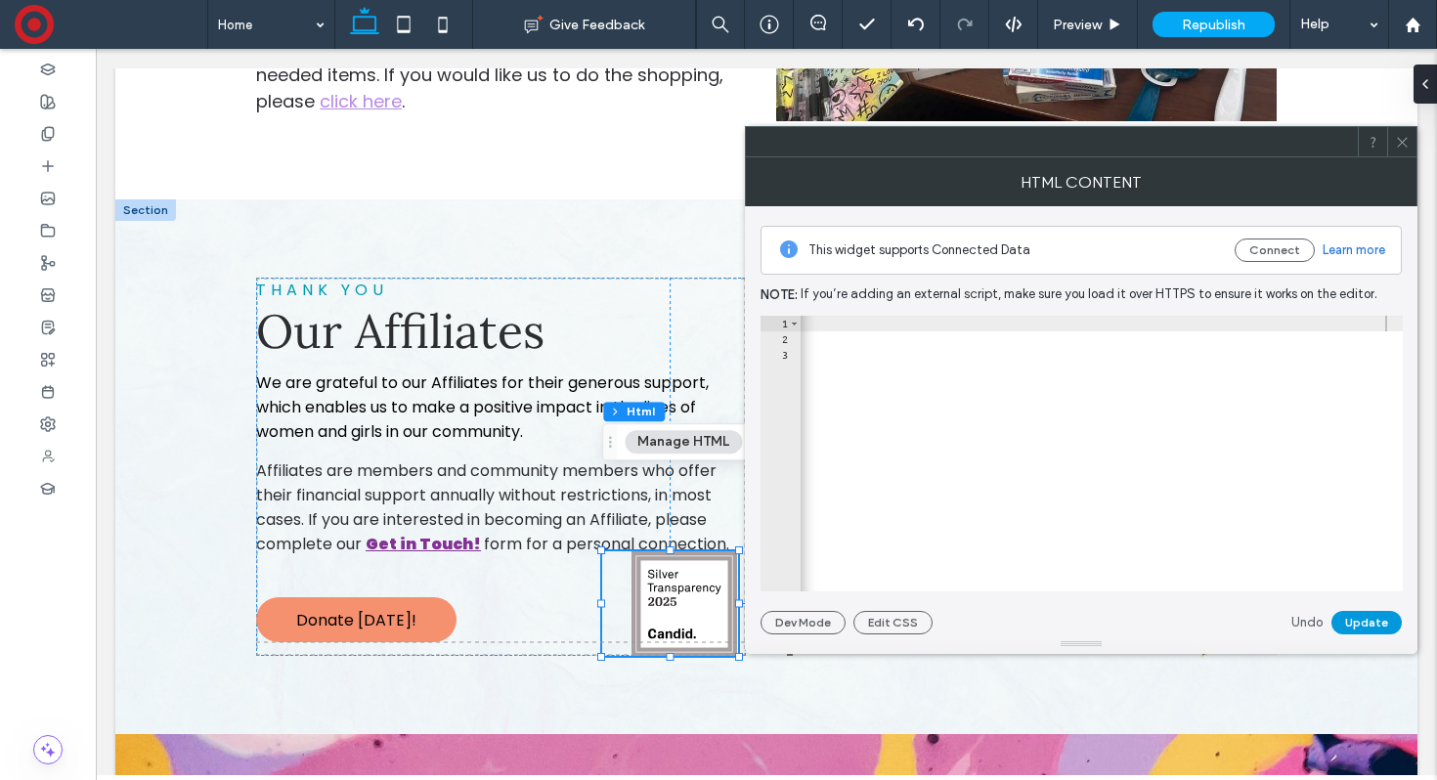
click at [1367, 620] on button "Update" at bounding box center [1366, 622] width 70 height 23
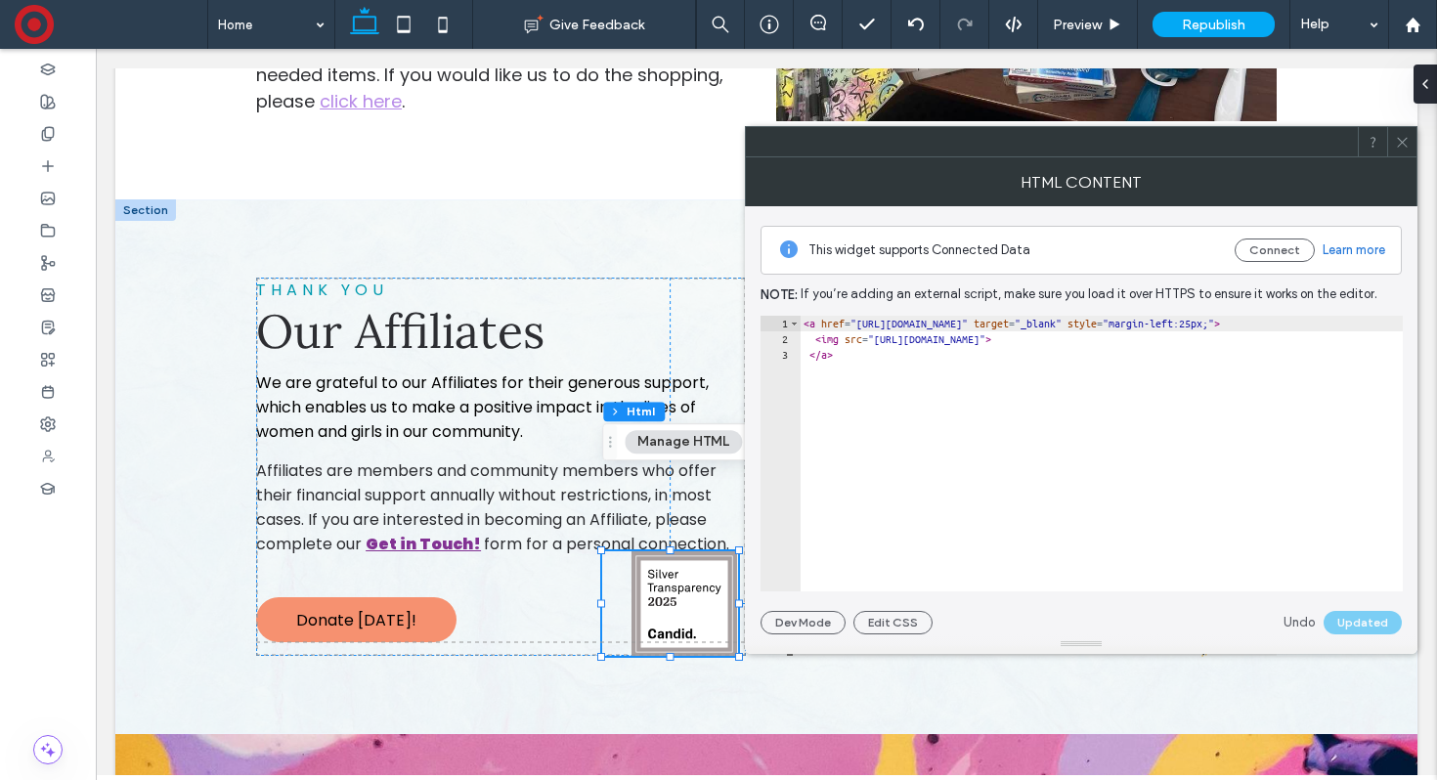
click at [1402, 146] on icon at bounding box center [1402, 142] width 15 height 15
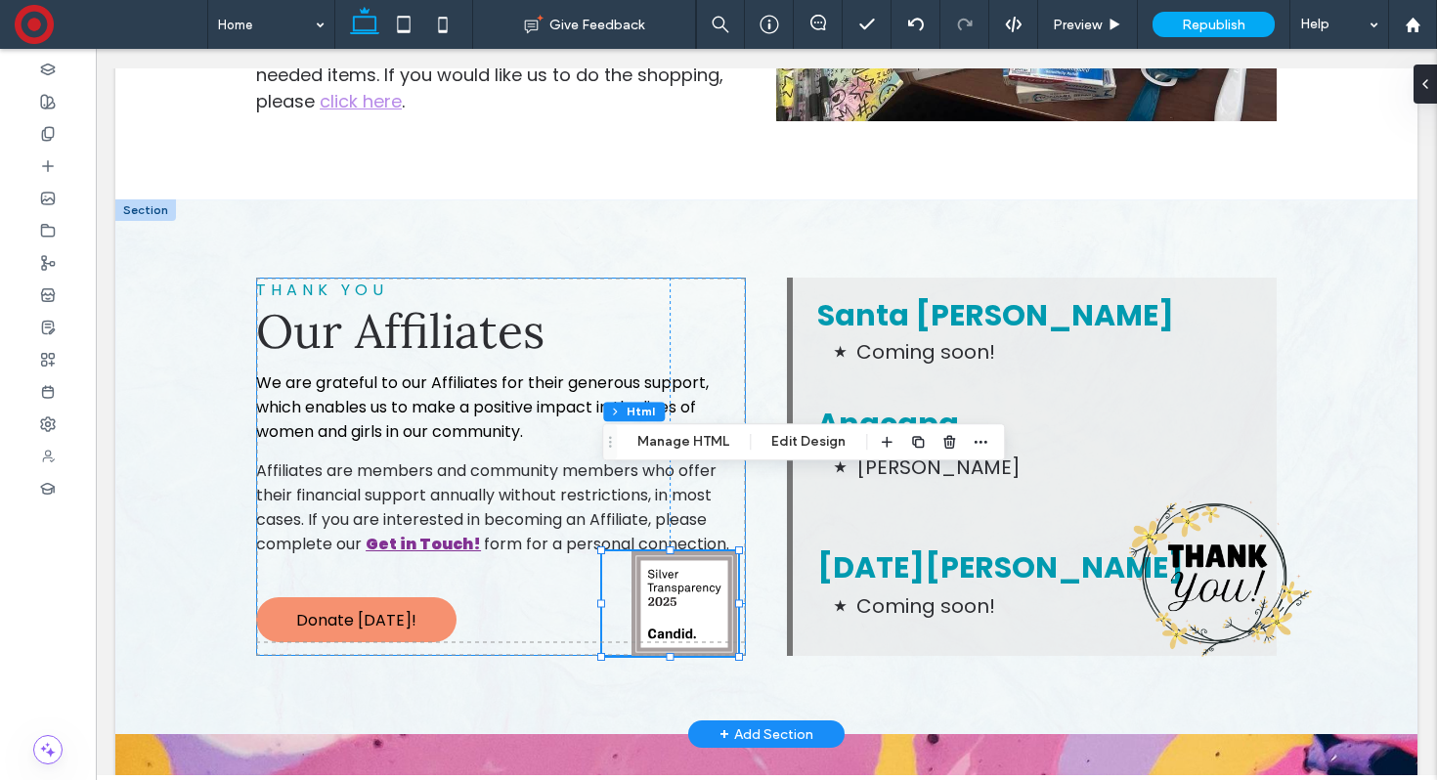
click at [560, 545] on div "THANK YOU Our Affiliates We are grateful to our Affiliates for their generous s…" at bounding box center [501, 467] width 490 height 378
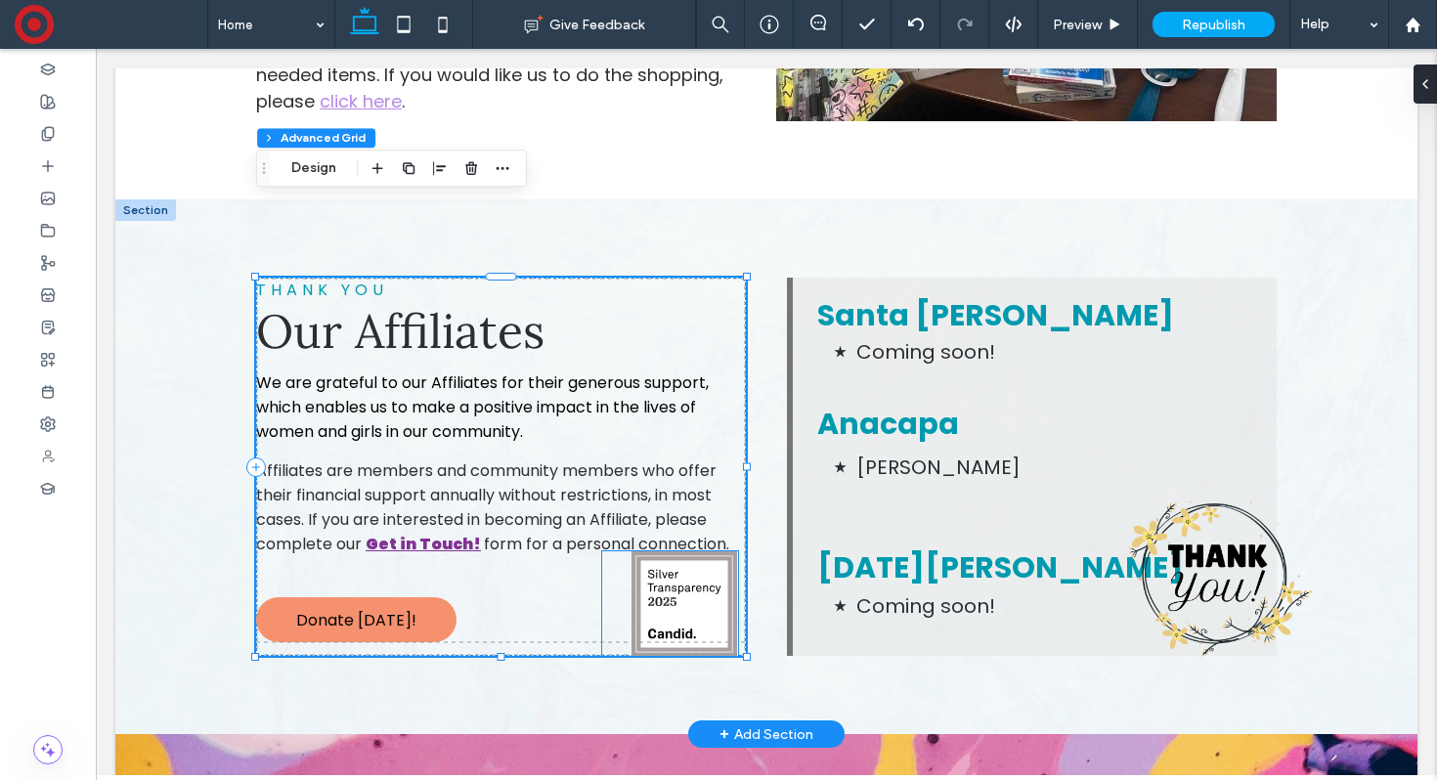
click at [663, 551] on img at bounding box center [684, 604] width 106 height 106
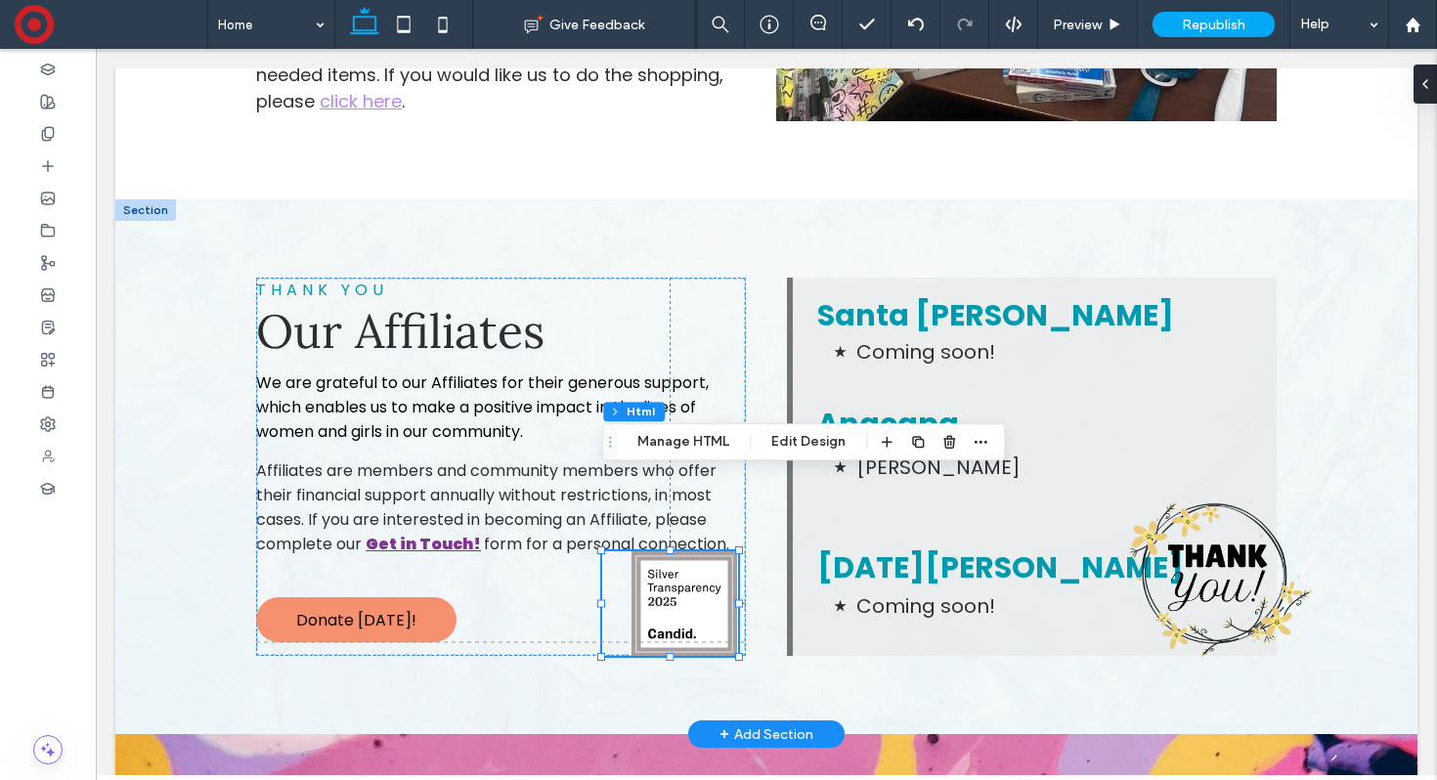
click at [689, 551] on img at bounding box center [684, 604] width 106 height 106
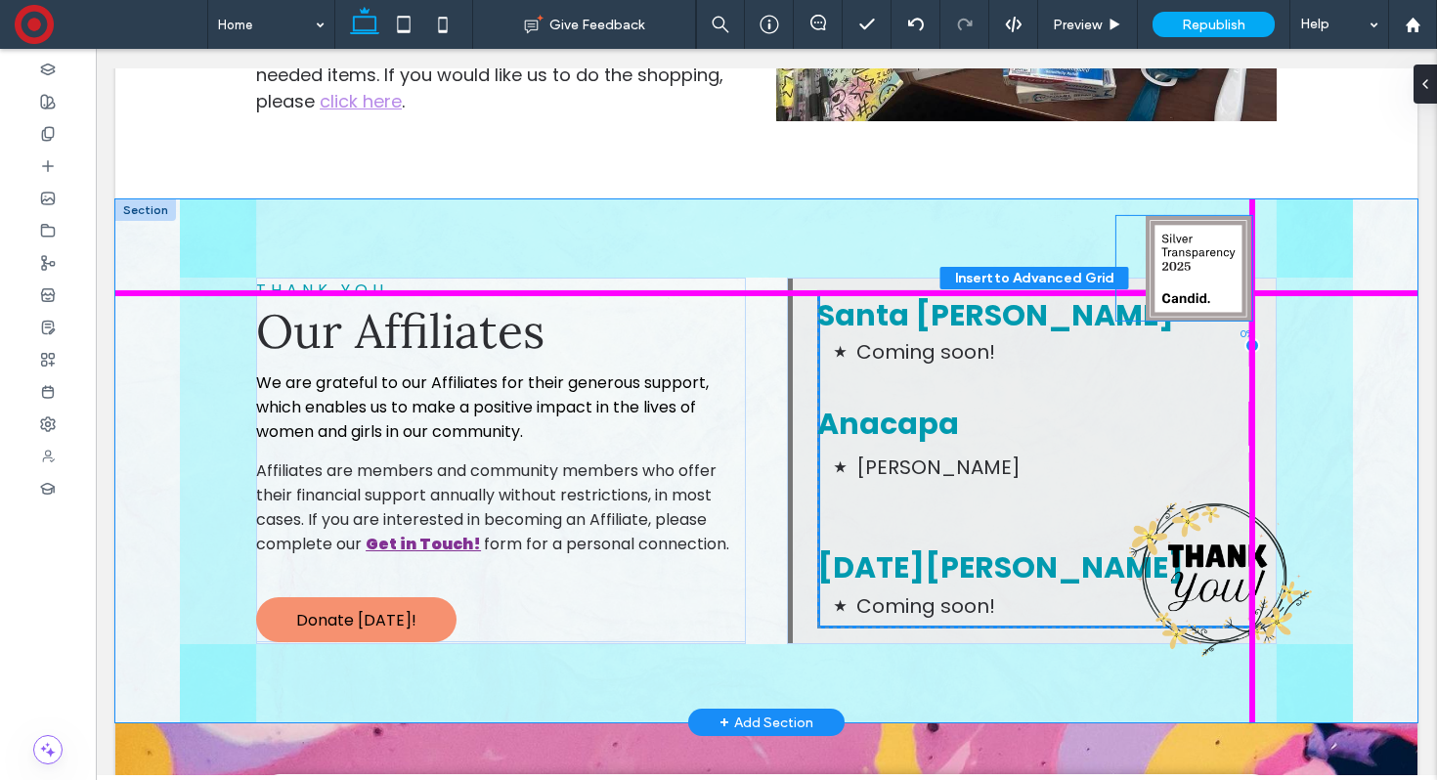
drag, startPoint x: 674, startPoint y: 525, endPoint x: 1190, endPoint y: 266, distance: 576.6
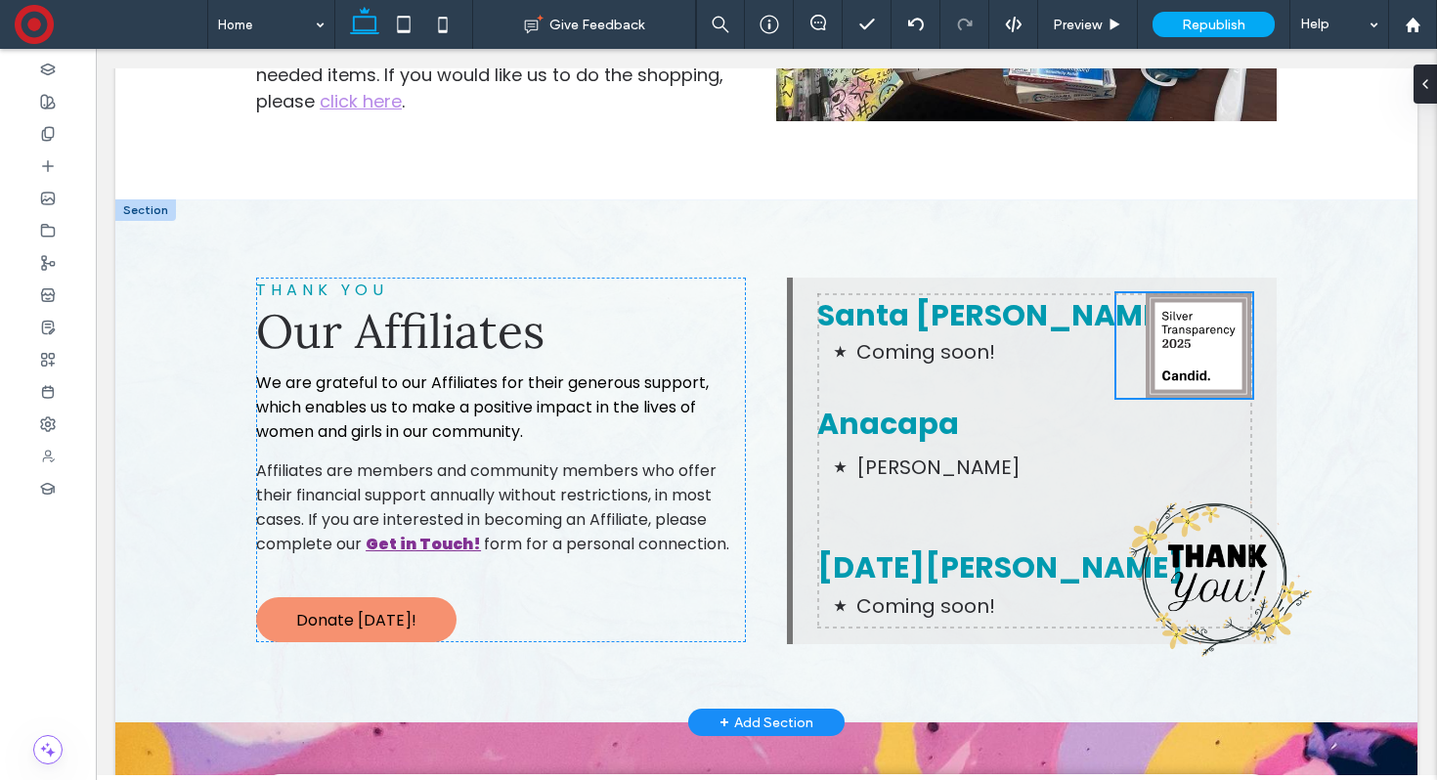
type input "**"
type input "****"
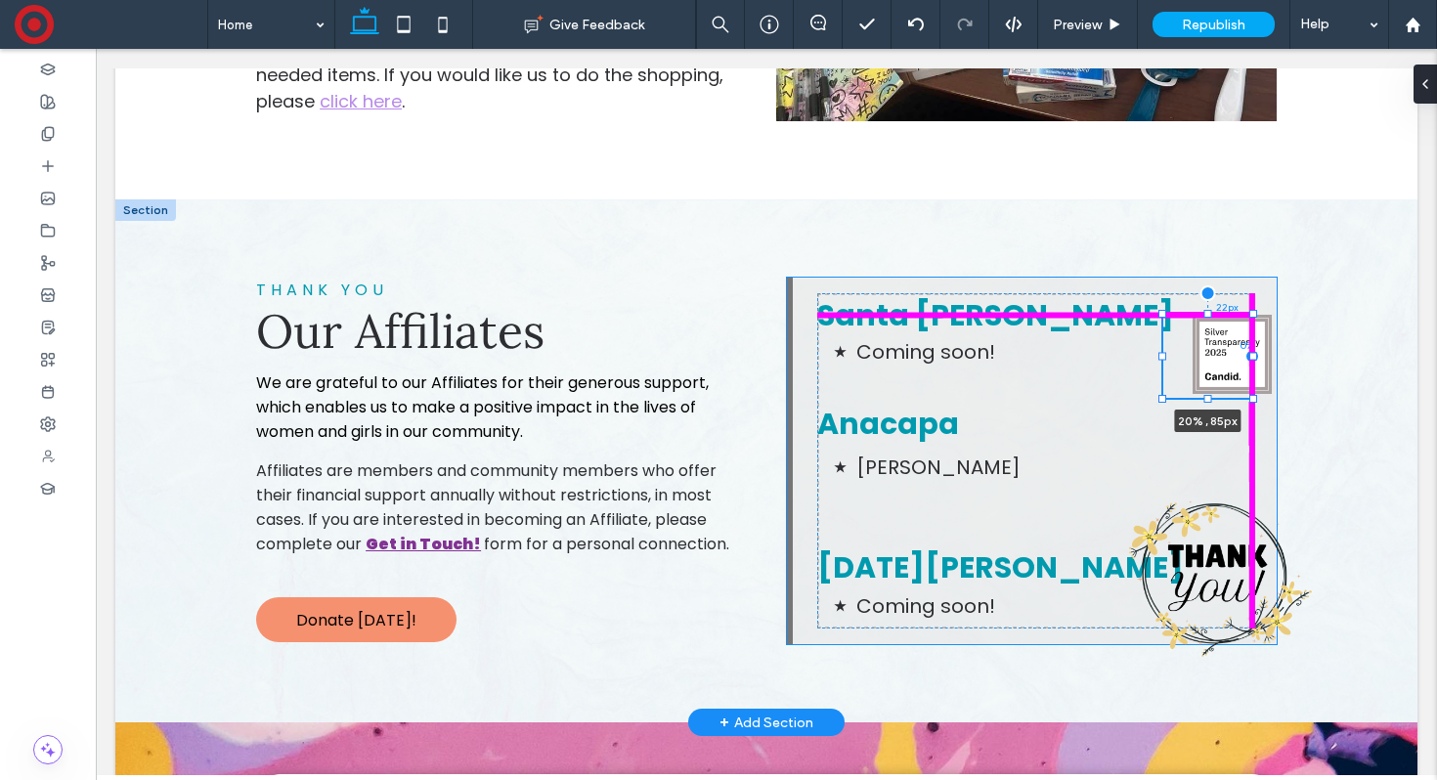
drag, startPoint x: 1117, startPoint y: 216, endPoint x: 1164, endPoint y: 239, distance: 52.0
click at [1164, 310] on div at bounding box center [1162, 314] width 8 height 8
type input "**"
type input "****"
type input "**"
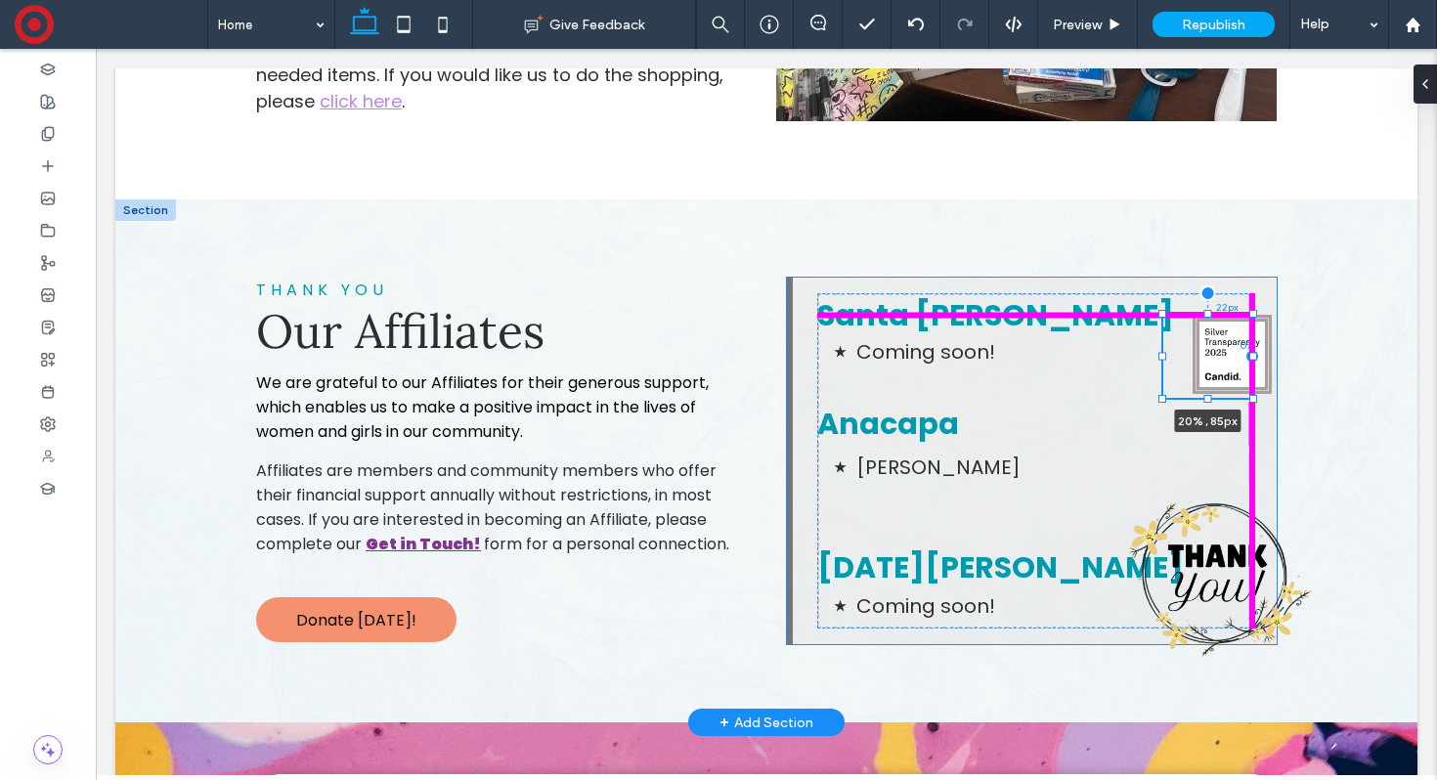
type input "**"
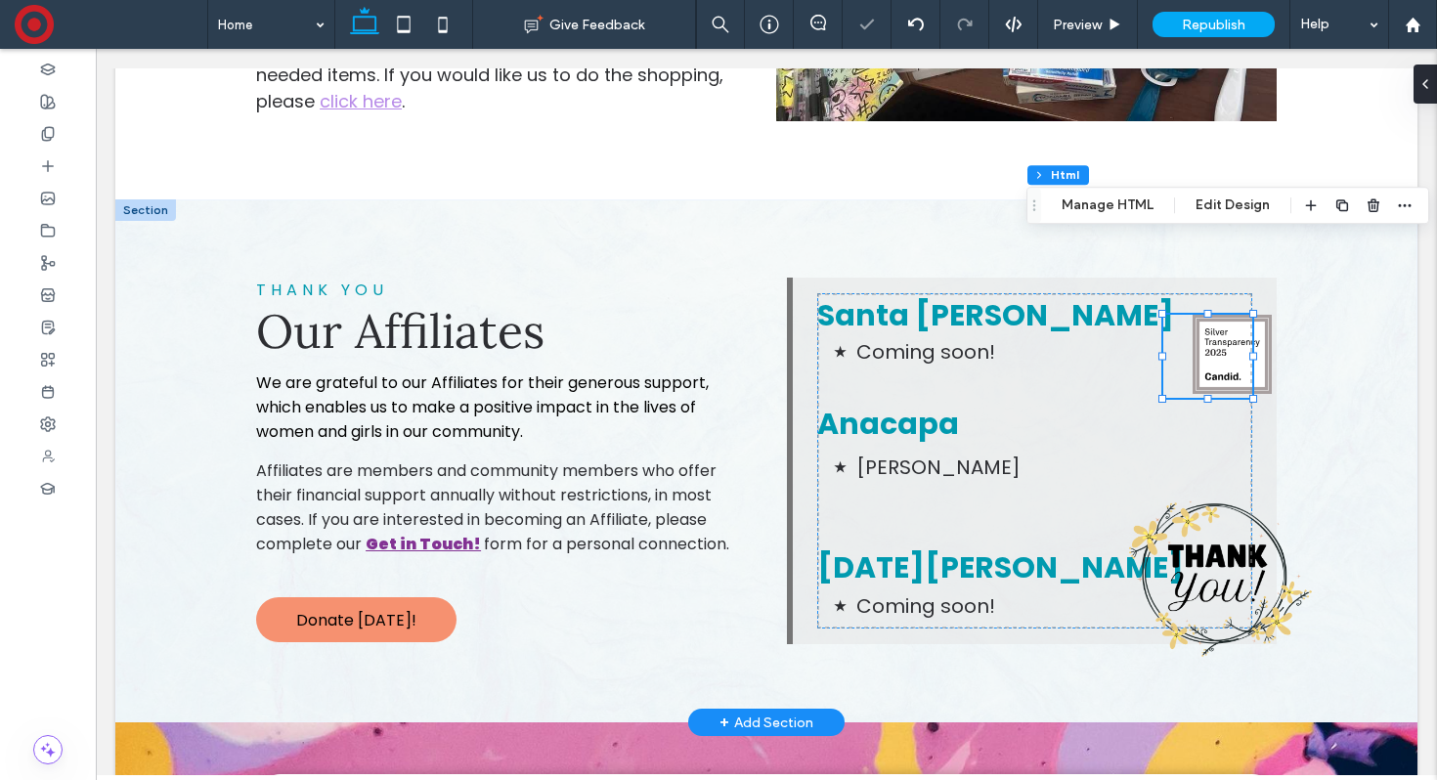
click at [1221, 315] on img at bounding box center [1232, 354] width 79 height 79
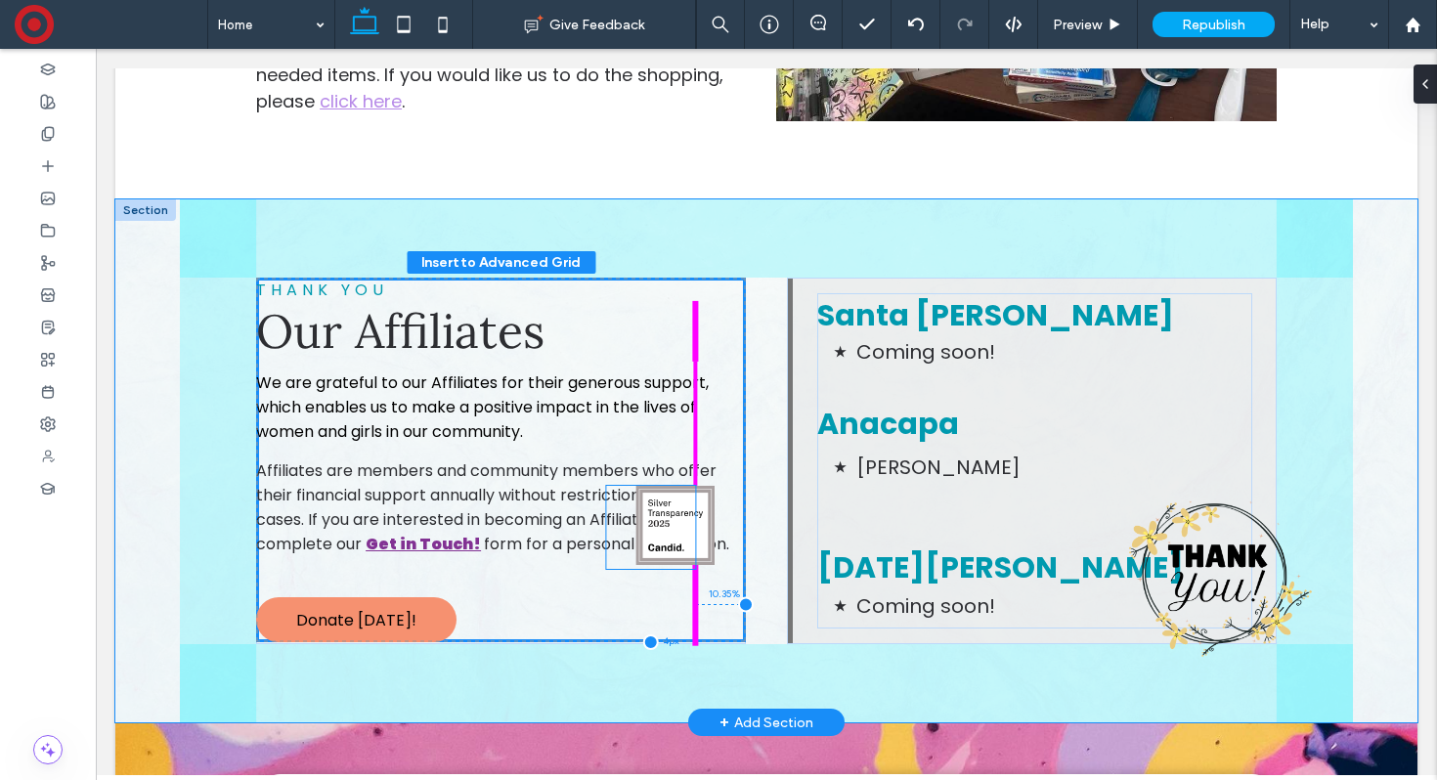
drag, startPoint x: 1221, startPoint y: 279, endPoint x: 667, endPoint y: 527, distance: 607.3
type input "**"
type input "****"
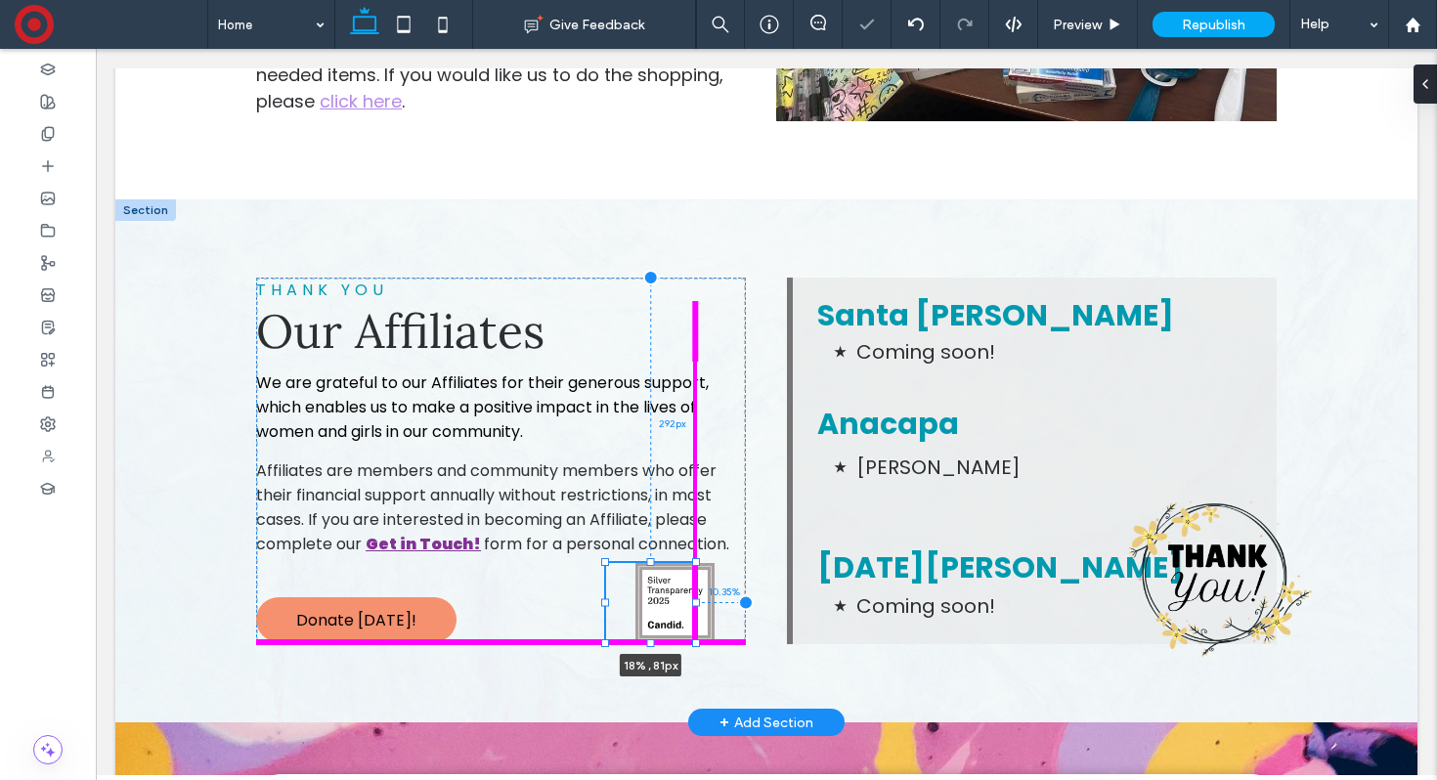
click at [650, 639] on div at bounding box center [651, 643] width 8 height 8
type input "**"
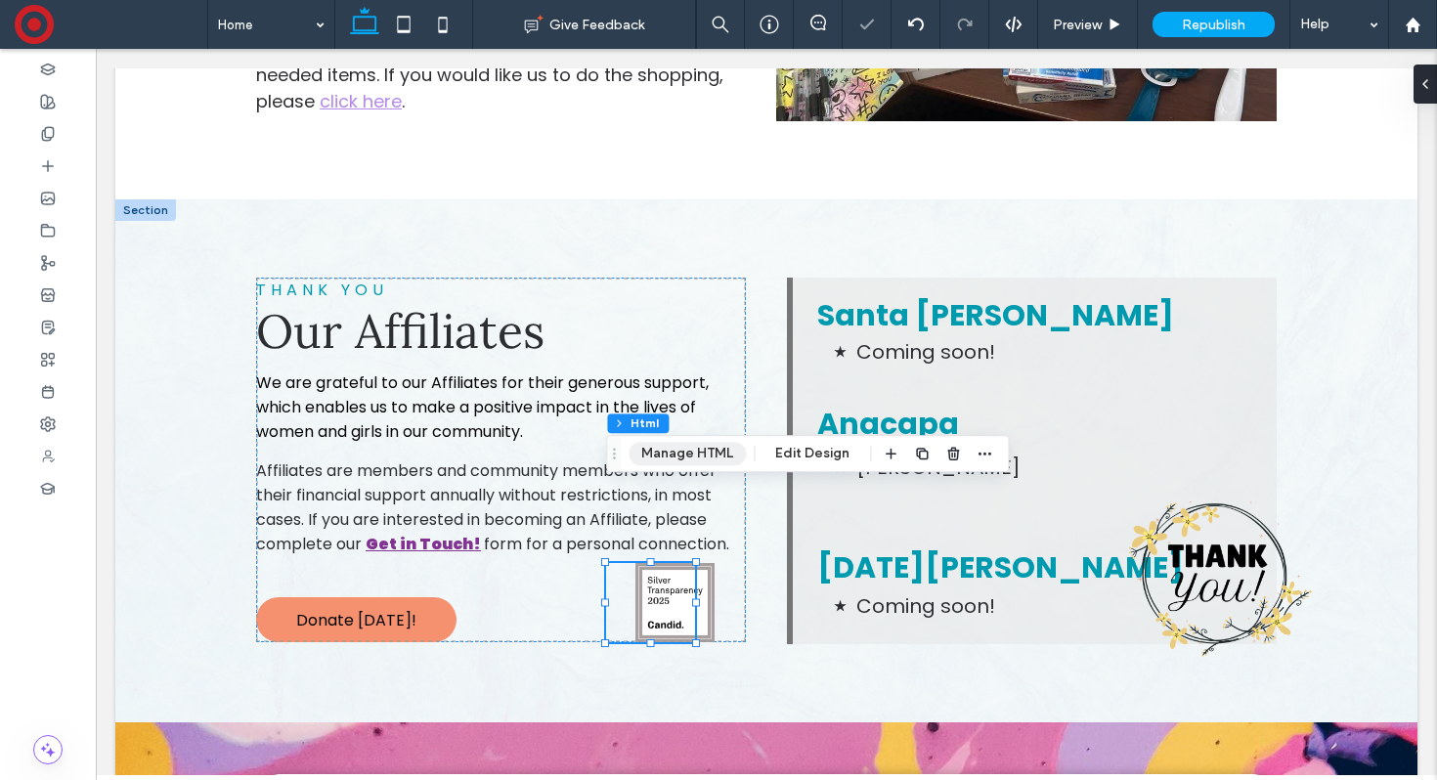
click at [710, 453] on button "Manage HTML" at bounding box center [687, 453] width 117 height 23
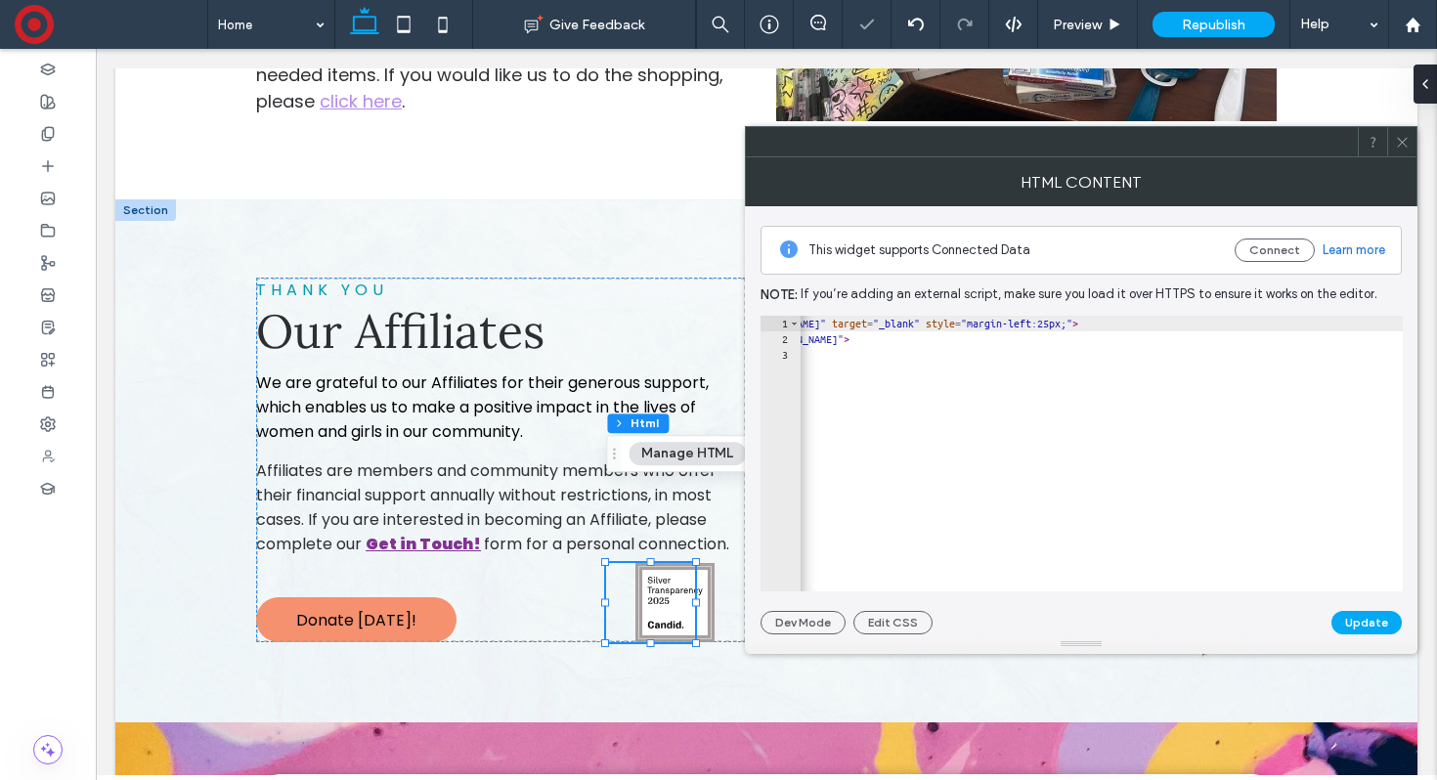
scroll to position [0, 425]
click at [1355, 322] on div "< a href = "[URL][DOMAIN_NAME]" target = "_blank" style = "margin-left:25px;" >…" at bounding box center [888, 469] width 1028 height 307
type textarea "**********"
click at [1366, 622] on button "Update" at bounding box center [1366, 622] width 70 height 23
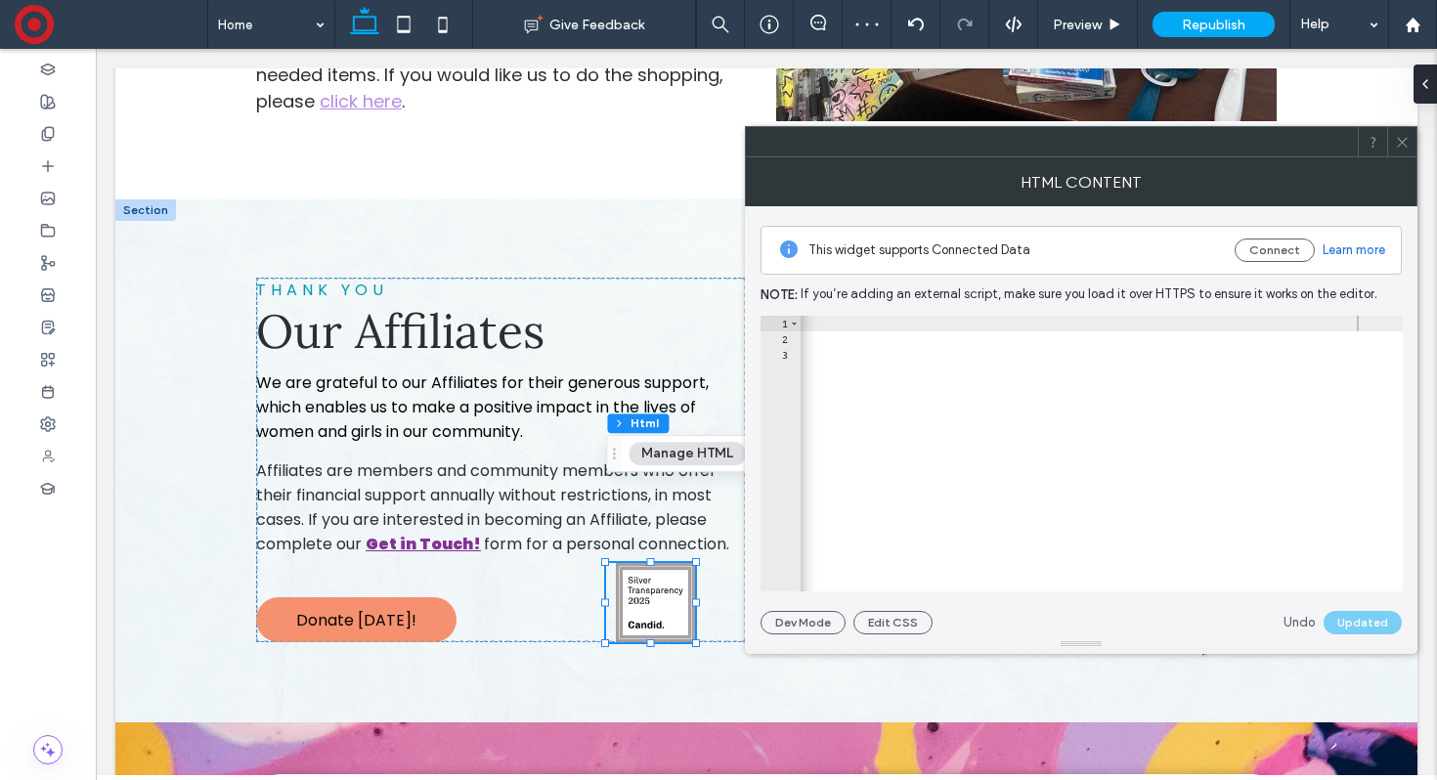
click at [1402, 142] on use at bounding box center [1402, 142] width 10 height 10
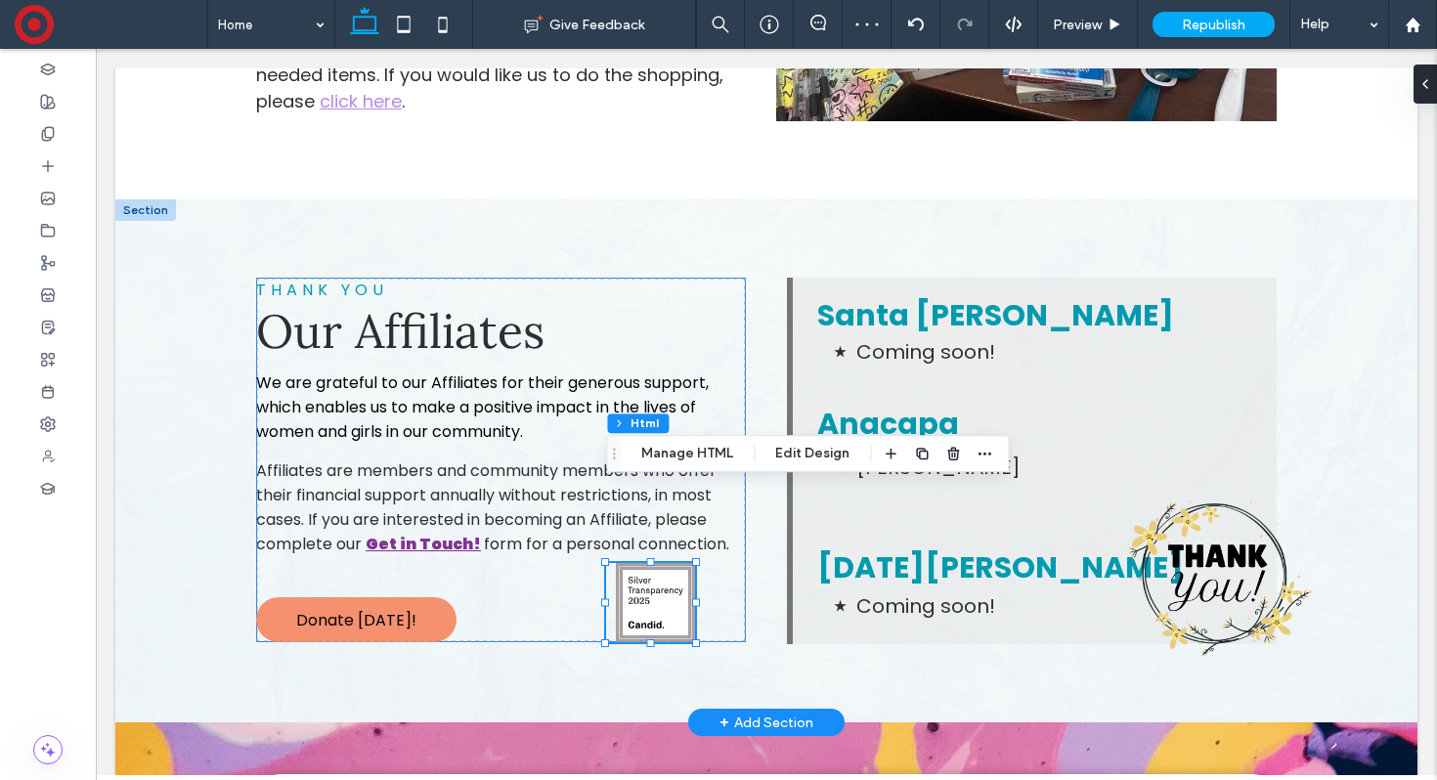
click at [559, 536] on div "THANK YOU Our Affiliates We are grateful to our Affiliates for their generous s…" at bounding box center [501, 460] width 490 height 365
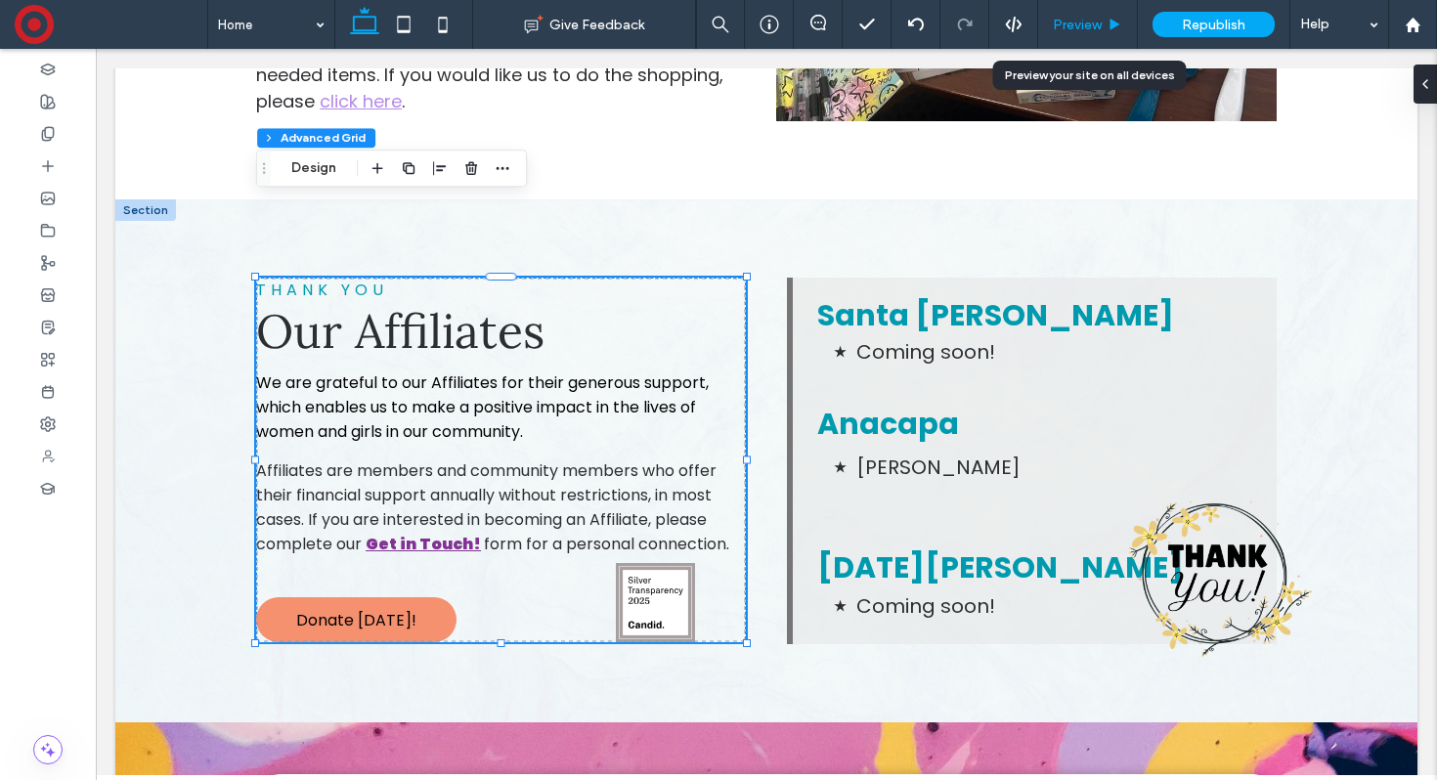
click at [1089, 13] on div "Preview" at bounding box center [1088, 24] width 100 height 49
click at [1093, 23] on span "Preview" at bounding box center [1077, 25] width 49 height 17
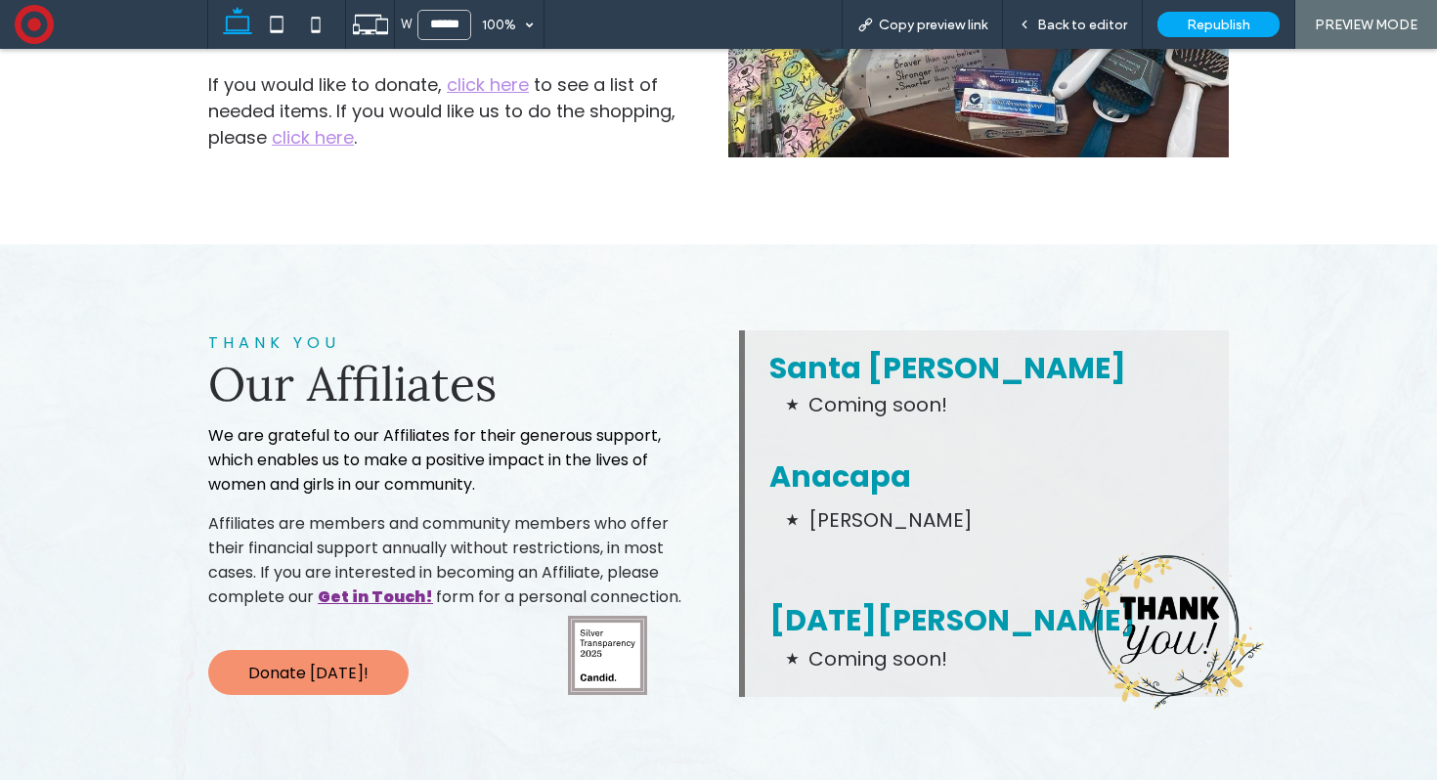
scroll to position [7613, 0]
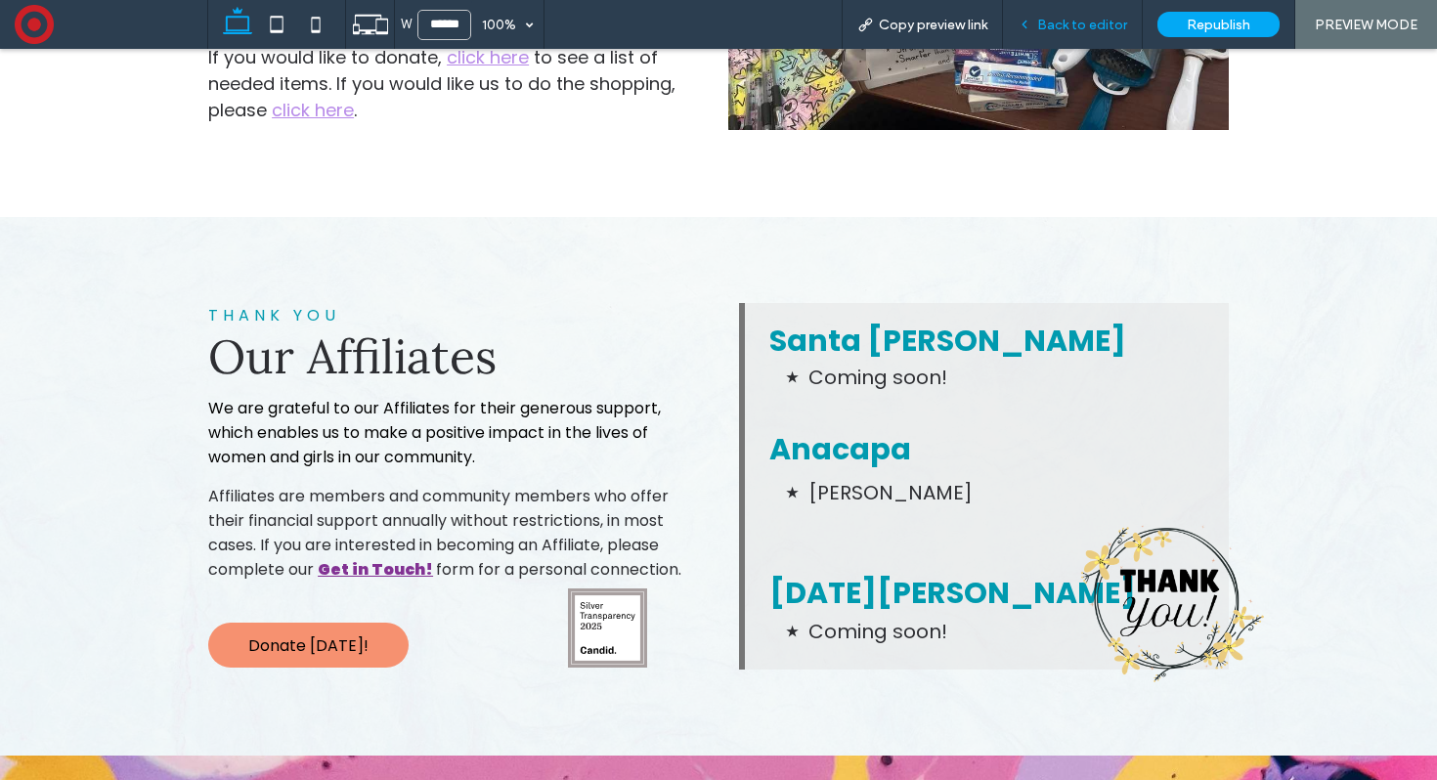
click at [1084, 28] on span "Back to editor" at bounding box center [1082, 25] width 90 height 17
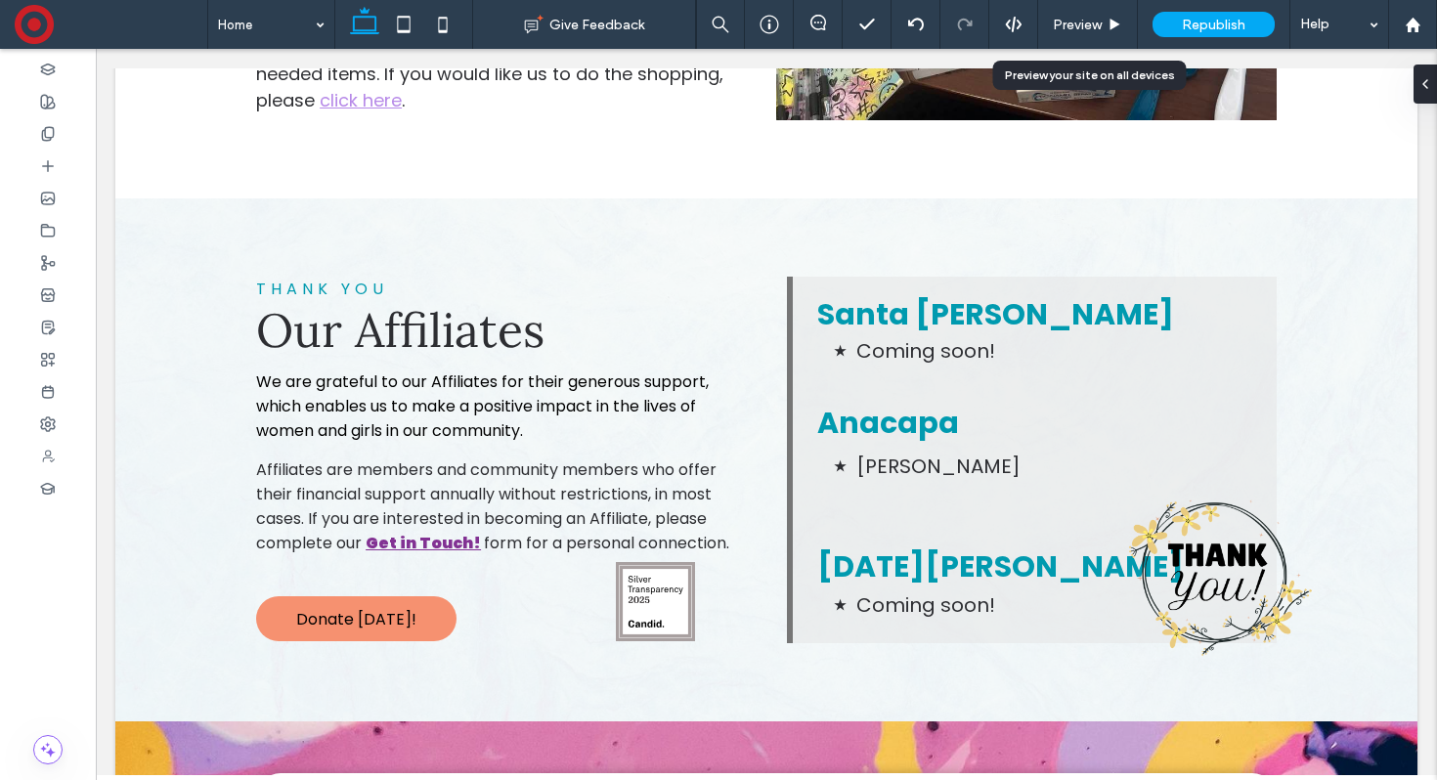
scroll to position [7569, 0]
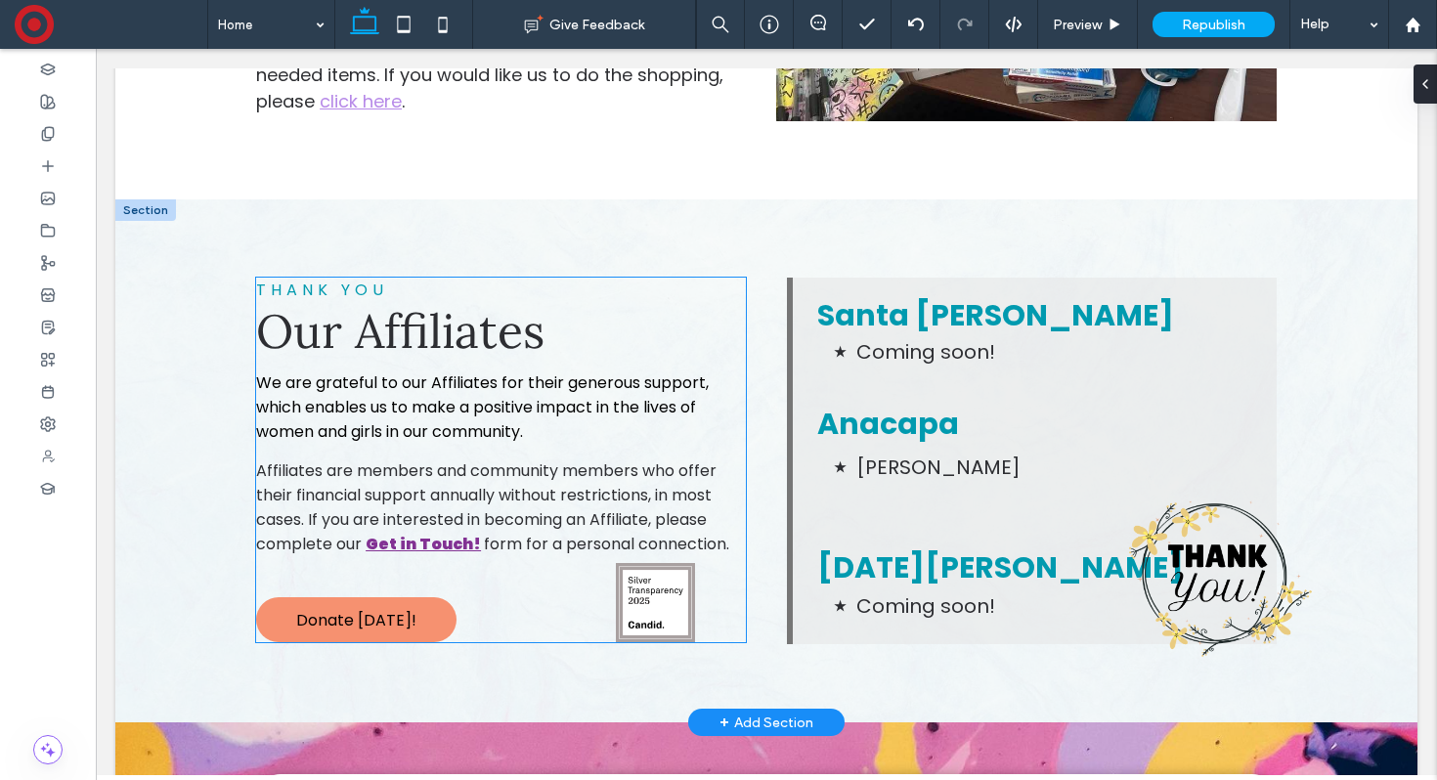
click at [667, 563] on img at bounding box center [655, 602] width 79 height 79
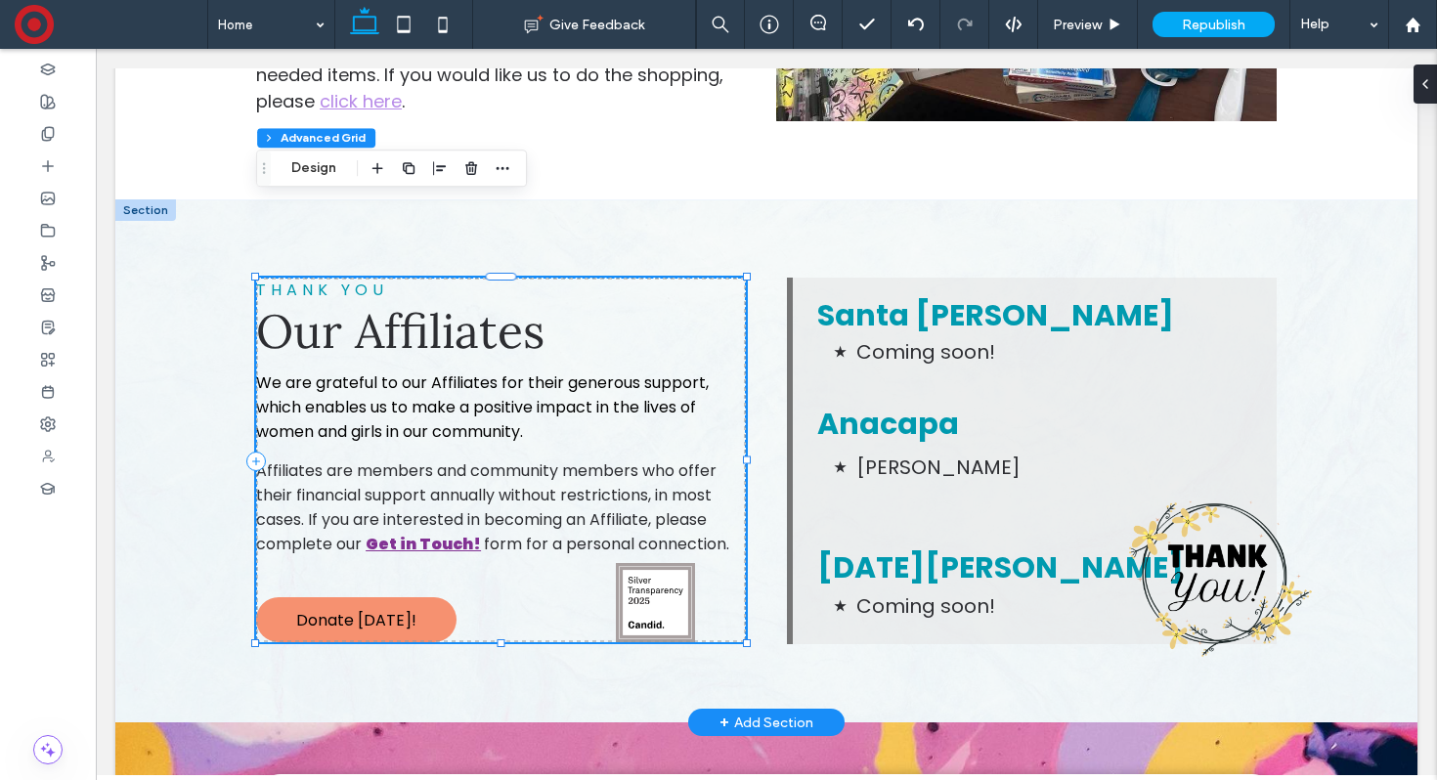
click at [659, 563] on img at bounding box center [655, 602] width 79 height 79
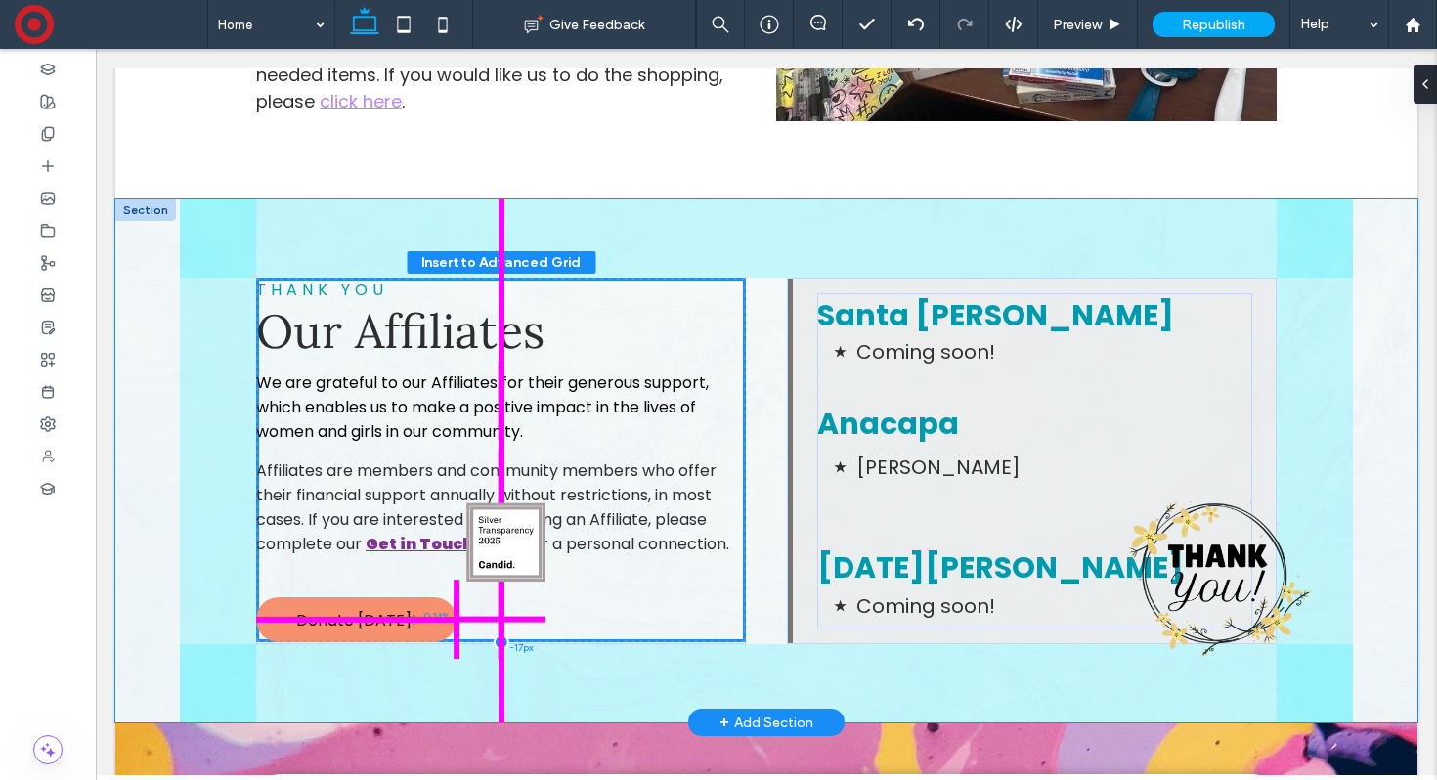
drag, startPoint x: 659, startPoint y: 518, endPoint x: 512, endPoint y: 538, distance: 147.9
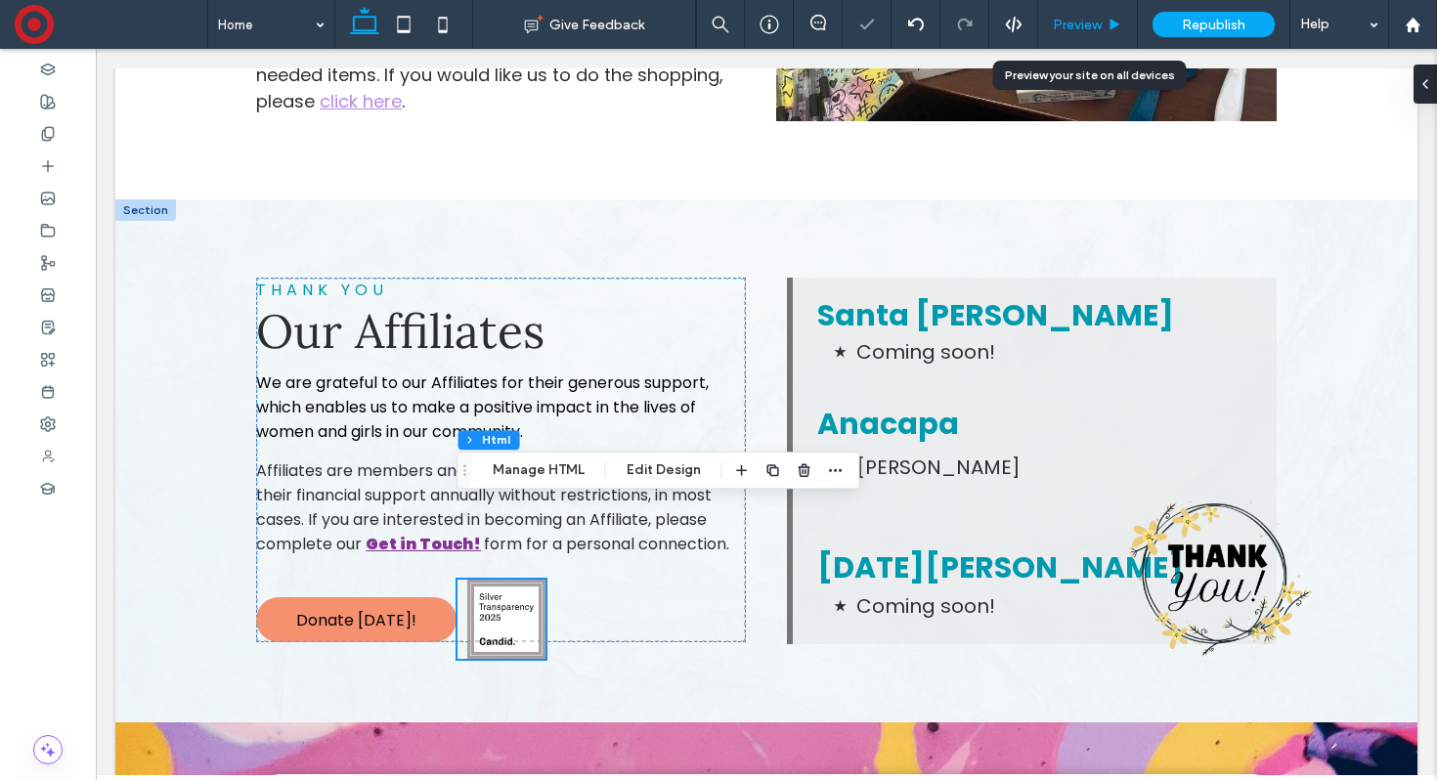
click at [1083, 31] on span "Preview" at bounding box center [1077, 25] width 49 height 17
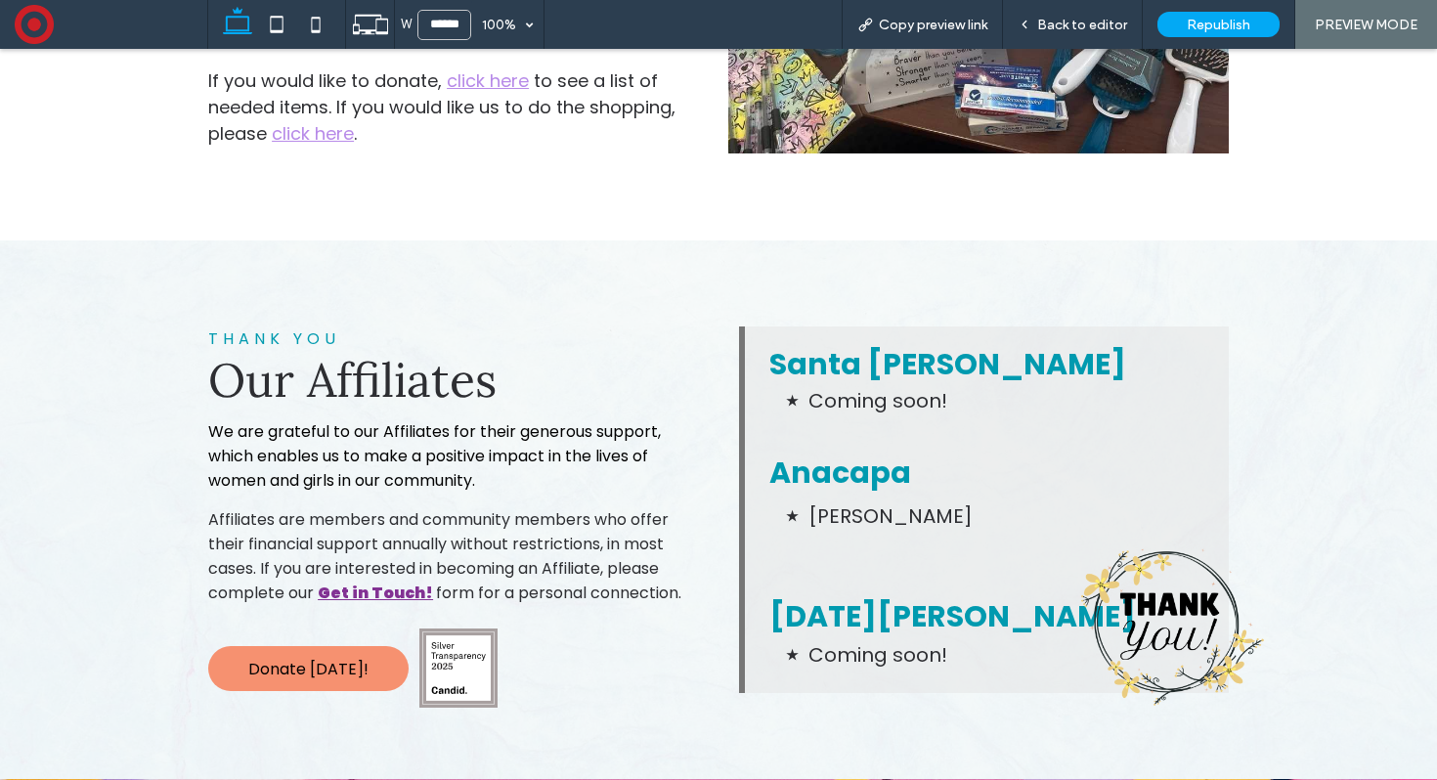
scroll to position [7613, 0]
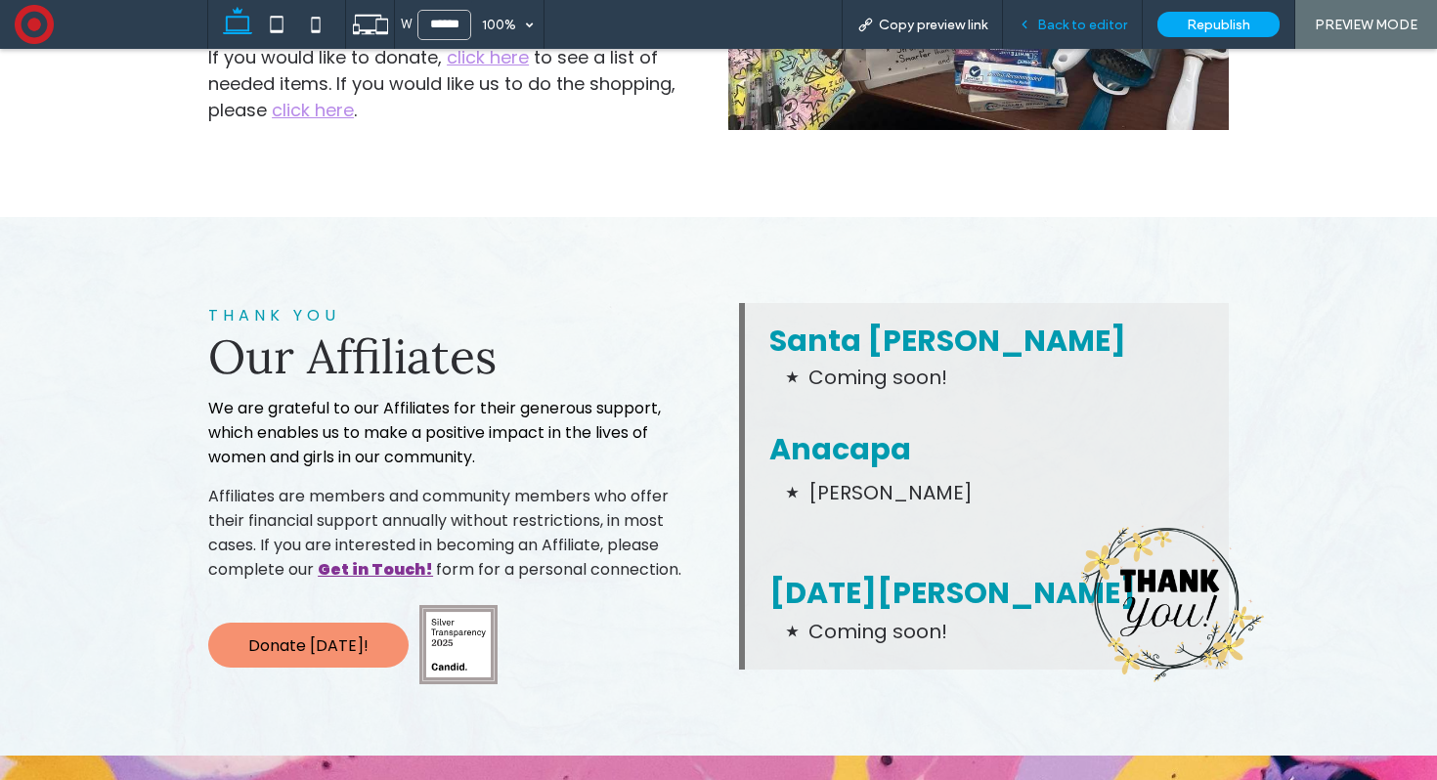
click at [1083, 28] on span "Back to editor" at bounding box center [1082, 25] width 90 height 17
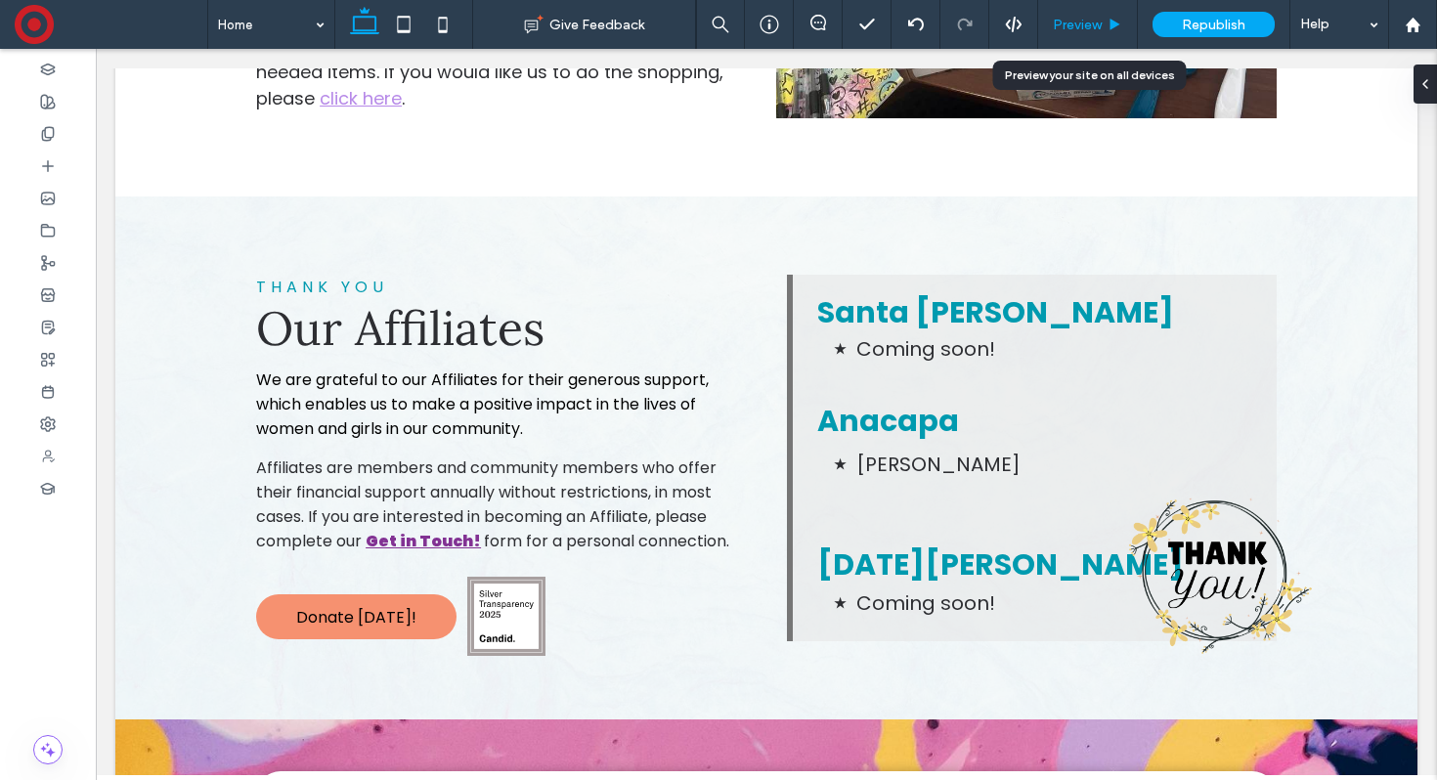
scroll to position [7569, 0]
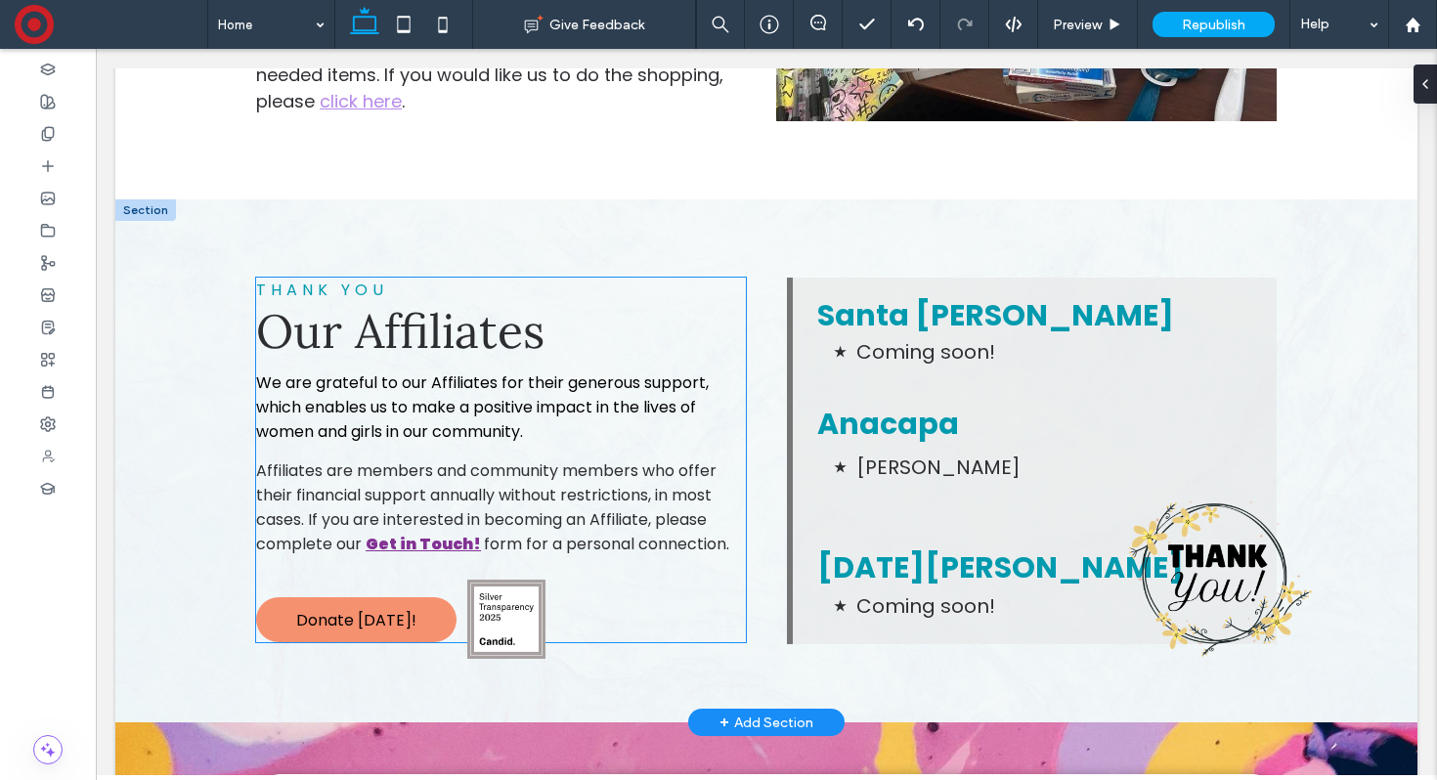
click at [540, 580] on img at bounding box center [506, 619] width 79 height 79
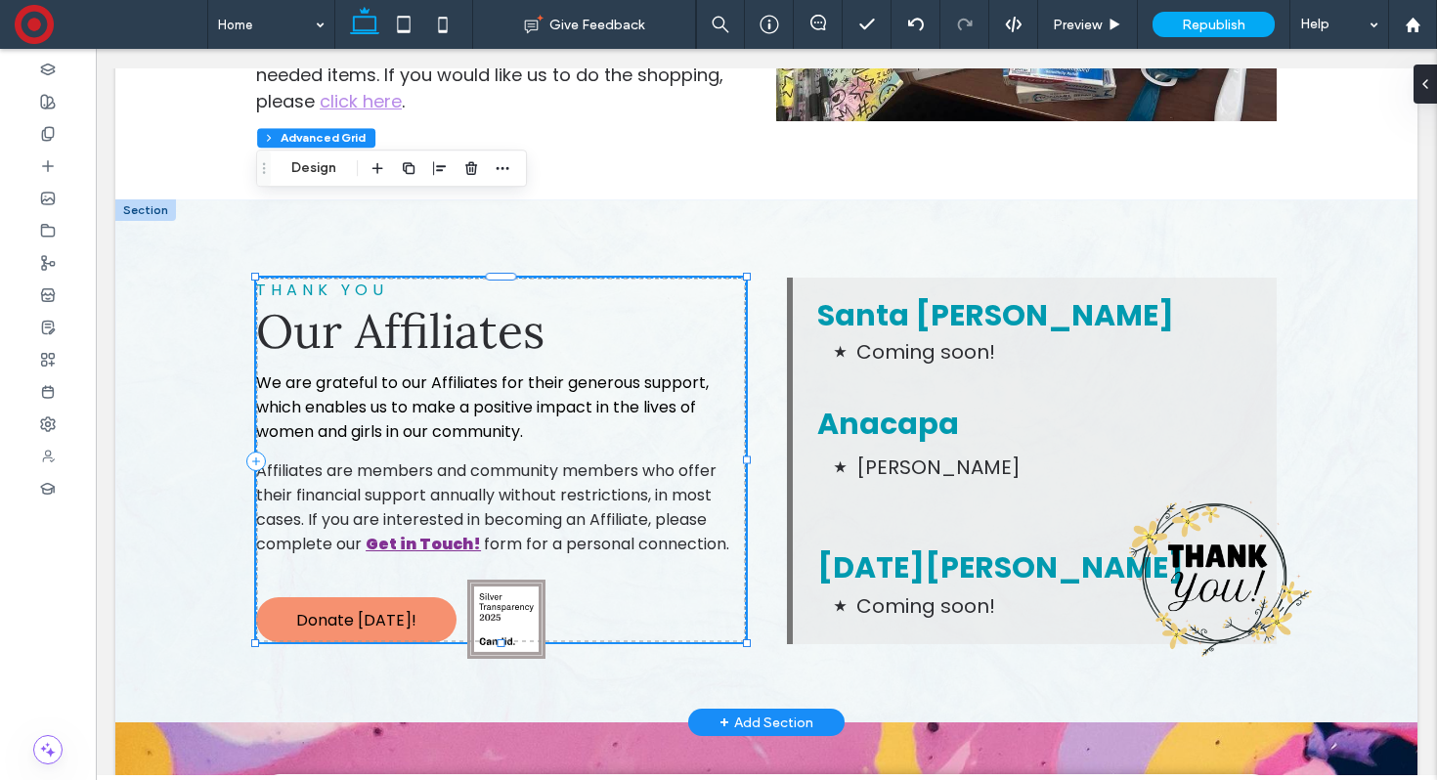
click at [526, 580] on img at bounding box center [506, 619] width 79 height 79
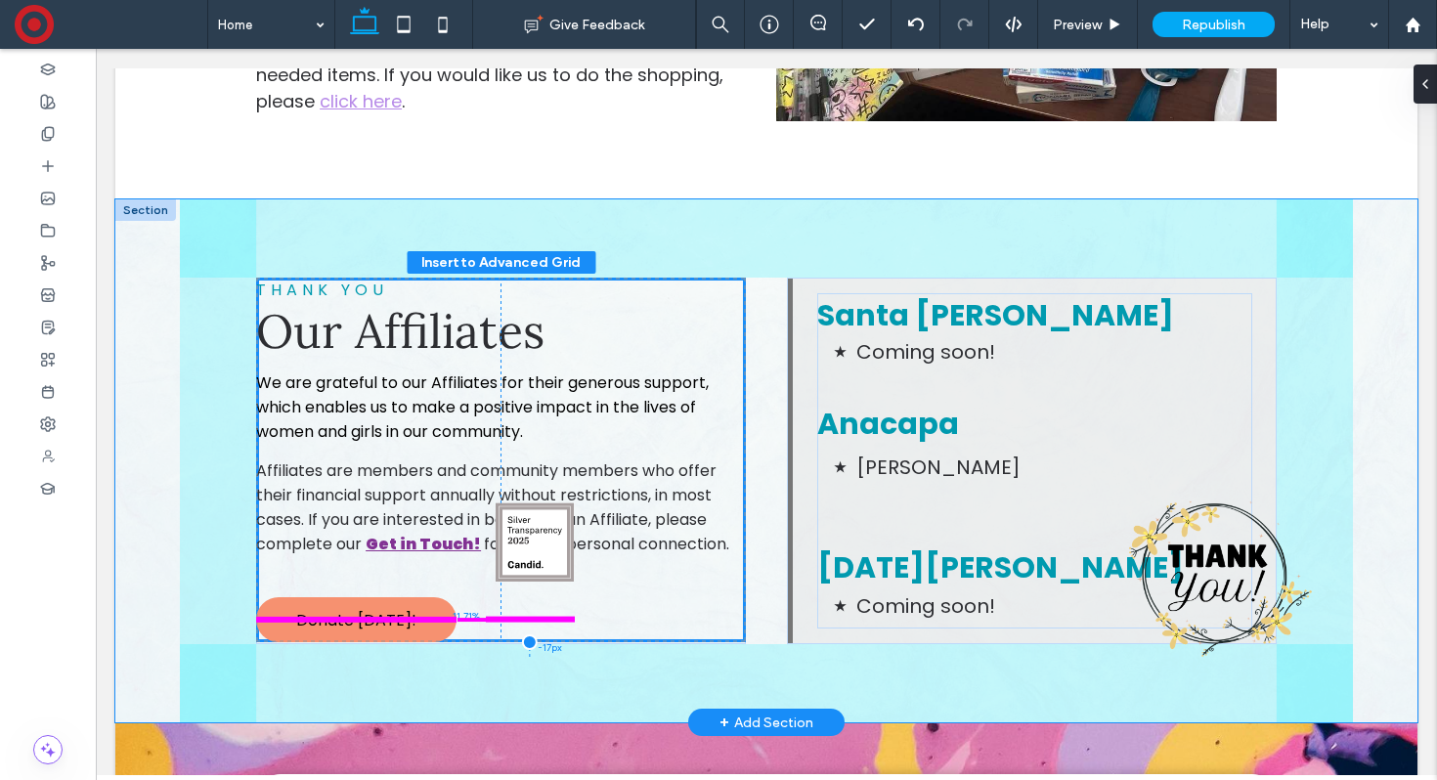
drag, startPoint x: 528, startPoint y: 532, endPoint x: 552, endPoint y: 545, distance: 28.0
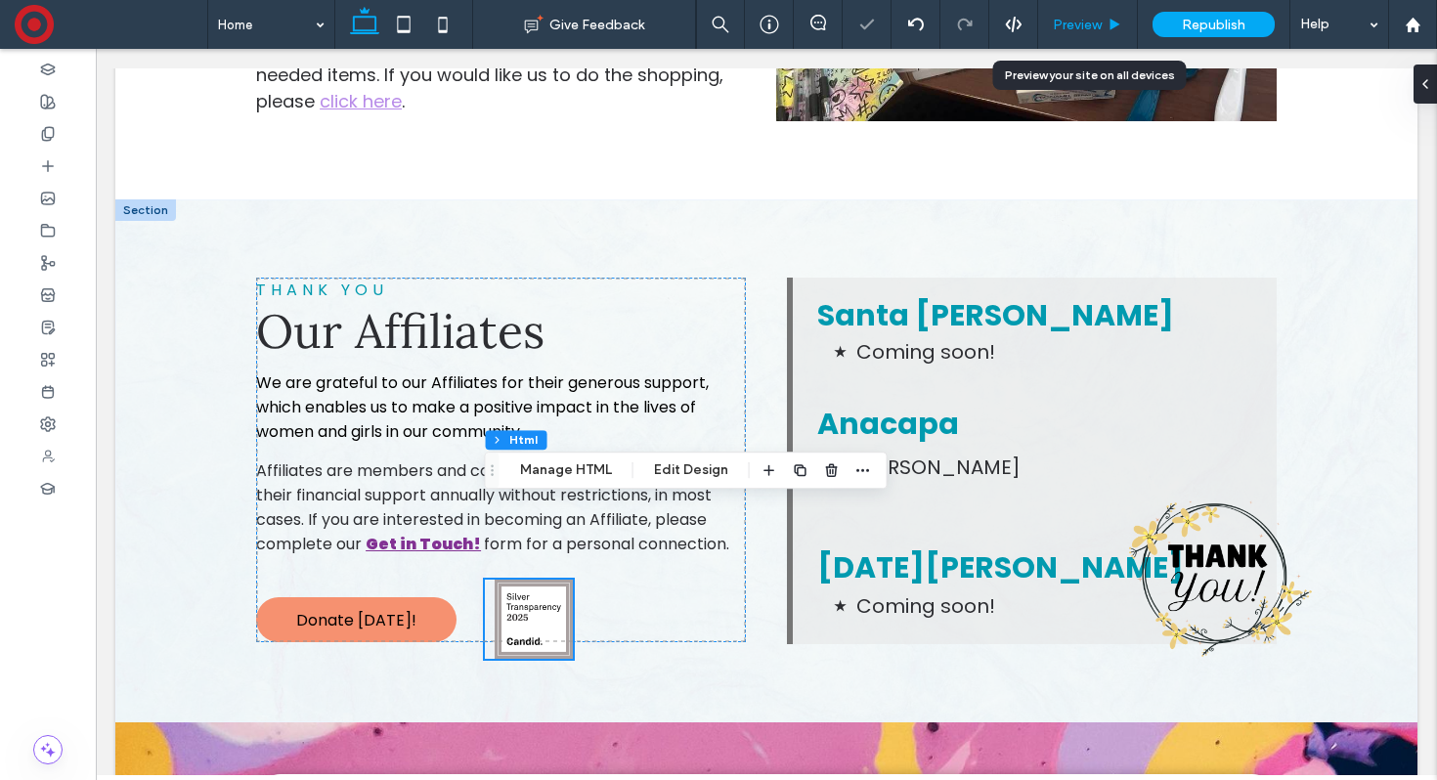
click at [1078, 22] on span "Preview" at bounding box center [1077, 25] width 49 height 17
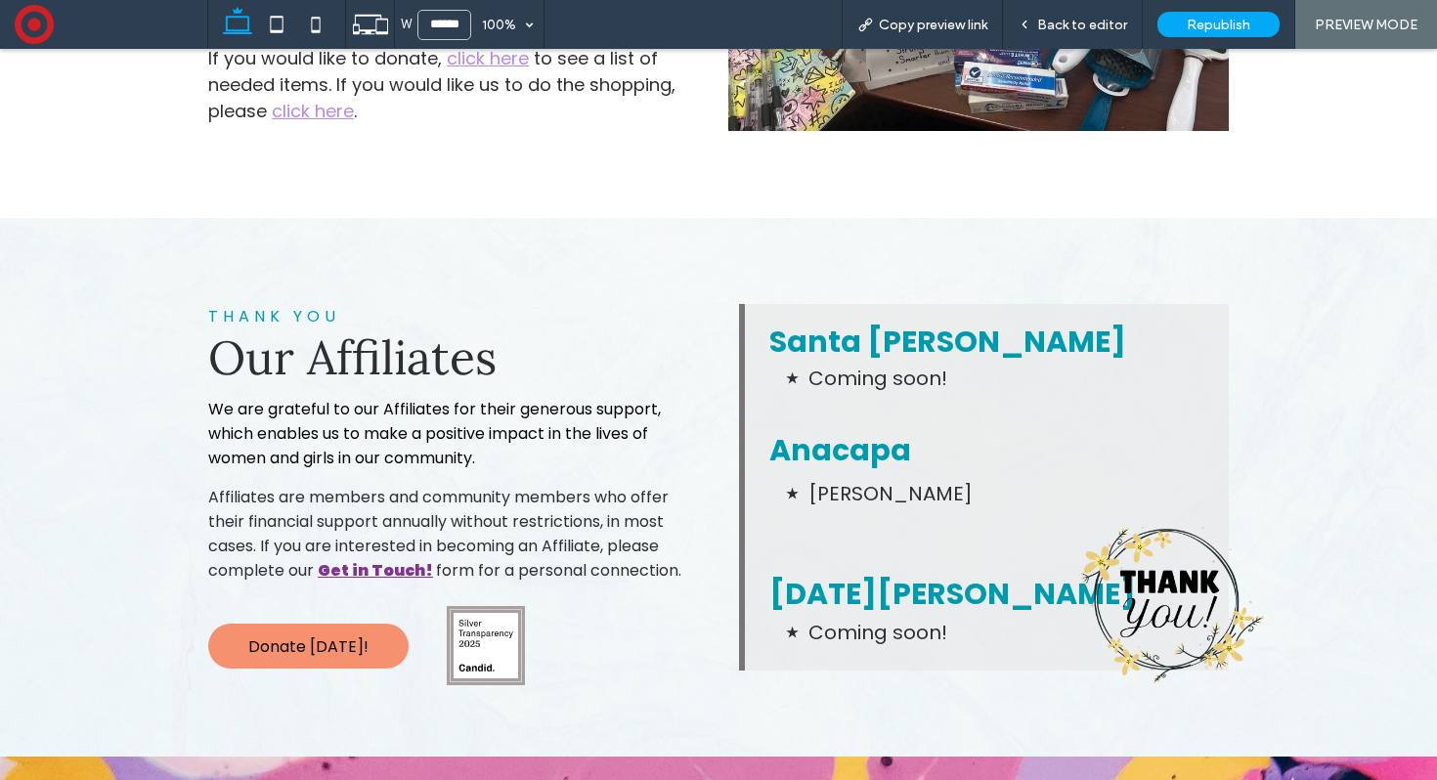
scroll to position [7613, 0]
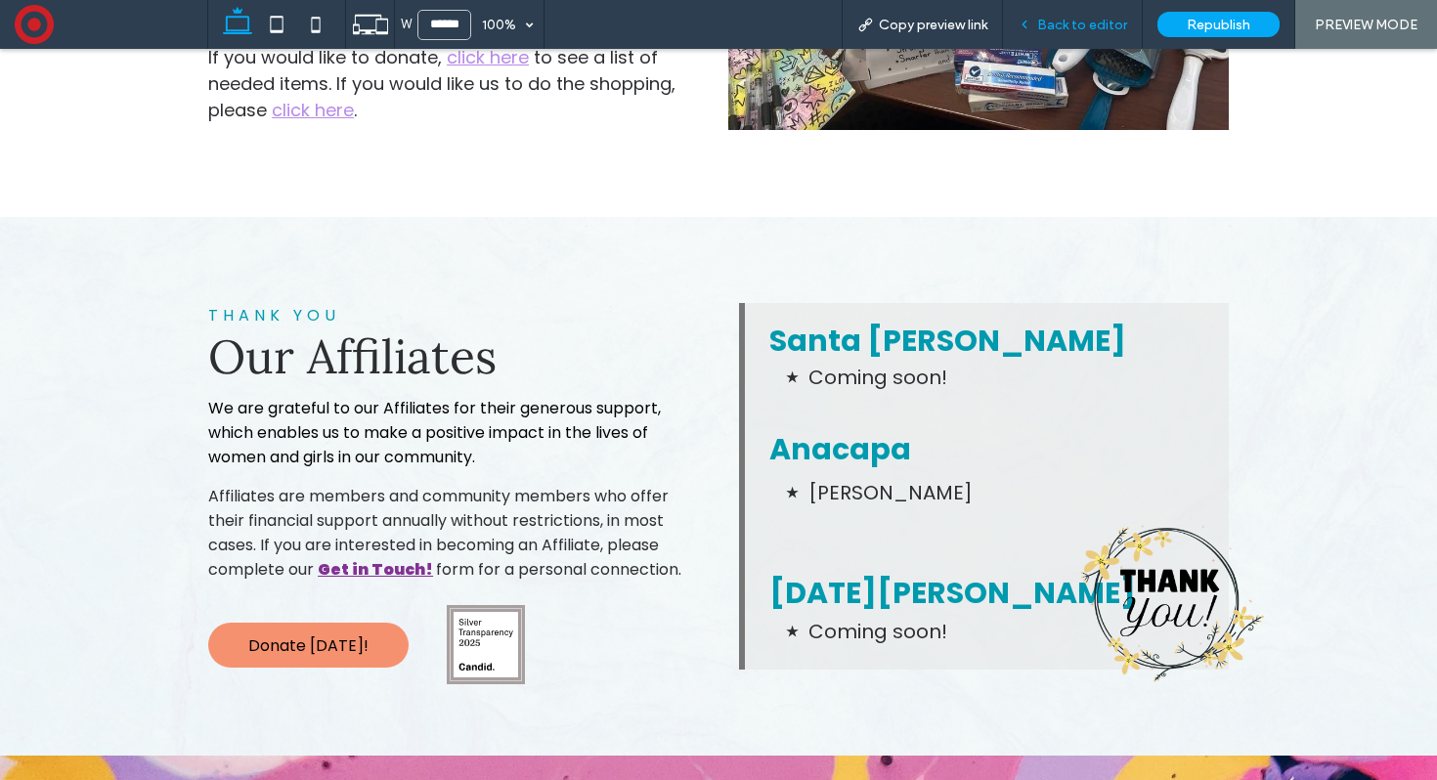
click at [1064, 24] on span "Back to editor" at bounding box center [1082, 25] width 90 height 17
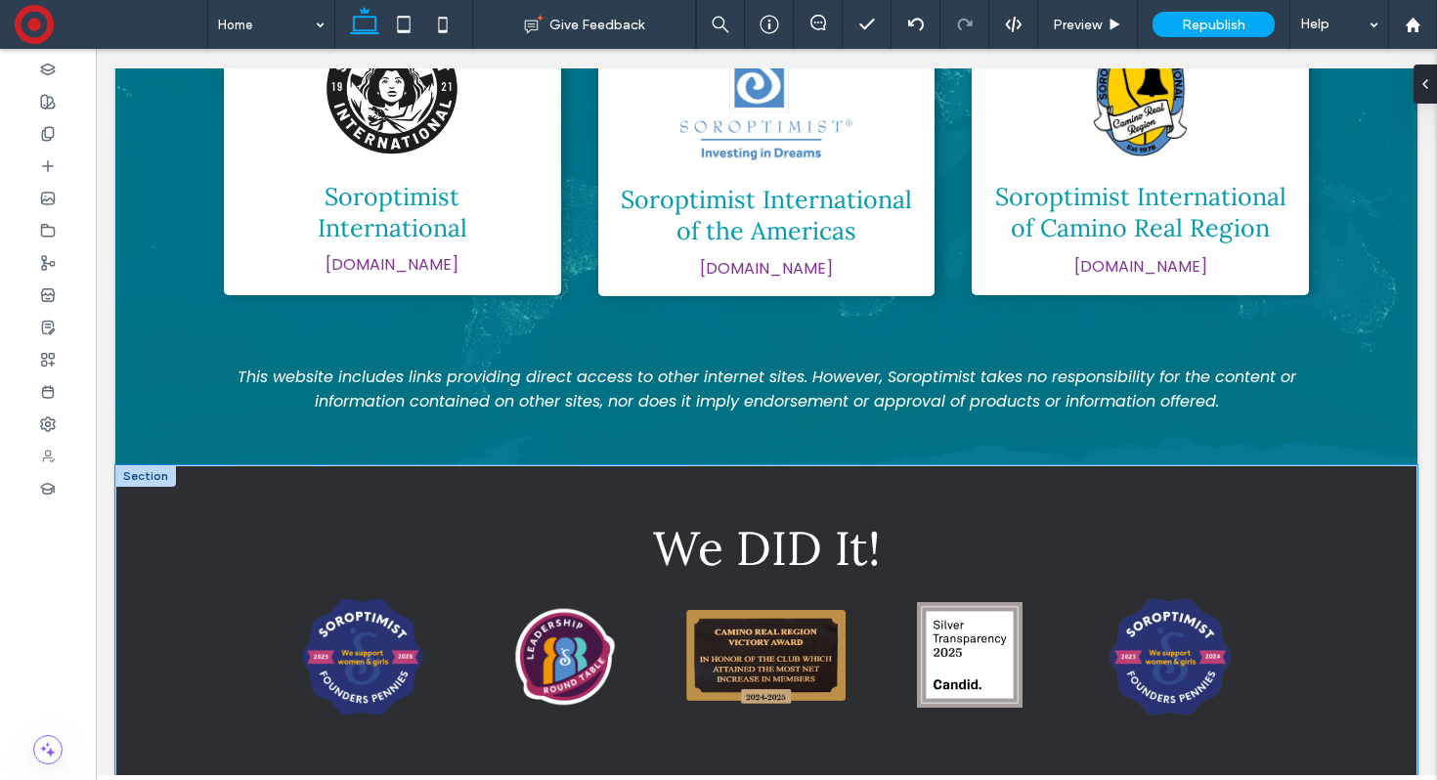
scroll to position [16445, 0]
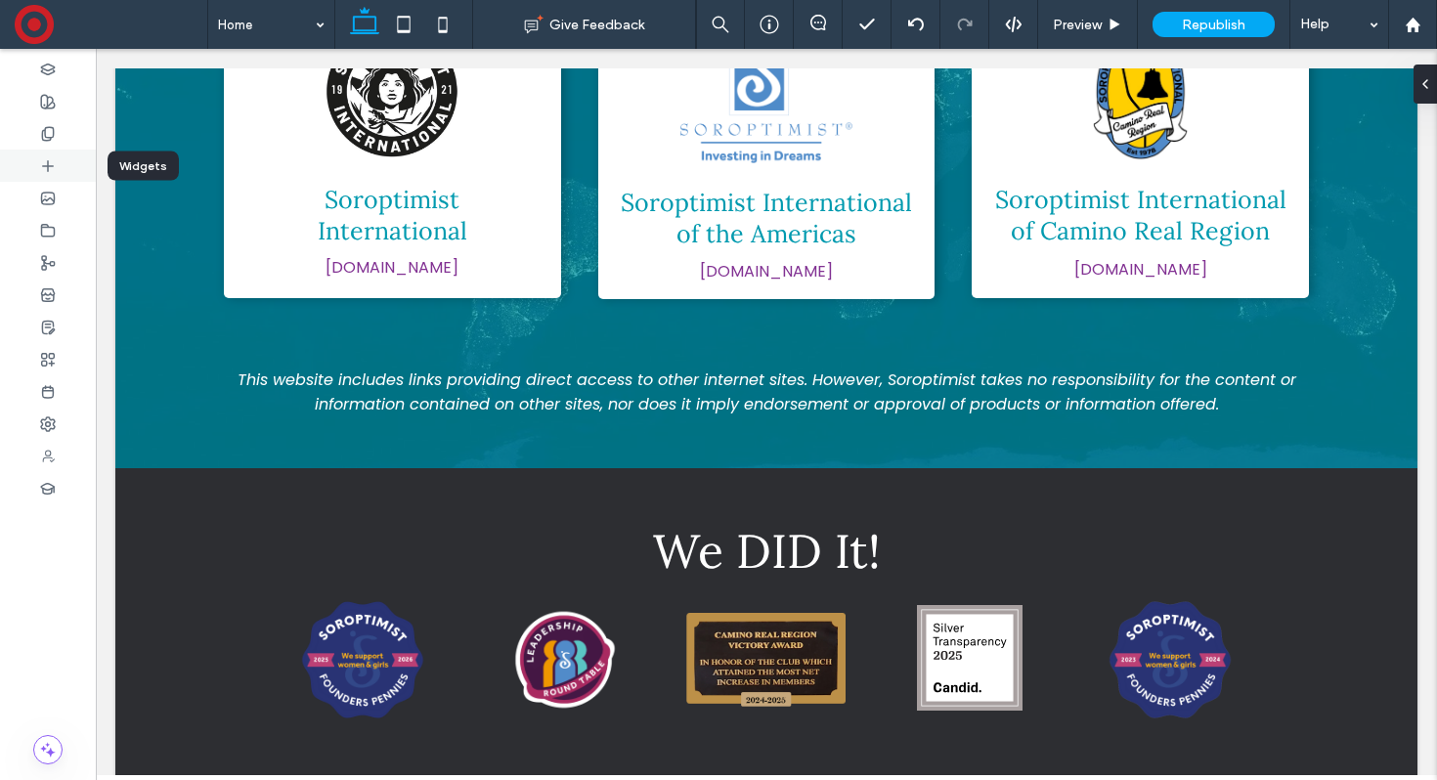
click at [50, 160] on icon at bounding box center [48, 166] width 16 height 16
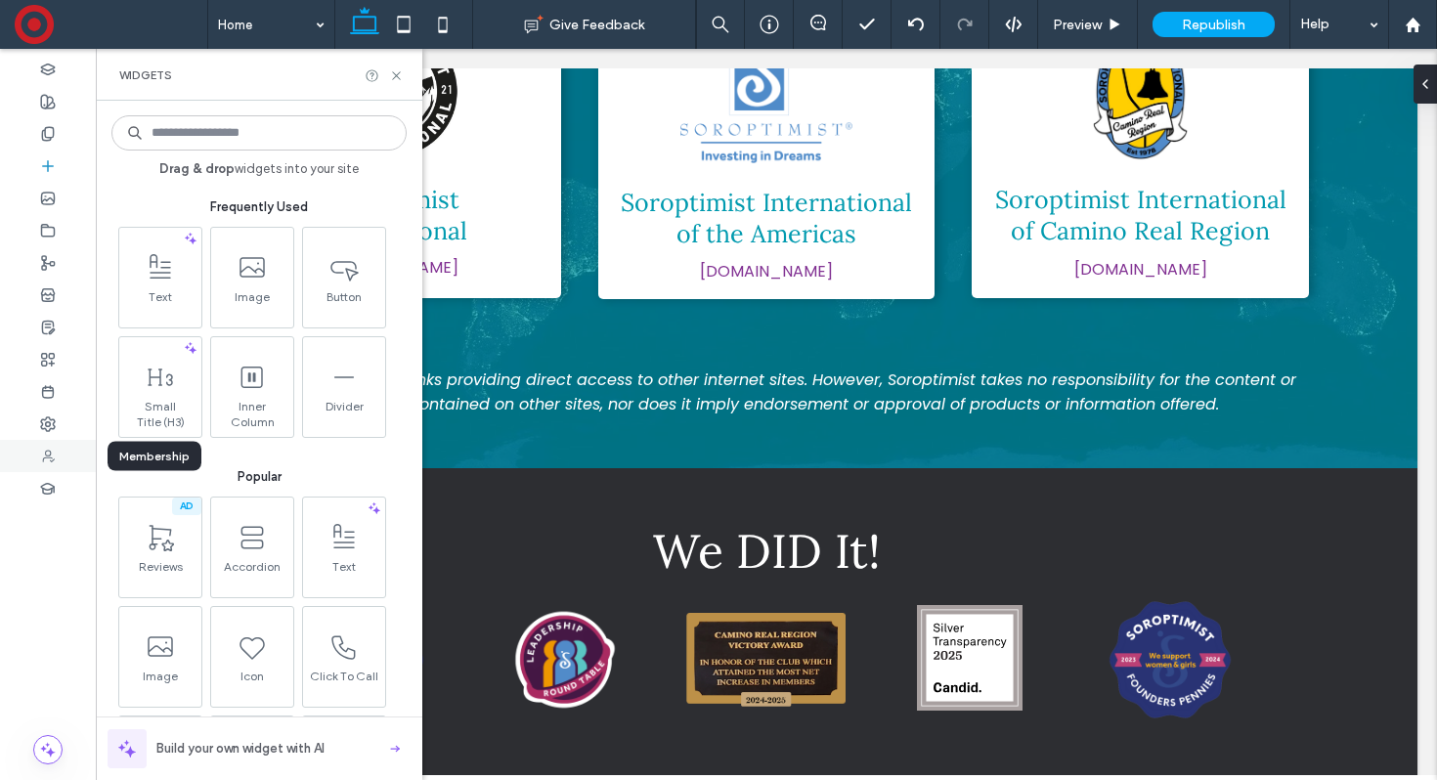
click at [41, 459] on icon at bounding box center [48, 457] width 16 height 16
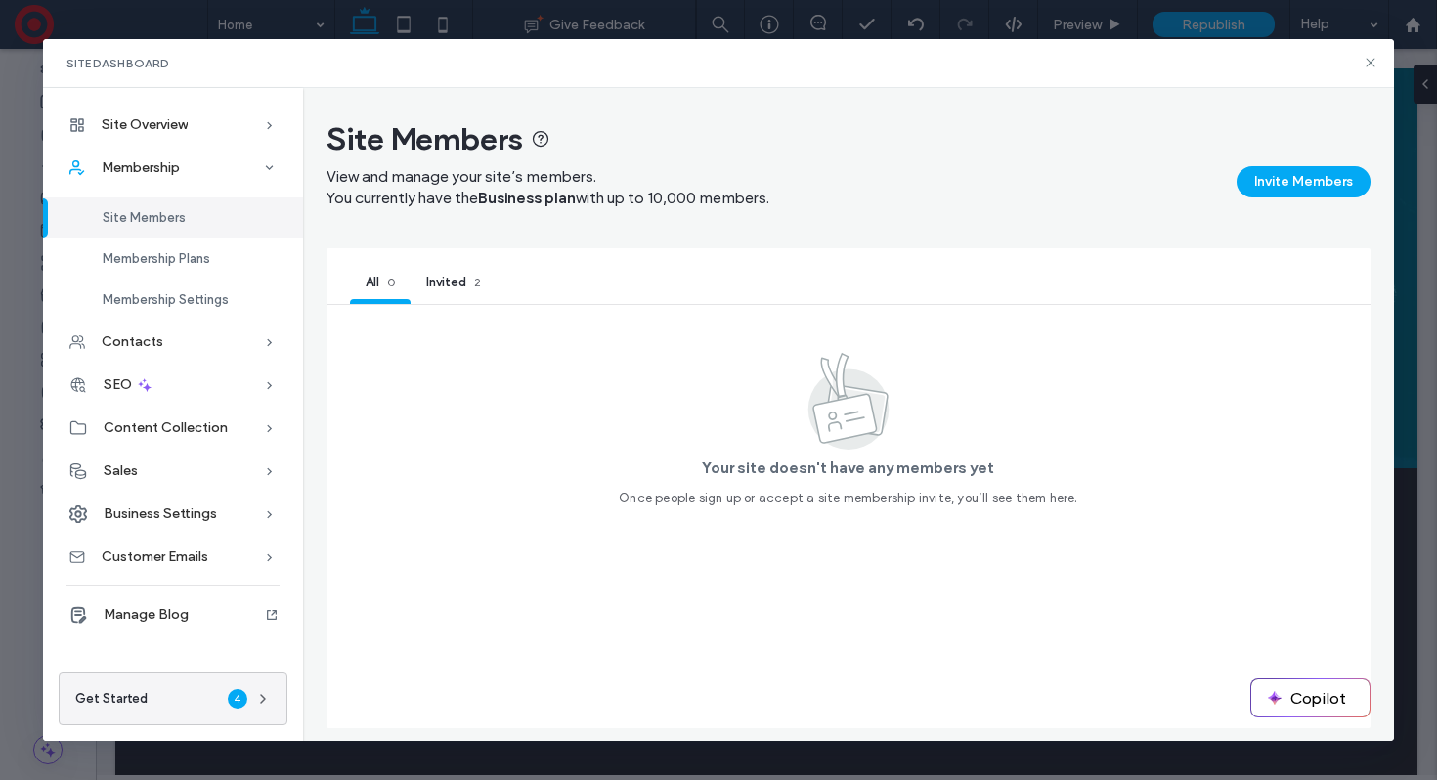
click at [456, 276] on span "Invited" at bounding box center [446, 282] width 40 height 15
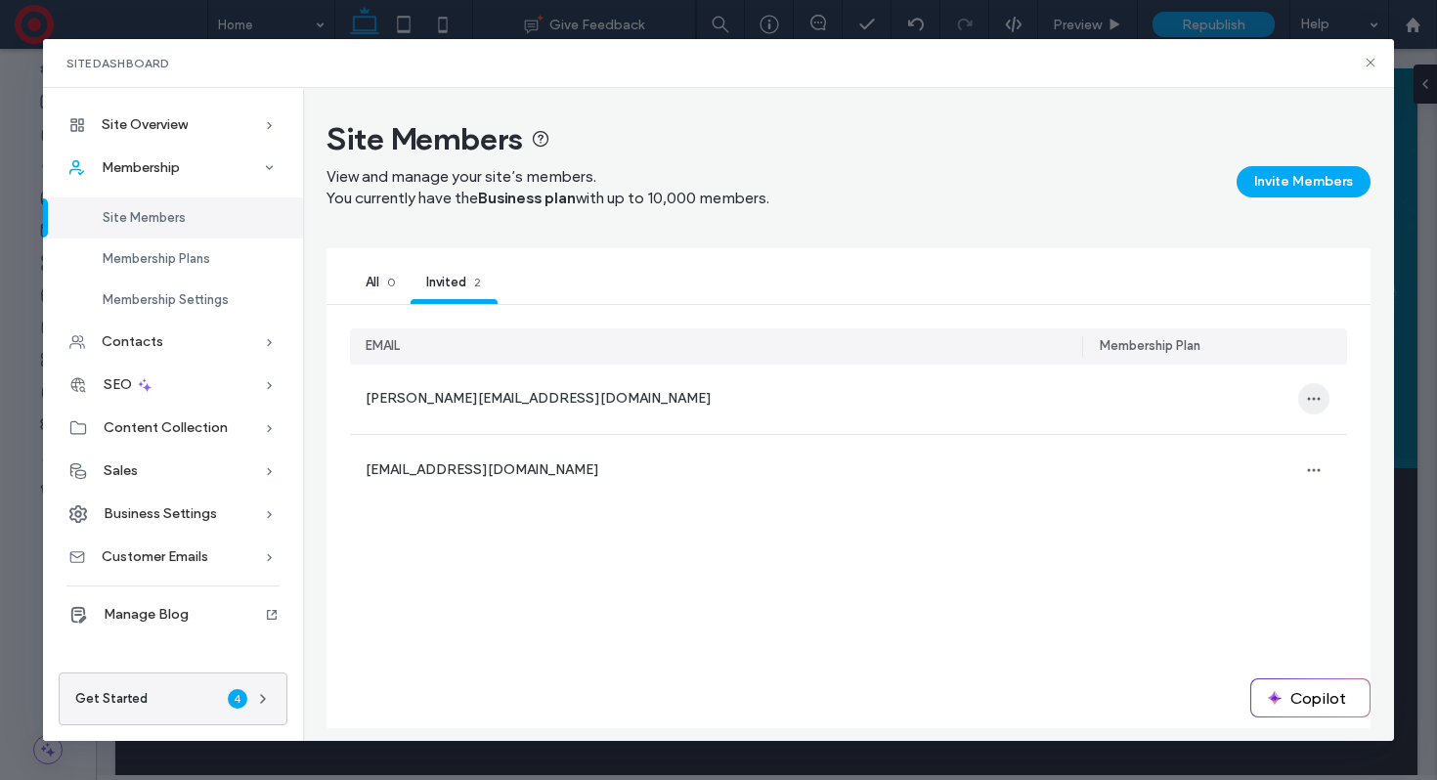
click at [1308, 385] on span "button" at bounding box center [1313, 398] width 31 height 31
click at [1260, 448] on span "Remove email from invited" at bounding box center [1233, 451] width 157 height 20
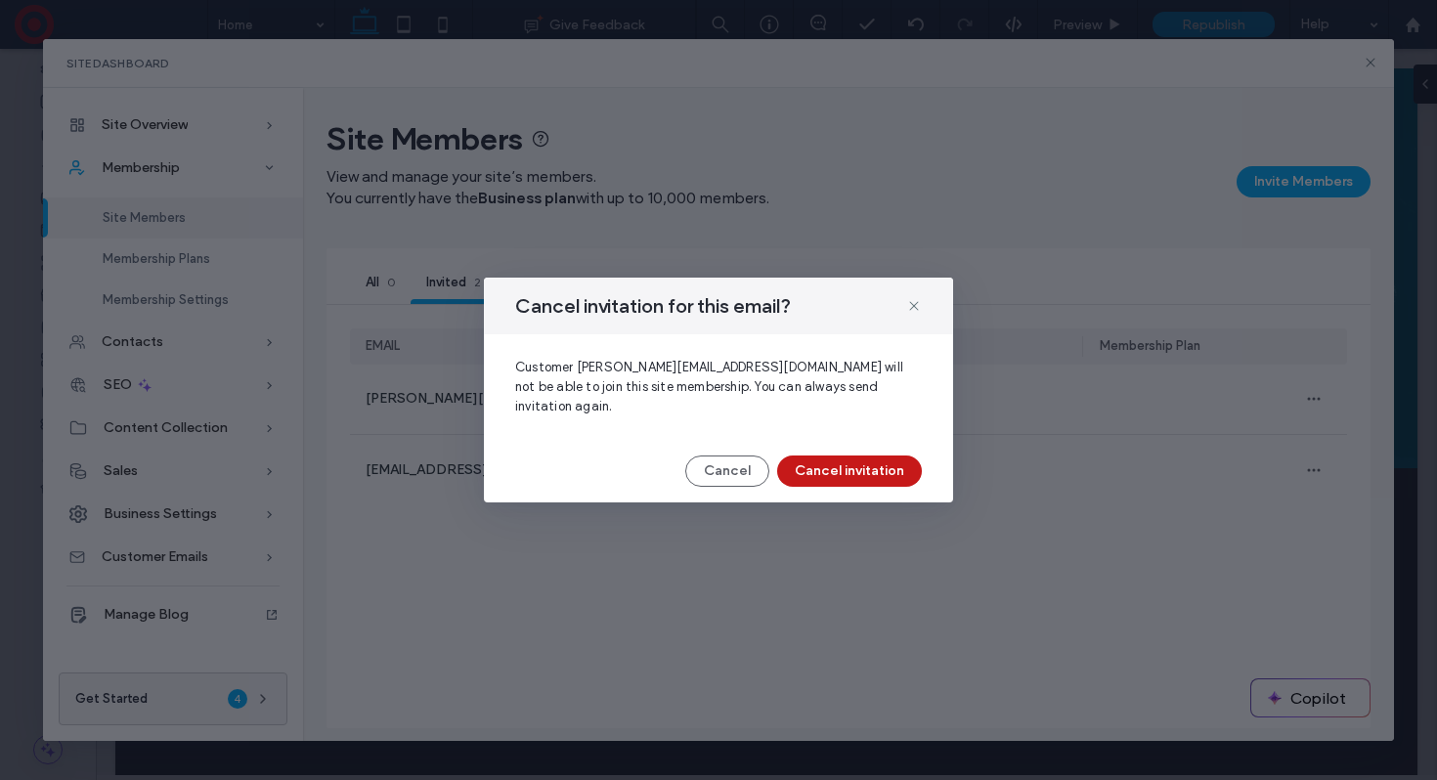
click at [822, 458] on button "Cancel invitation" at bounding box center [849, 471] width 145 height 31
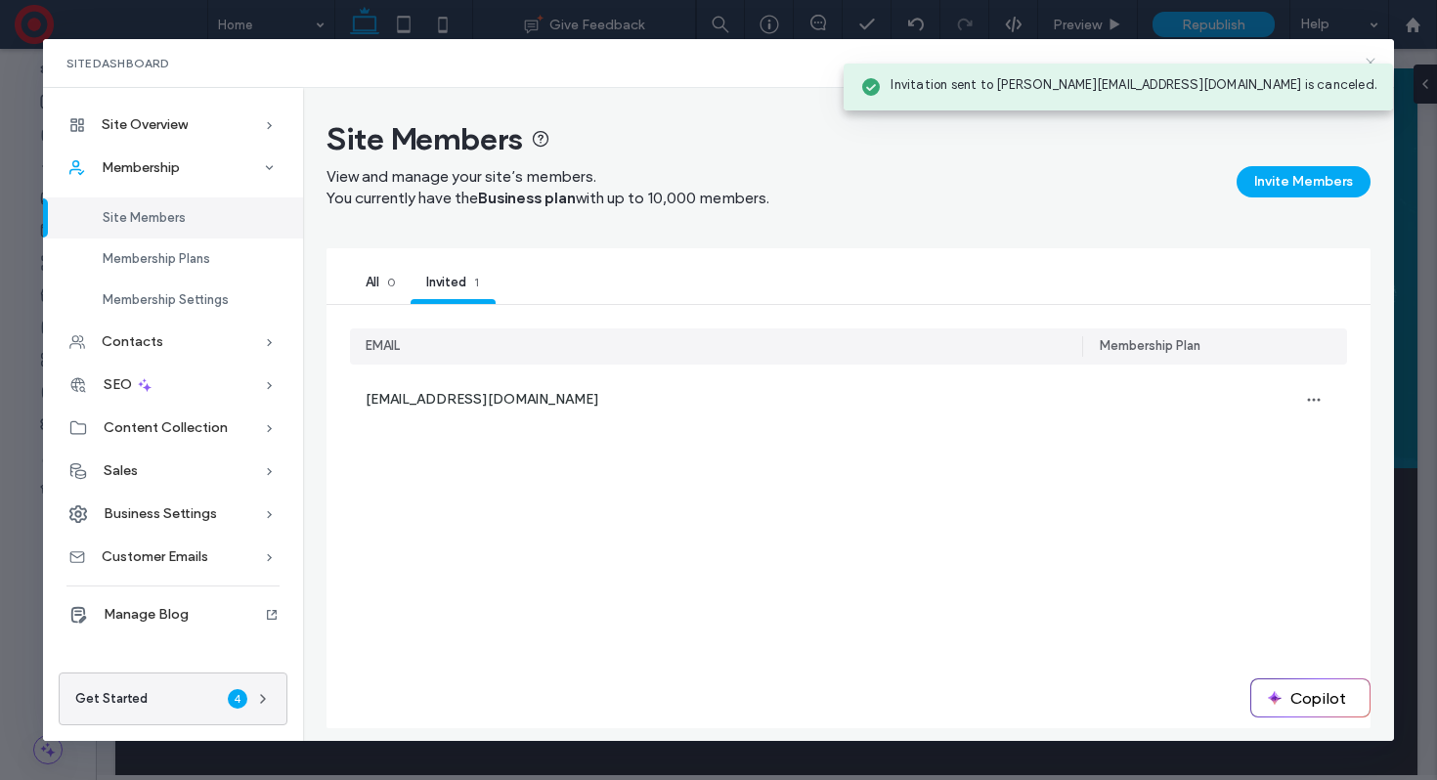
click at [1368, 57] on icon at bounding box center [1371, 63] width 16 height 16
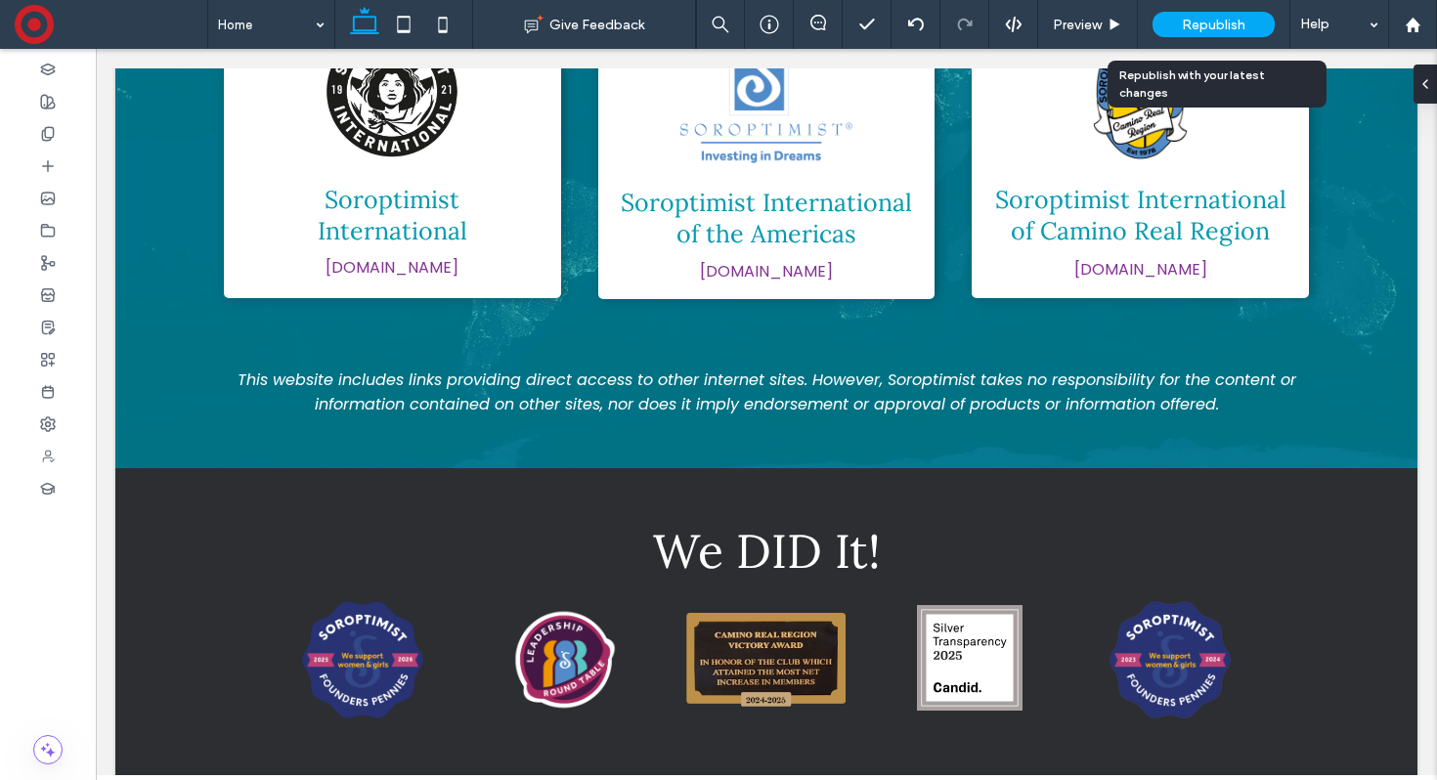
click at [1187, 25] on span "Republish" at bounding box center [1214, 25] width 64 height 17
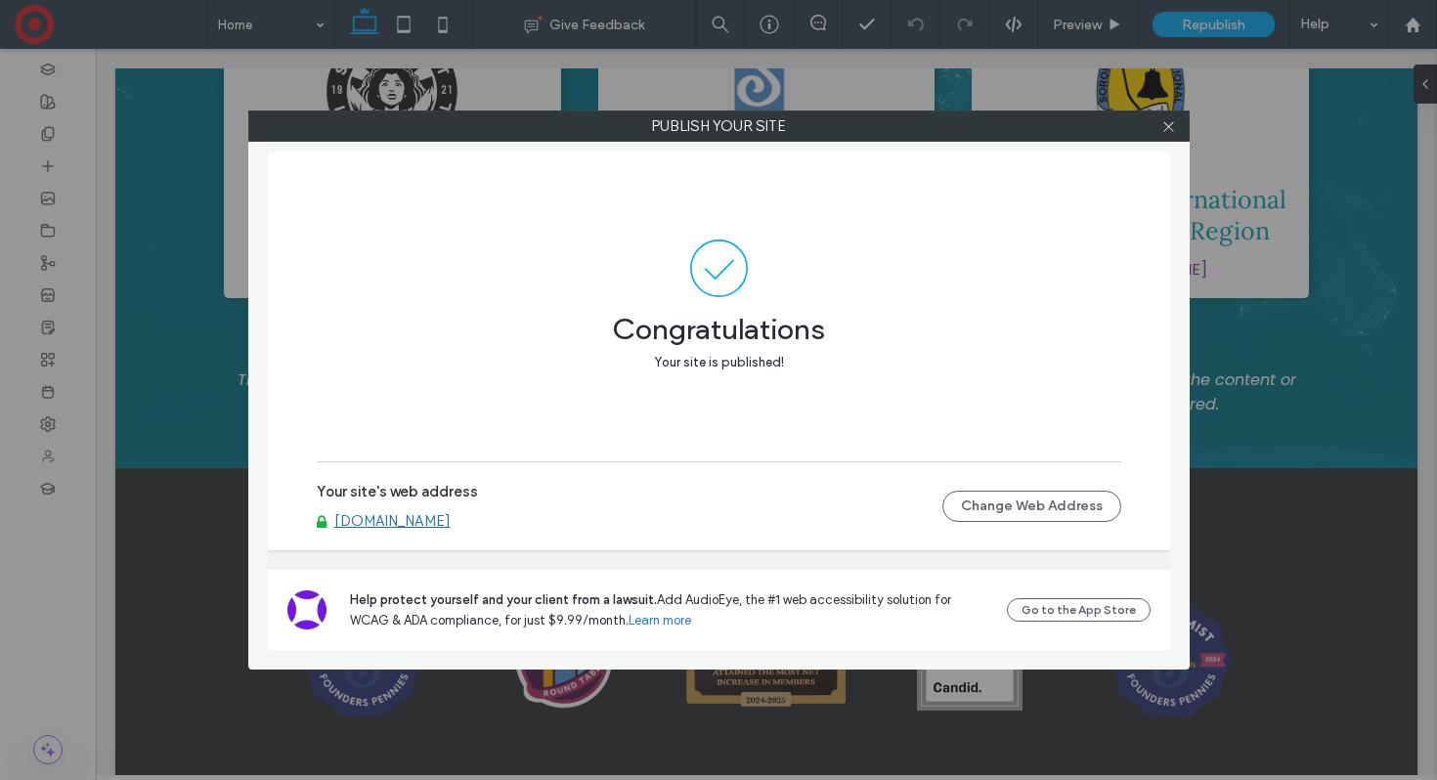
click at [451, 517] on link "[DOMAIN_NAME]" at bounding box center [392, 521] width 116 height 18
click at [1168, 129] on icon at bounding box center [1168, 126] width 15 height 15
